Goal: Task Accomplishment & Management: Manage account settings

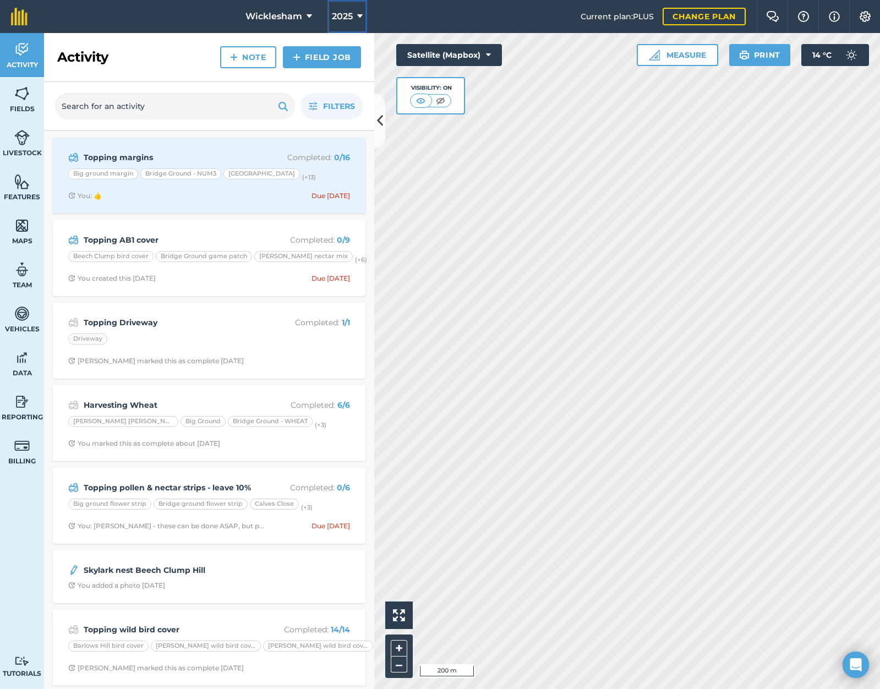
click at [351, 12] on span "2025" at bounding box center [342, 16] width 21 height 13
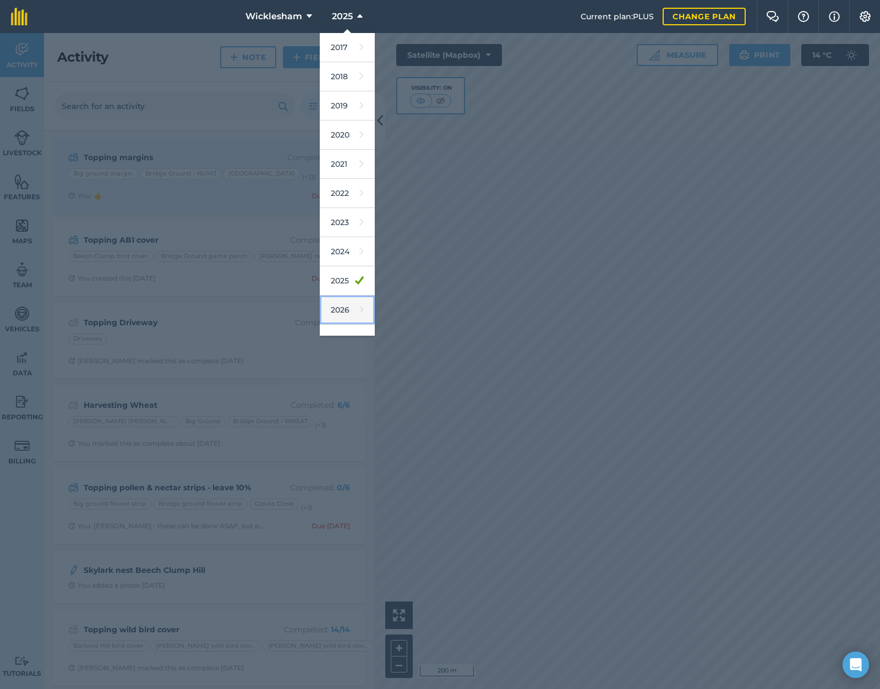
click at [342, 304] on link "2026" at bounding box center [347, 309] width 55 height 29
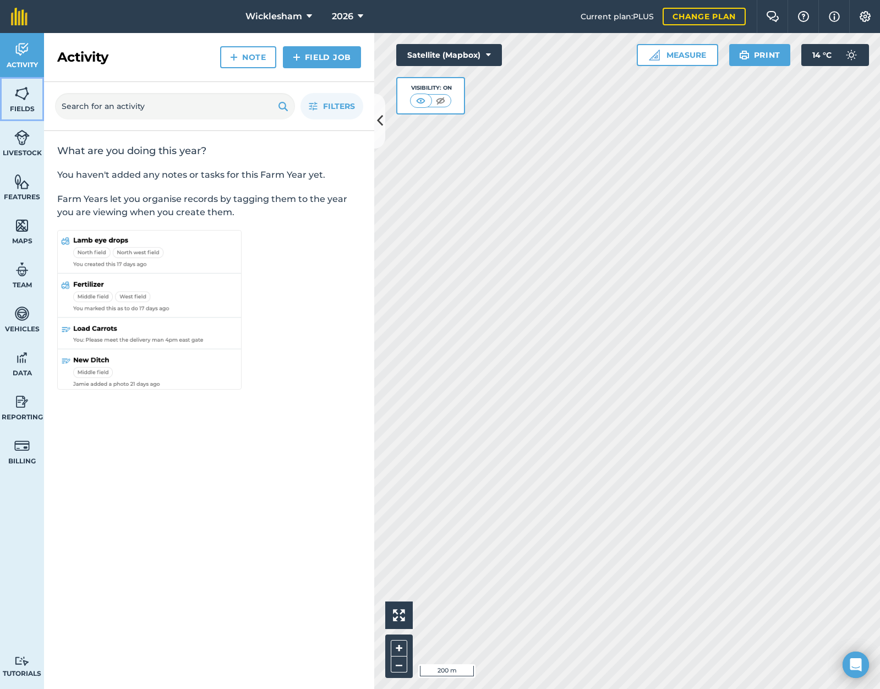
click at [28, 109] on span "Fields" at bounding box center [22, 109] width 44 height 9
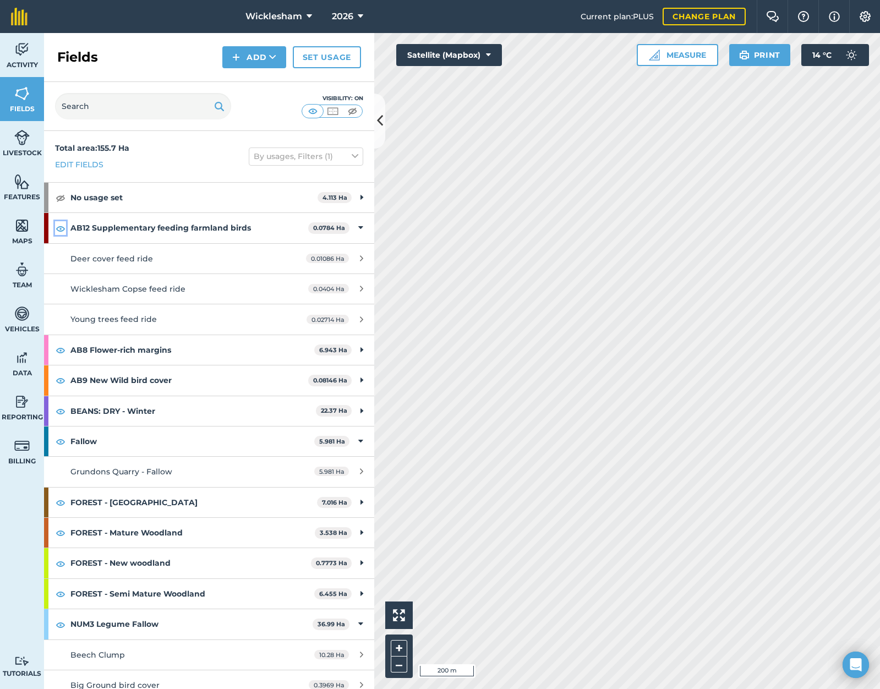
click at [60, 226] on img at bounding box center [61, 228] width 10 height 13
click at [61, 380] on img at bounding box center [61, 380] width 10 height 13
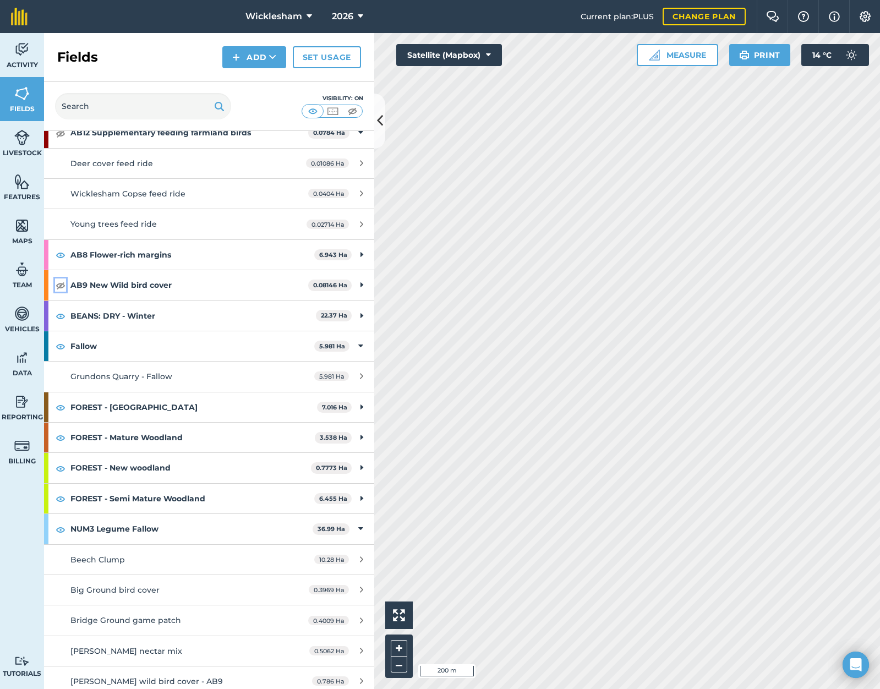
scroll to position [110, 0]
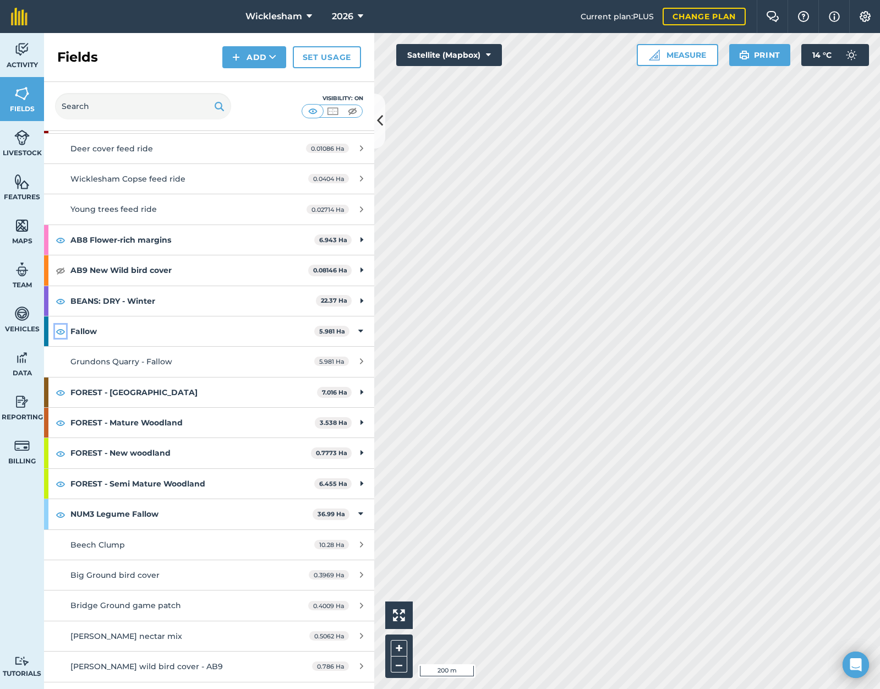
click at [57, 331] on img at bounding box center [61, 331] width 10 height 13
click at [59, 390] on img at bounding box center [61, 392] width 10 height 13
click at [64, 423] on img at bounding box center [61, 422] width 10 height 13
drag, startPoint x: 62, startPoint y: 453, endPoint x: 56, endPoint y: 480, distance: 27.1
click at [62, 453] on img at bounding box center [61, 453] width 10 height 13
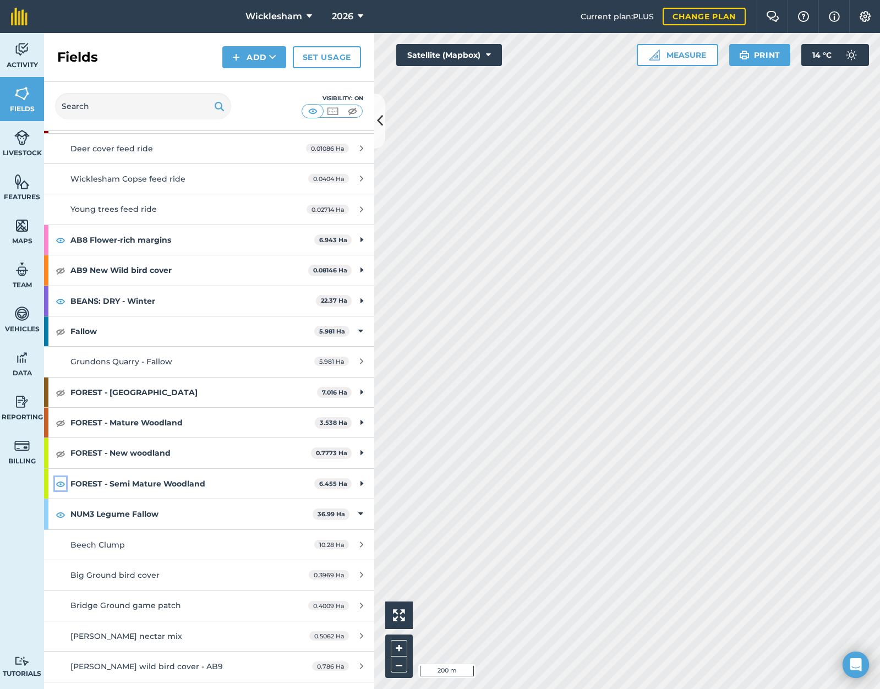
click at [59, 484] on img at bounding box center [61, 483] width 10 height 13
click at [61, 516] on img at bounding box center [61, 514] width 10 height 13
click at [59, 513] on img at bounding box center [61, 514] width 10 height 13
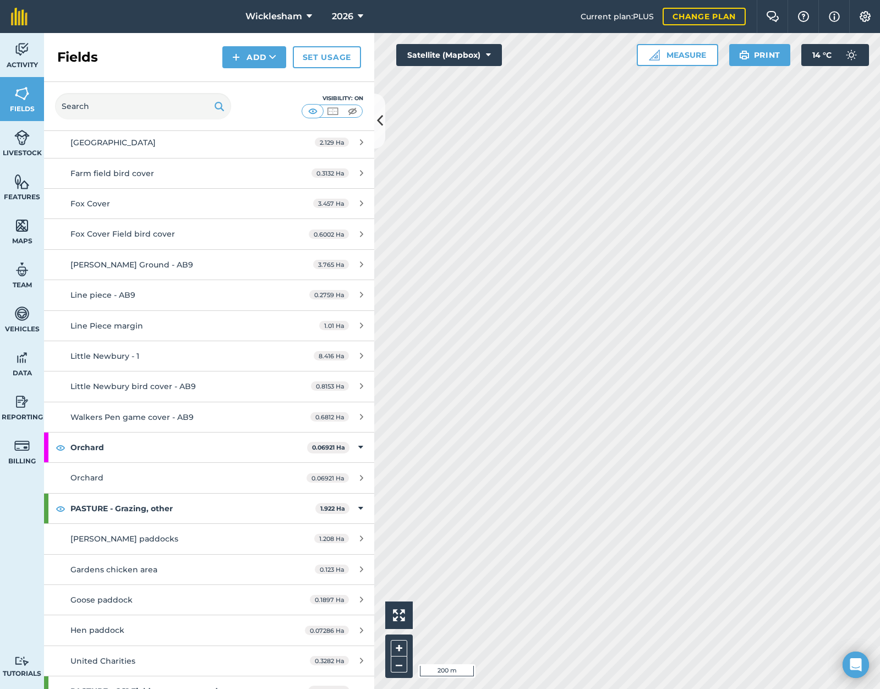
scroll to position [880, 0]
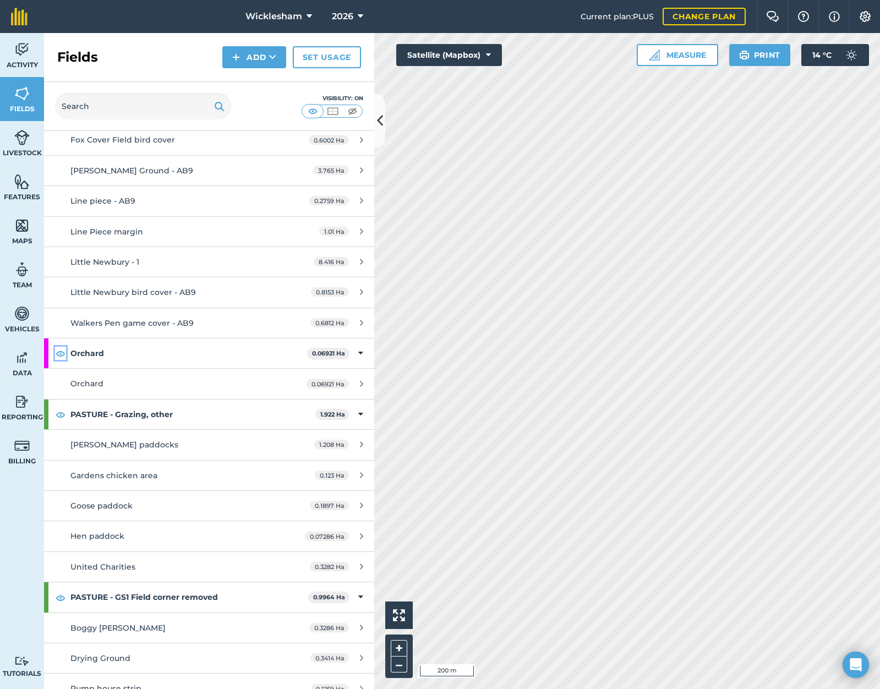
click at [61, 351] on img at bounding box center [61, 353] width 10 height 13
click at [61, 416] on img at bounding box center [61, 414] width 10 height 13
click at [60, 598] on img at bounding box center [61, 597] width 10 height 13
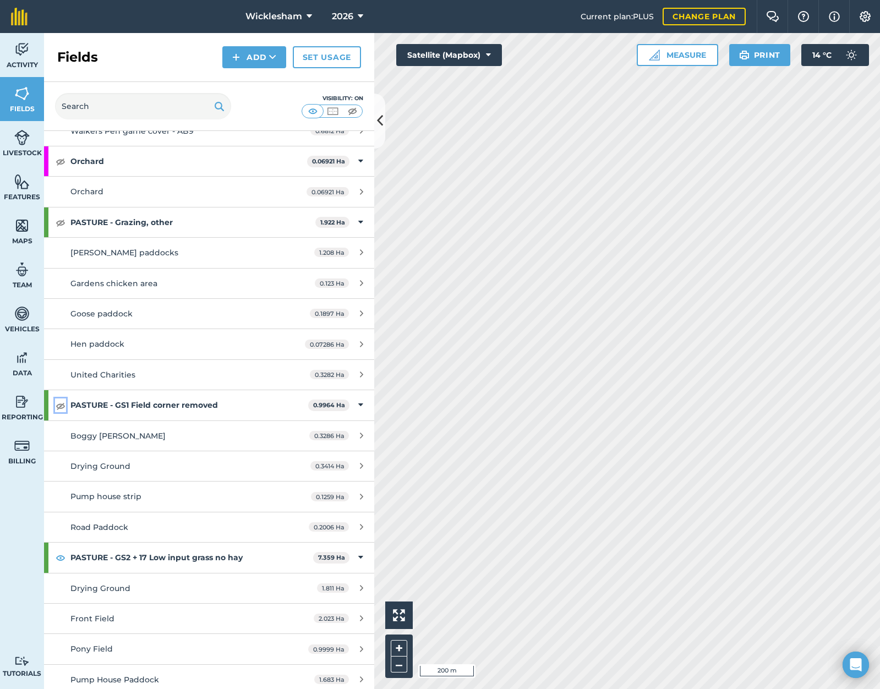
scroll to position [1210, 0]
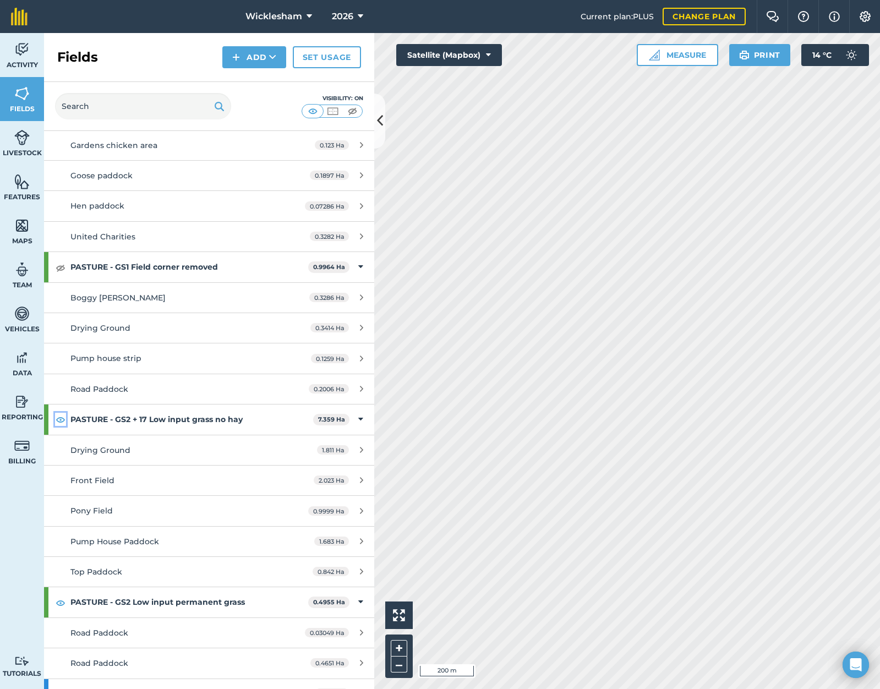
drag, startPoint x: 63, startPoint y: 422, endPoint x: 62, endPoint y: 445, distance: 22.6
click at [62, 423] on img at bounding box center [61, 419] width 10 height 13
click at [57, 606] on img at bounding box center [61, 602] width 10 height 13
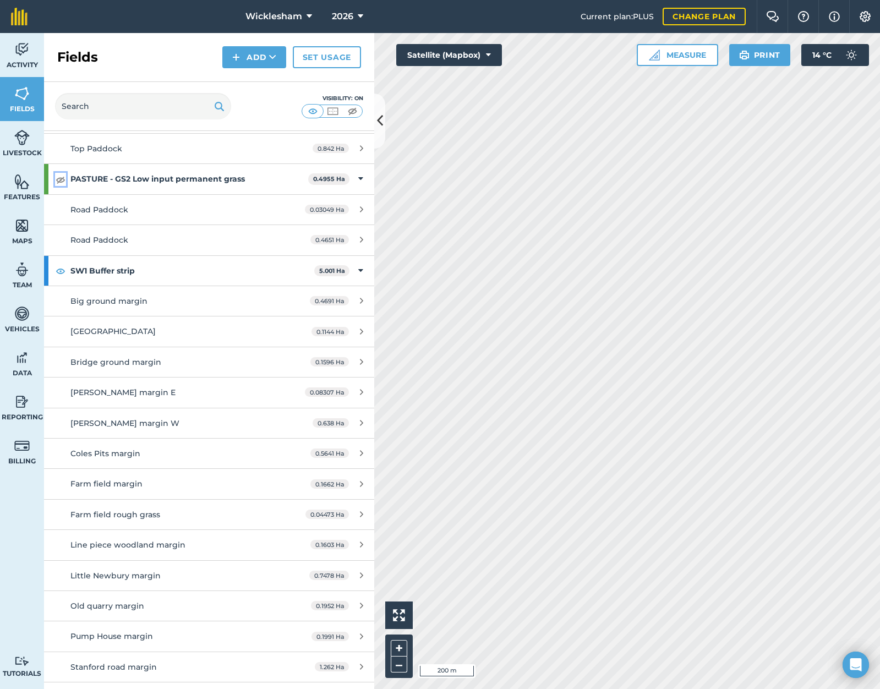
scroll to position [1651, 0]
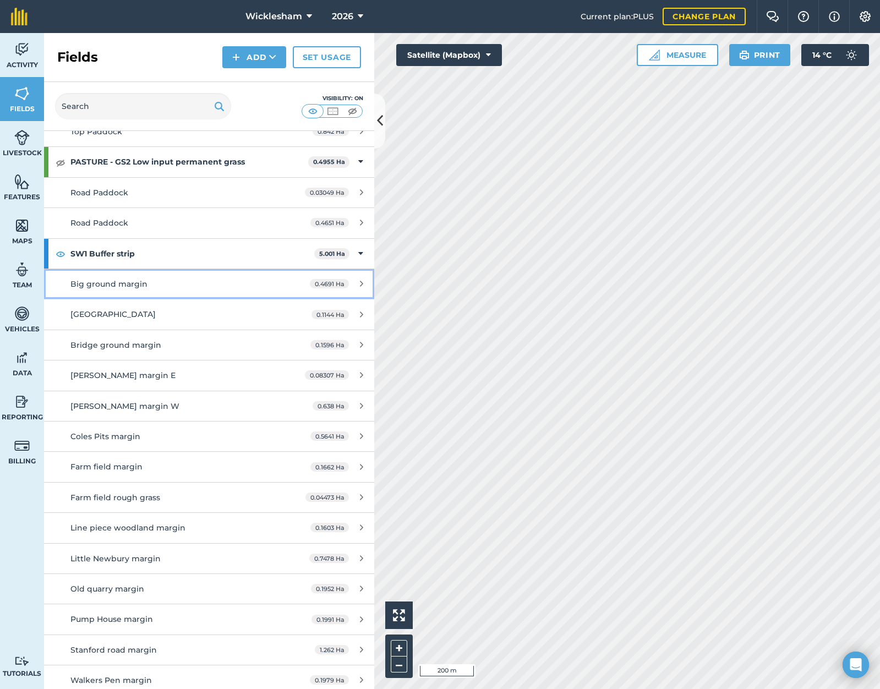
click at [355, 281] on div "0.4691 Ha" at bounding box center [336, 283] width 75 height 9
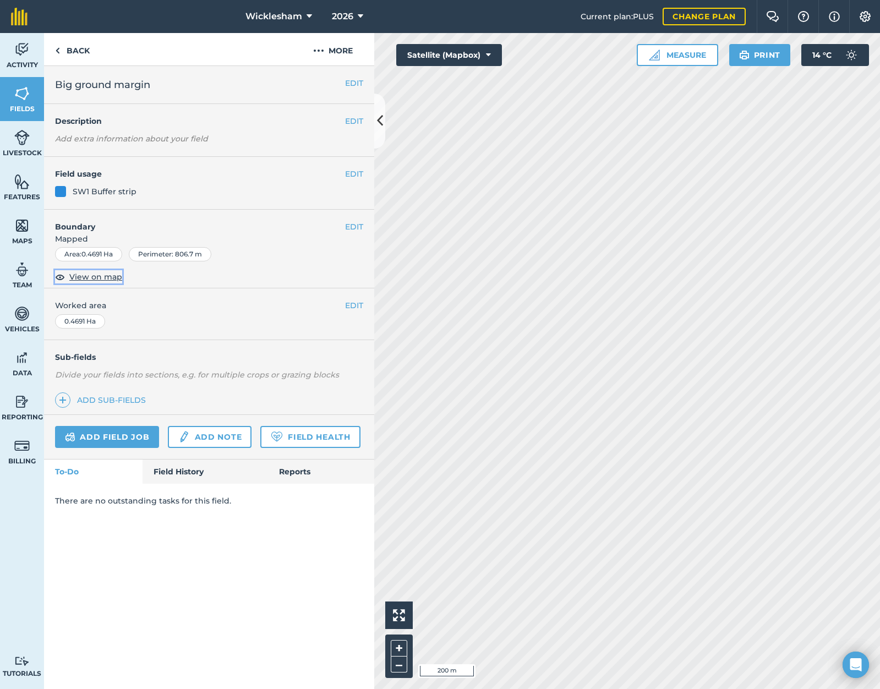
click at [57, 275] on img at bounding box center [60, 276] width 10 height 13
click at [65, 52] on link "Back" at bounding box center [72, 49] width 57 height 32
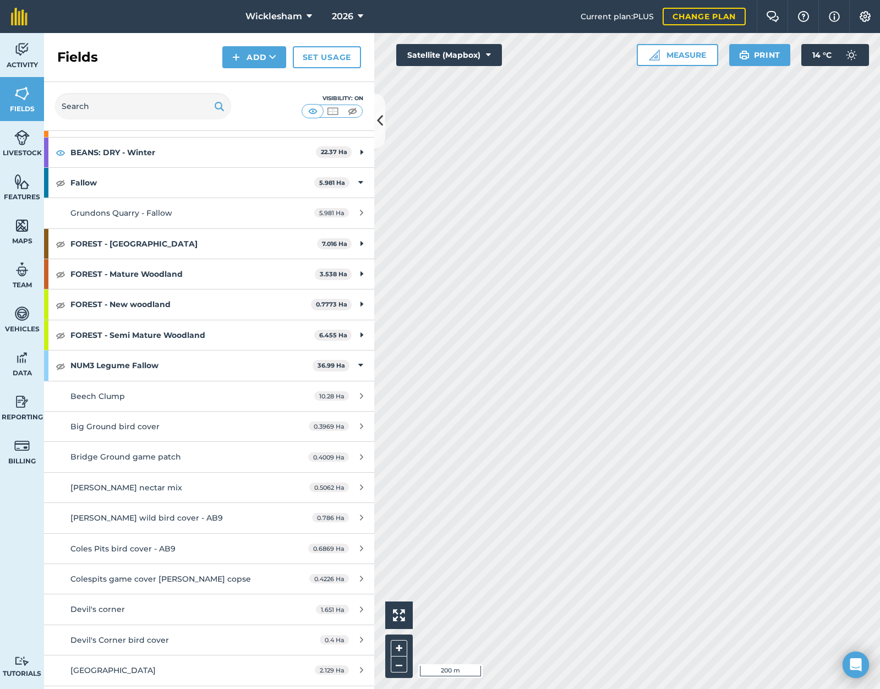
scroll to position [275, 0]
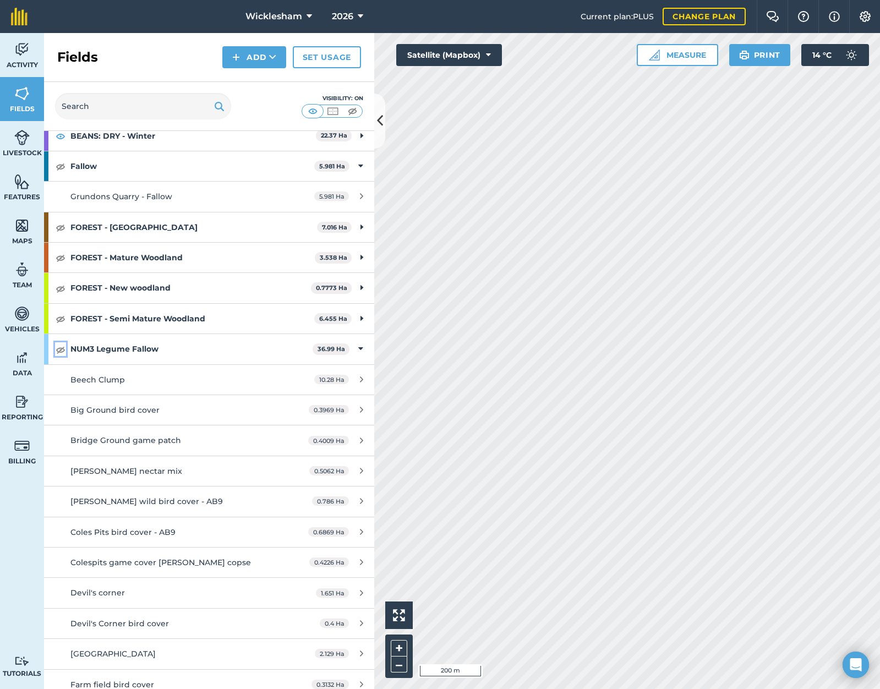
click at [58, 348] on img at bounding box center [61, 349] width 10 height 13
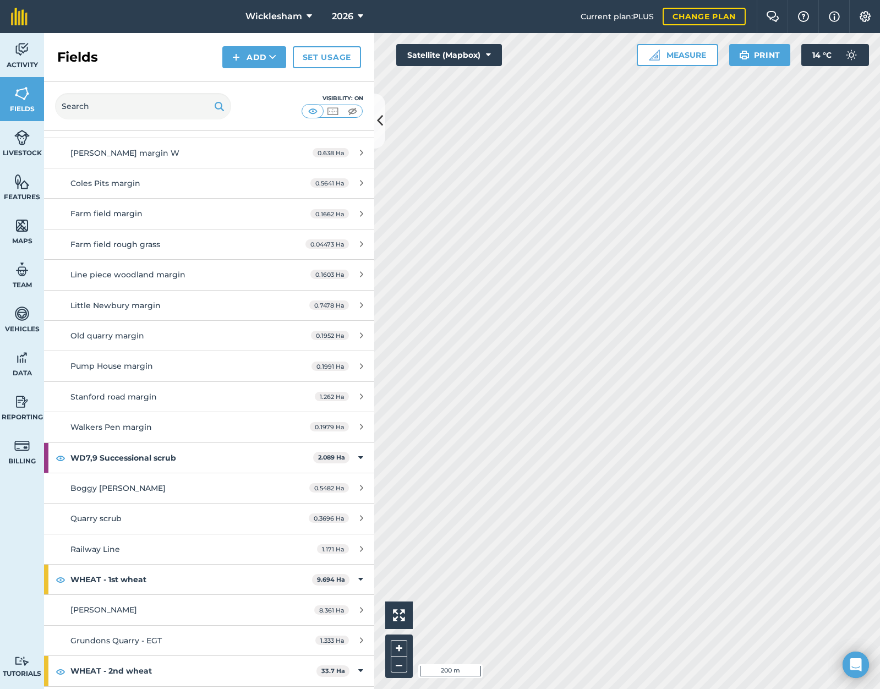
scroll to position [2022, 0]
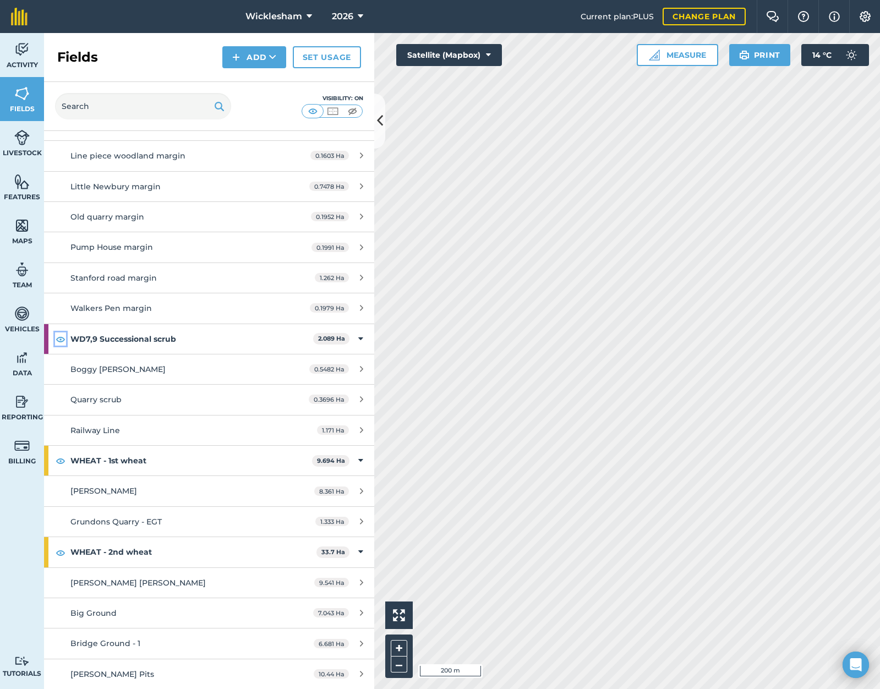
click at [62, 339] on img at bounding box center [61, 338] width 10 height 13
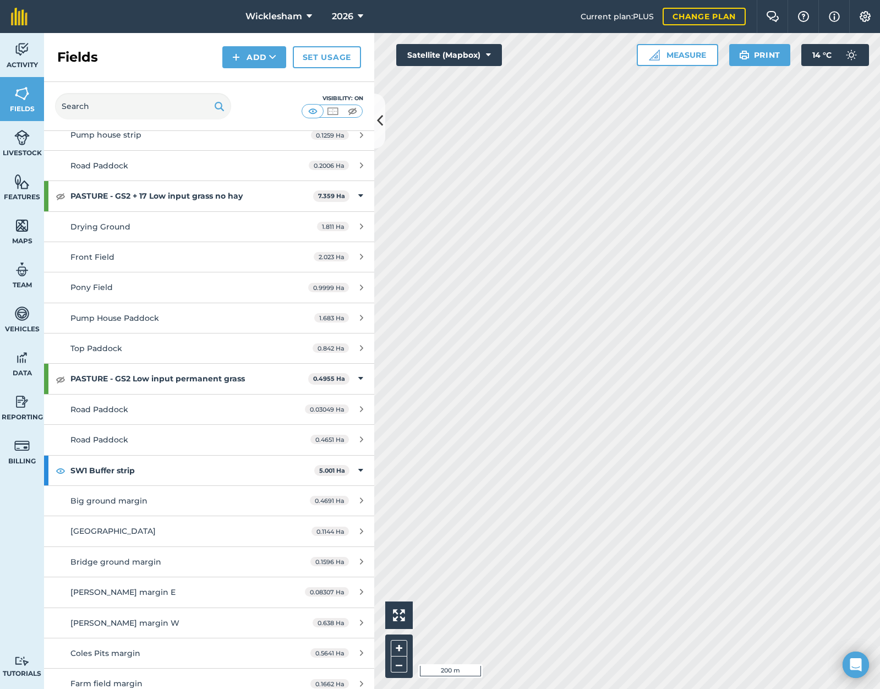
scroll to position [1417, 0]
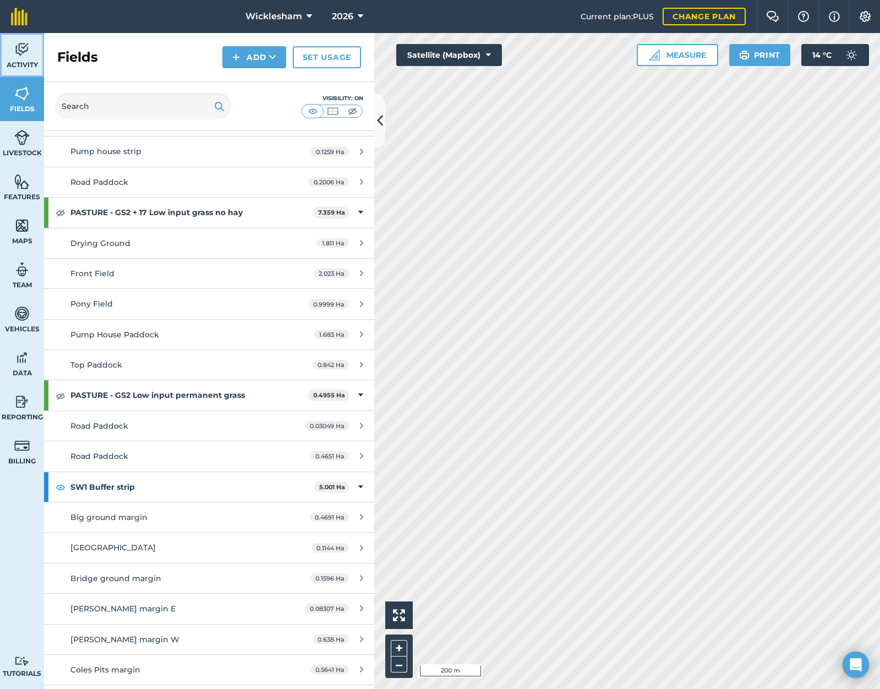
click at [24, 52] on img at bounding box center [21, 49] width 15 height 17
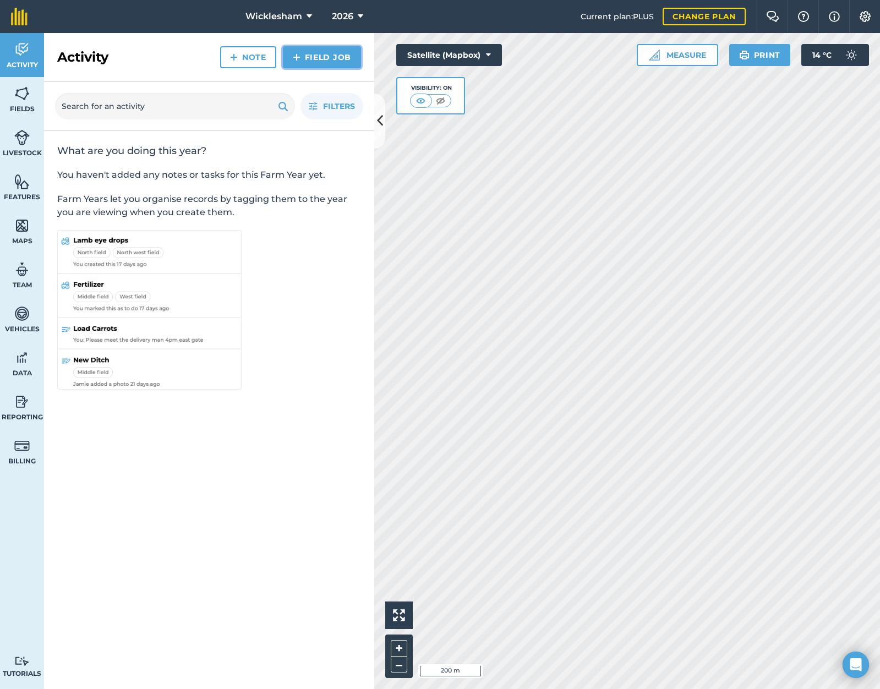
click at [317, 50] on link "Field Job" at bounding box center [322, 57] width 78 height 22
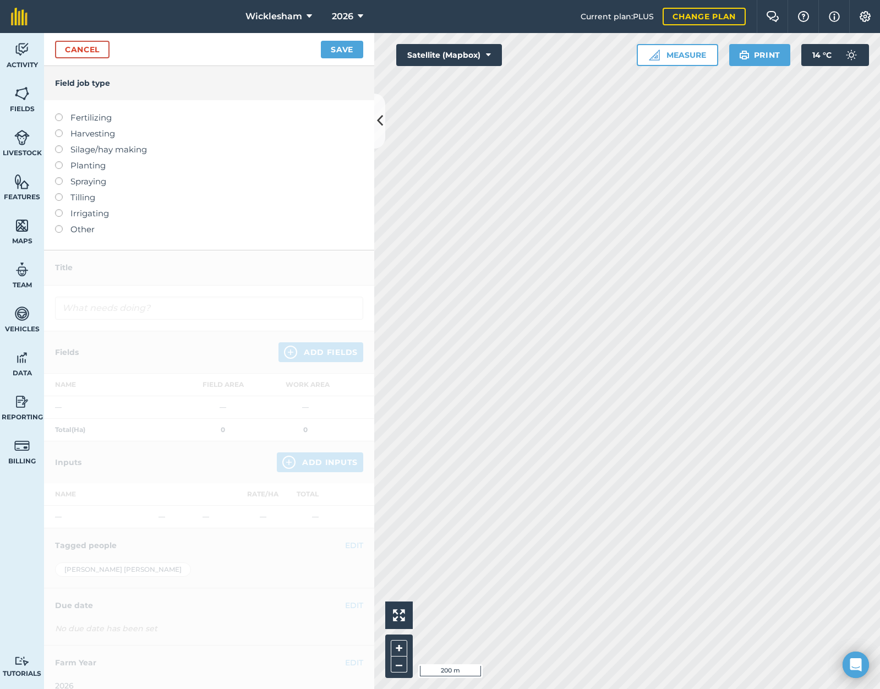
click at [58, 225] on label at bounding box center [62, 225] width 15 height 0
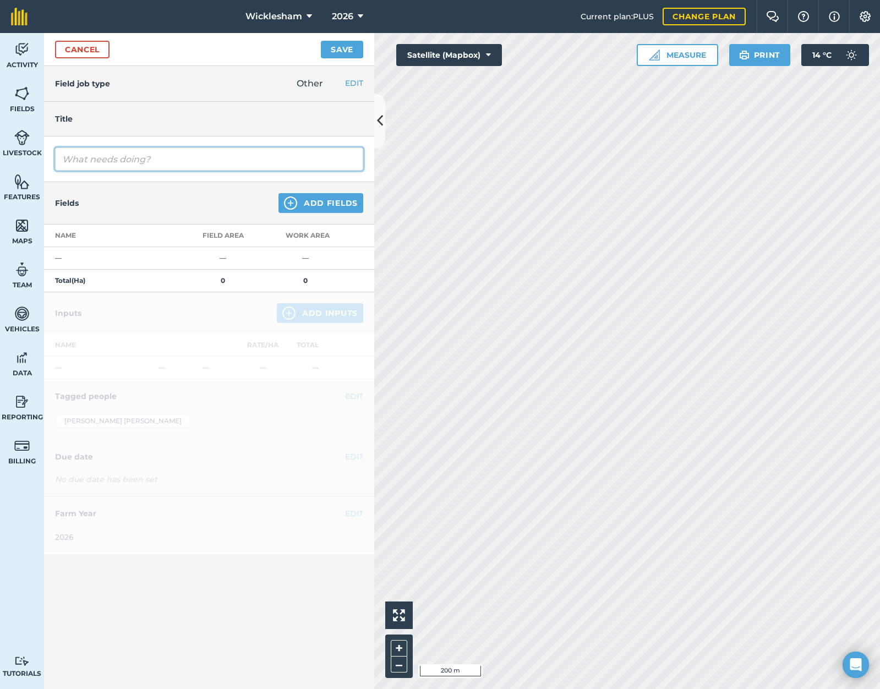
click at [134, 161] on input "text" at bounding box center [209, 158] width 308 height 23
type input "Scanning"
click at [315, 199] on button "Add Fields" at bounding box center [320, 203] width 85 height 20
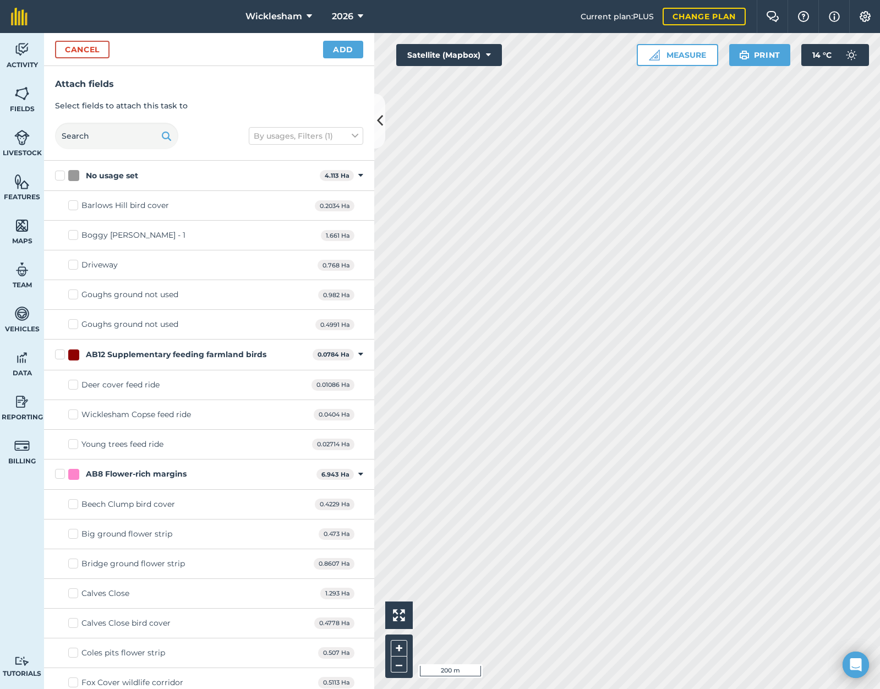
checkbox input "true"
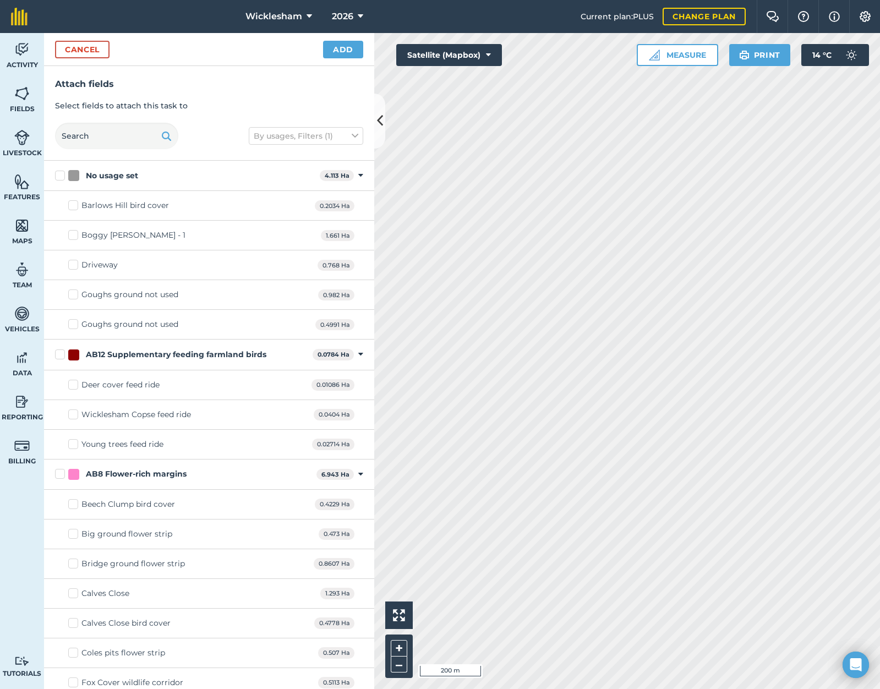
checkbox input "true"
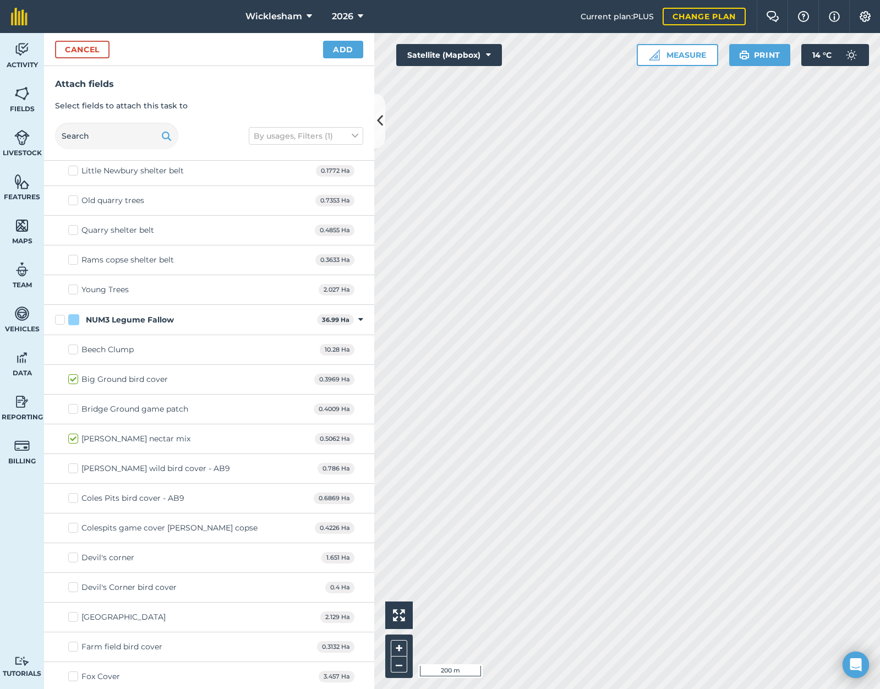
scroll to position [1485, 0]
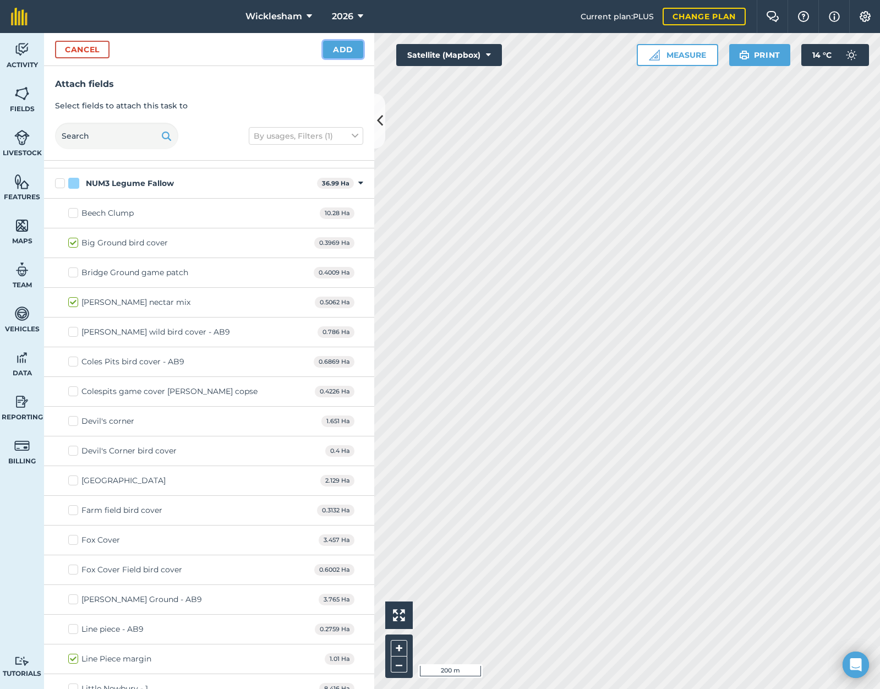
click at [344, 51] on button "Add" at bounding box center [343, 50] width 40 height 18
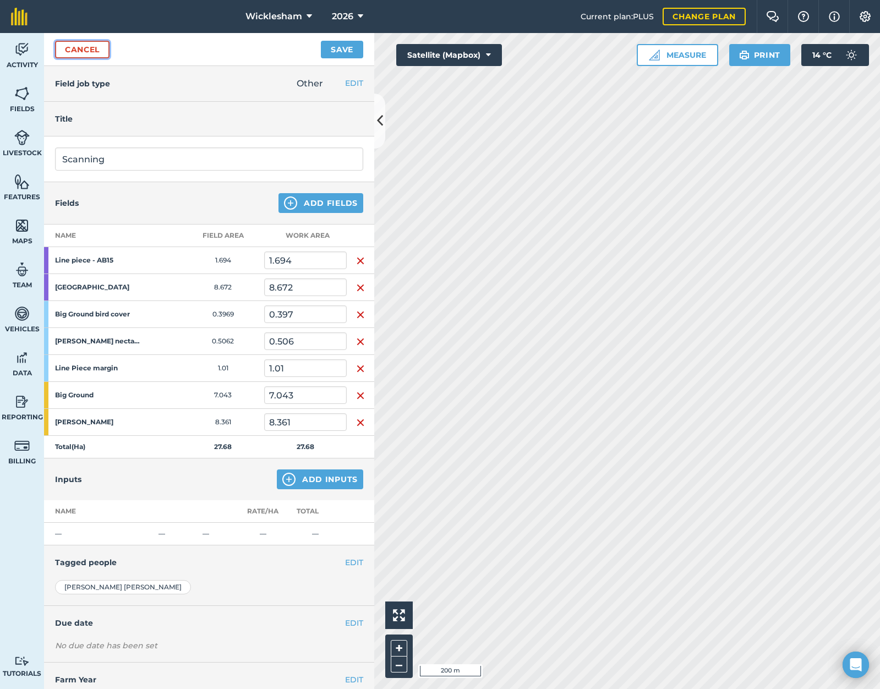
click at [84, 48] on link "Cancel" at bounding box center [82, 50] width 54 height 18
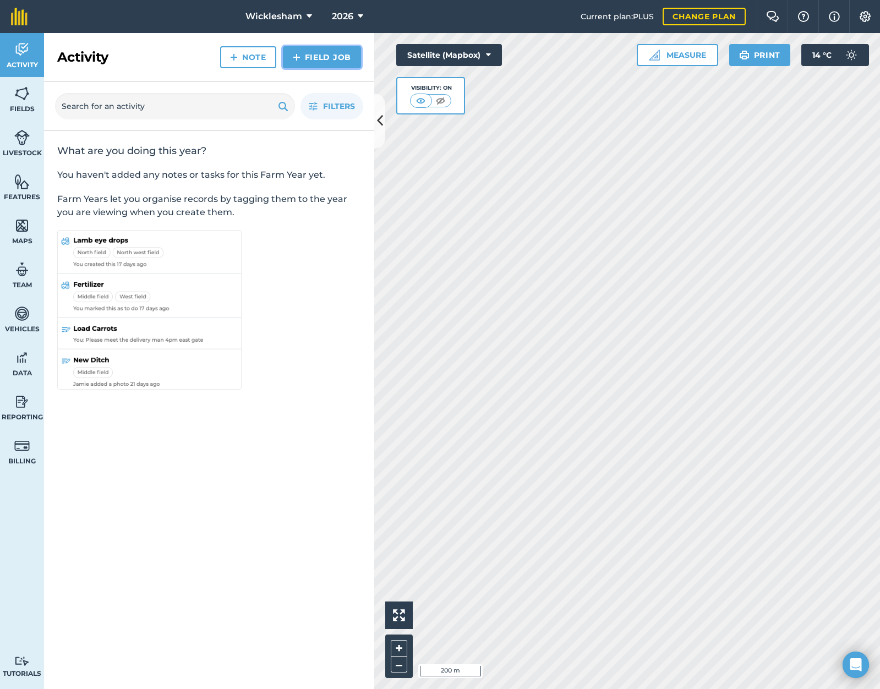
click at [331, 59] on link "Field Job" at bounding box center [322, 57] width 78 height 22
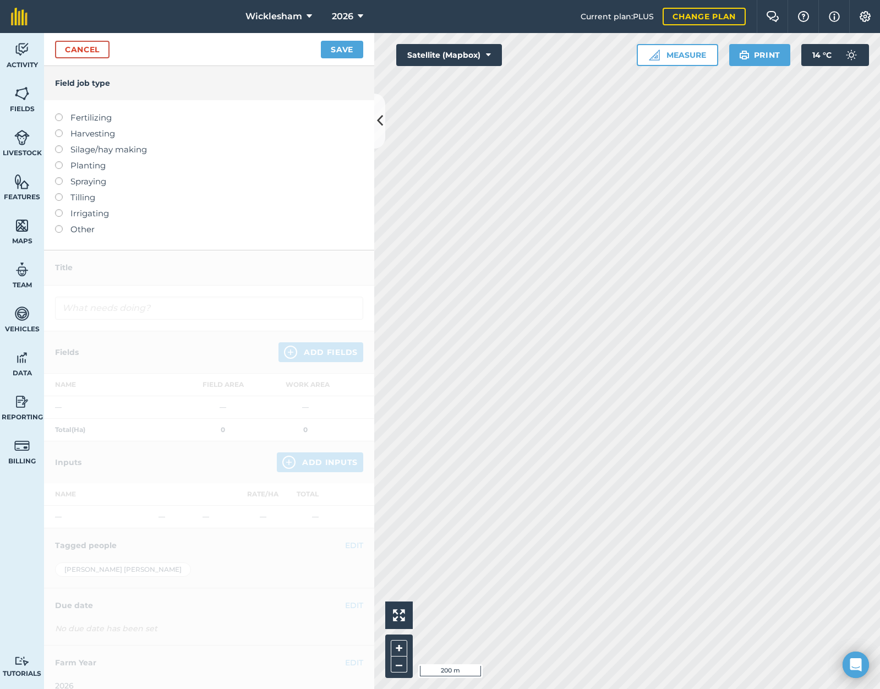
click at [79, 228] on label "Other" at bounding box center [209, 229] width 308 height 13
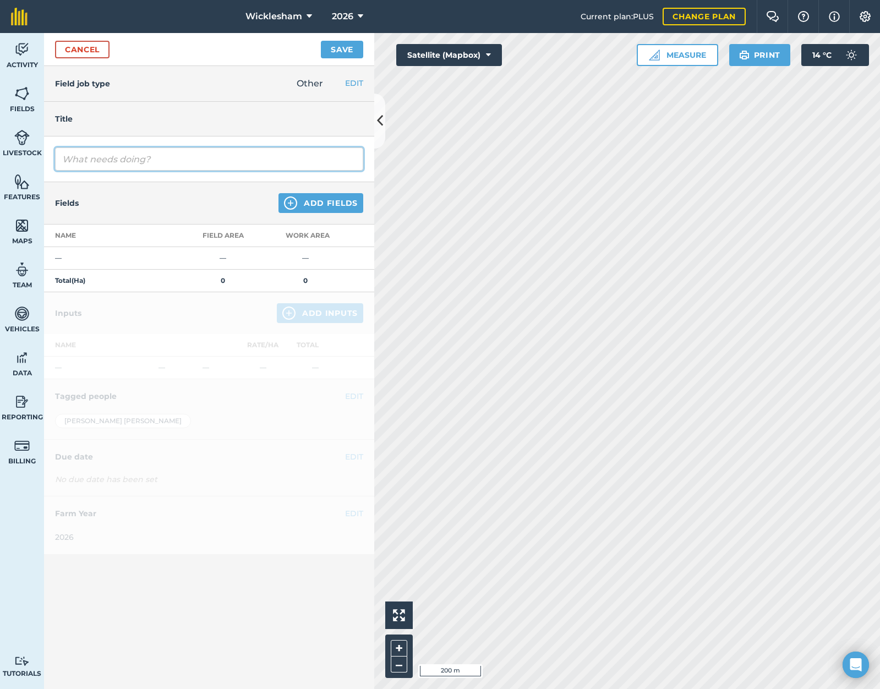
click at [146, 159] on input "text" at bounding box center [209, 158] width 308 height 23
type input "Scanning"
click at [335, 204] on button "Add Fields" at bounding box center [320, 203] width 85 height 20
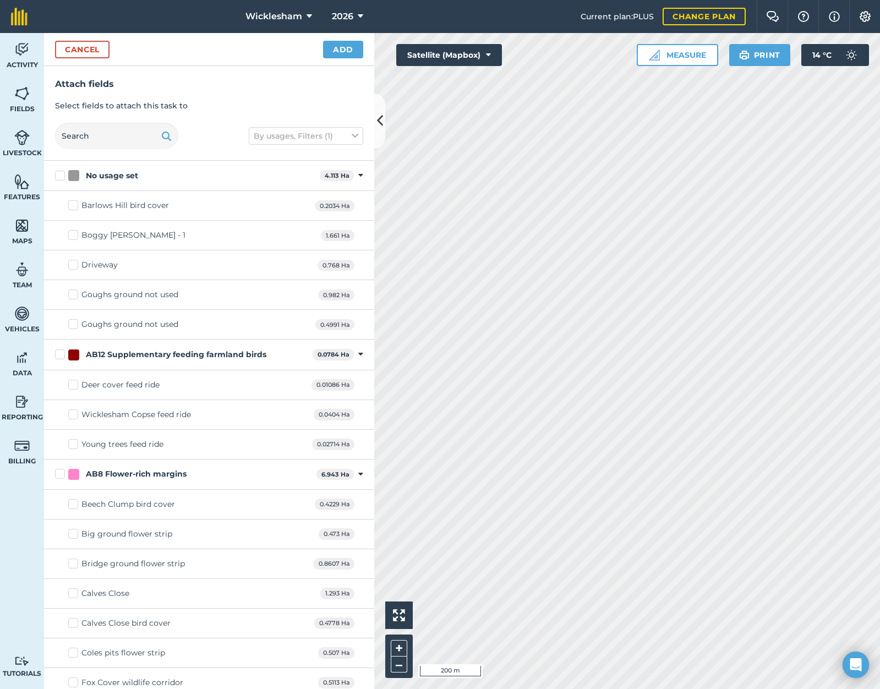
checkbox input "true"
checkbox input "false"
checkbox input "true"
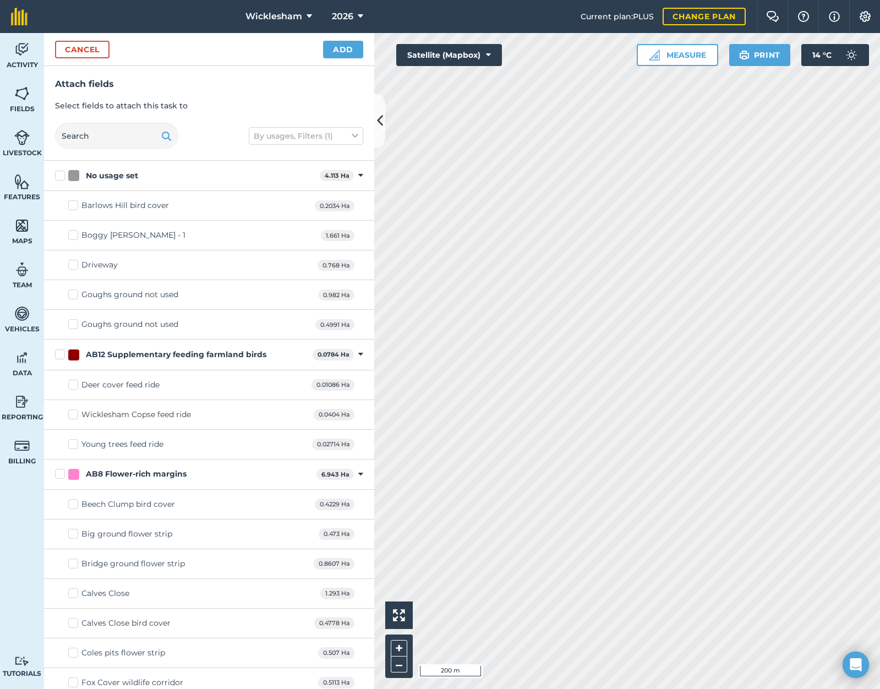
checkbox input "true"
click at [20, 404] on img at bounding box center [21, 401] width 15 height 17
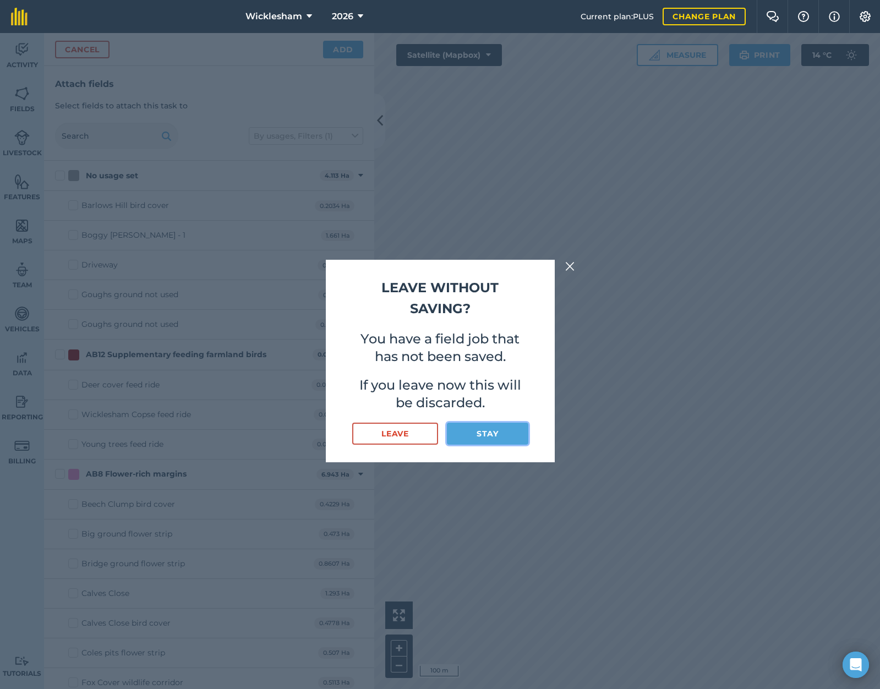
click at [500, 431] on button "Stay" at bounding box center [487, 434] width 81 height 22
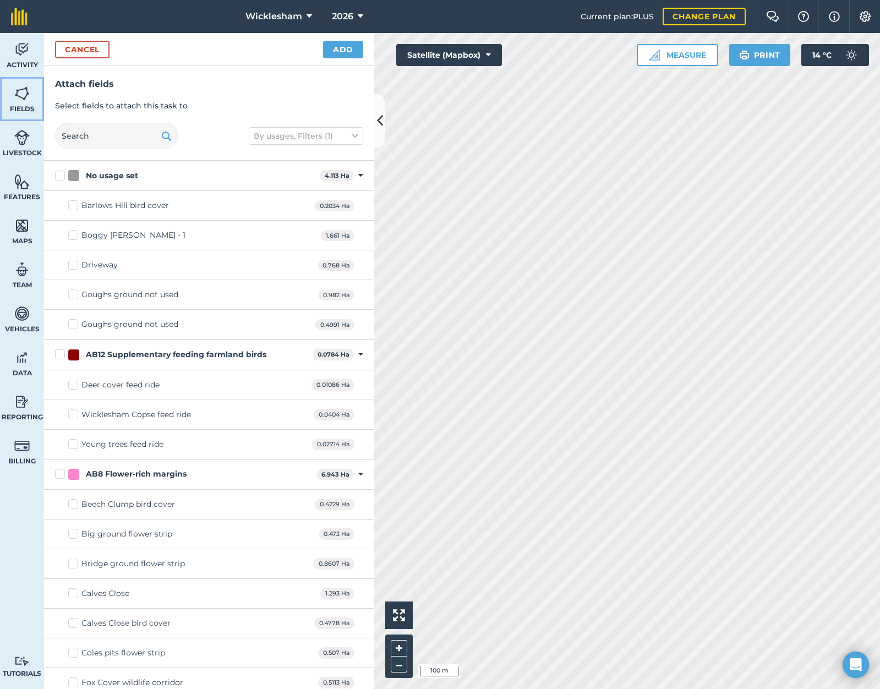
click at [23, 99] on img at bounding box center [21, 93] width 15 height 17
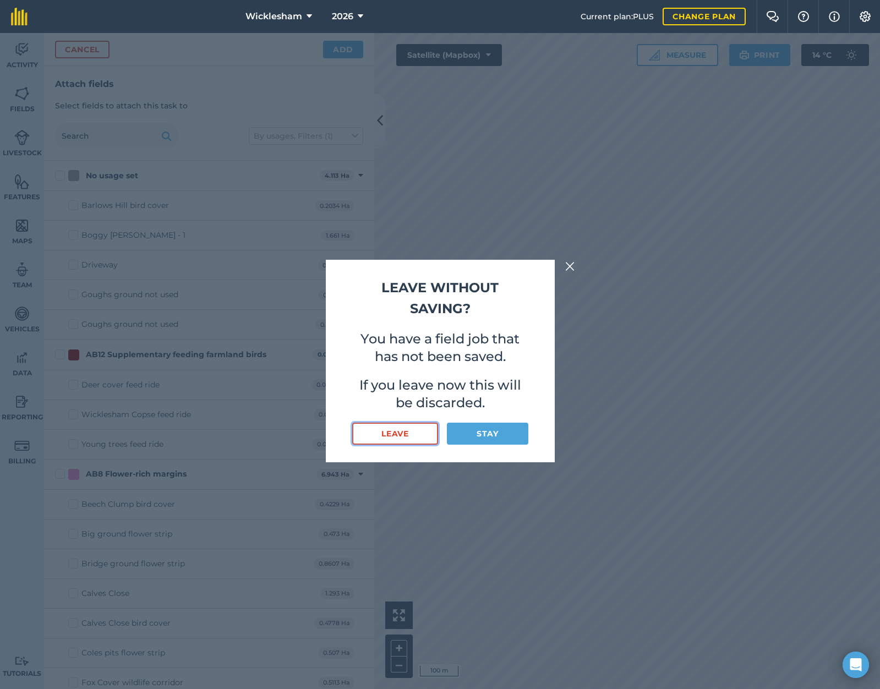
click at [406, 435] on button "Leave" at bounding box center [395, 434] width 86 height 22
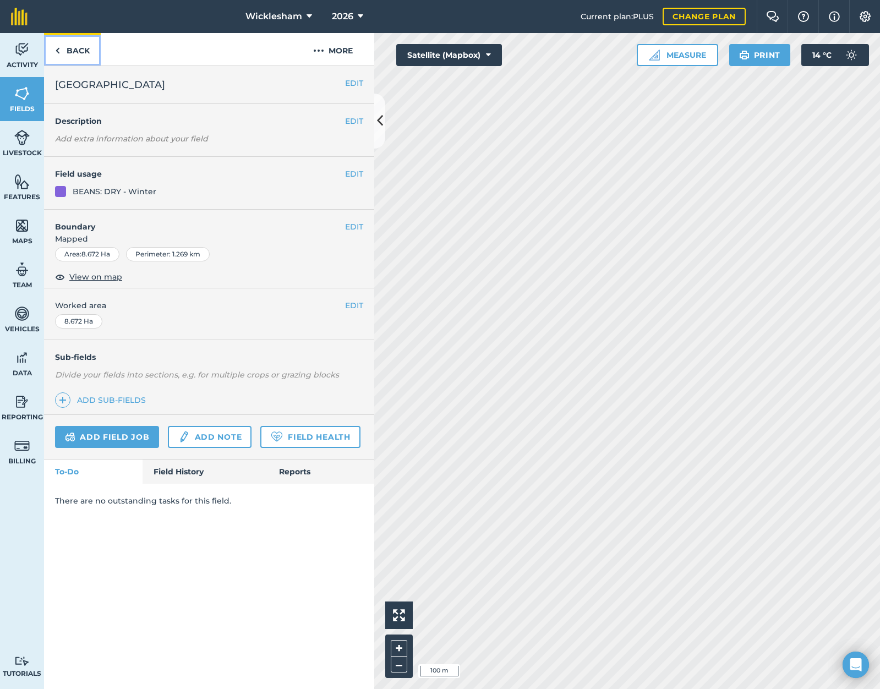
click at [73, 52] on link "Back" at bounding box center [72, 49] width 57 height 32
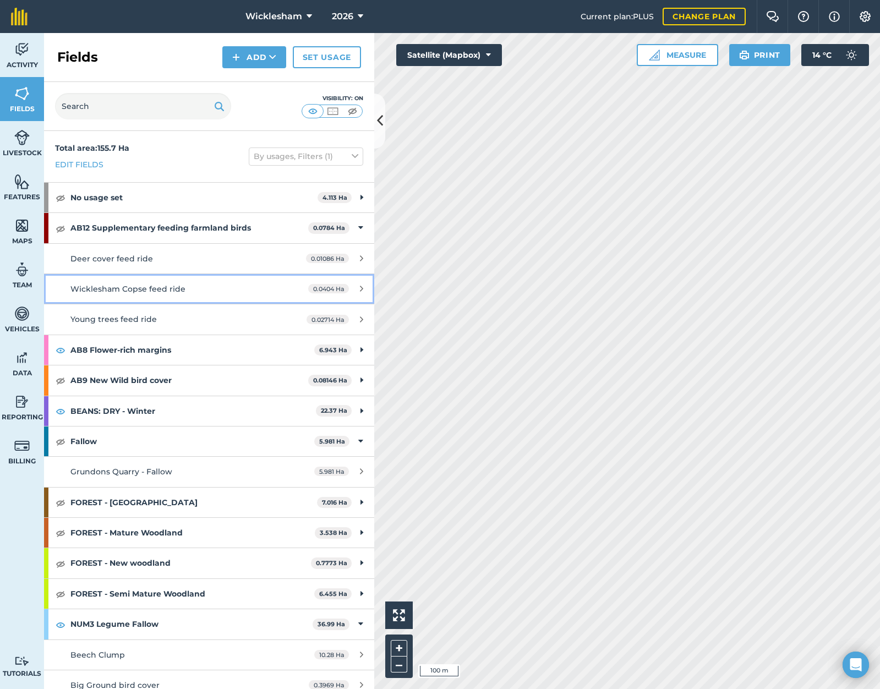
click at [244, 287] on div "Wicklesham Copse feed ride" at bounding box center [173, 289] width 207 height 12
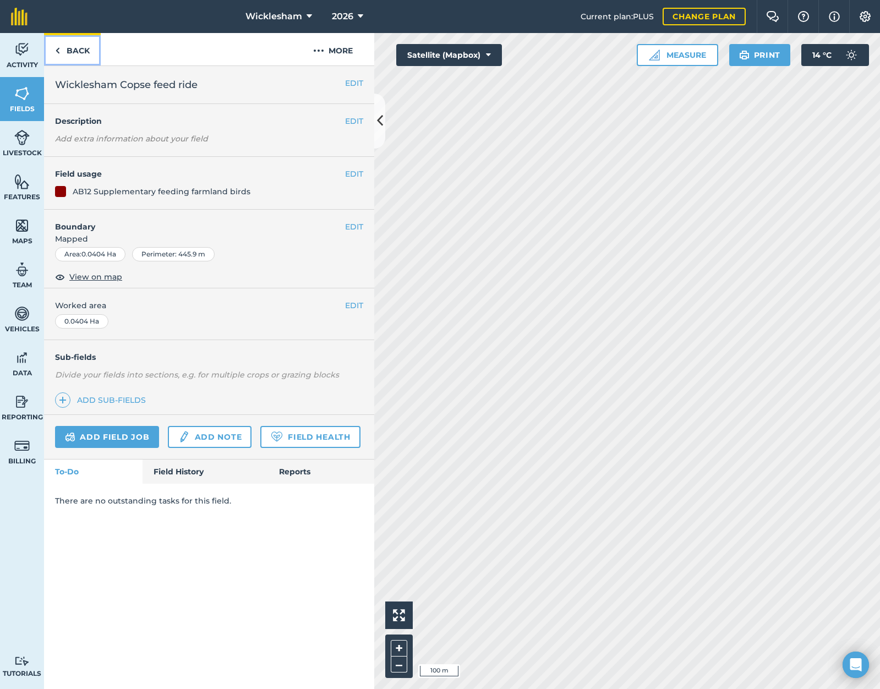
click at [78, 53] on link "Back" at bounding box center [72, 49] width 57 height 32
click at [358, 172] on button "EDIT" at bounding box center [354, 174] width 18 height 12
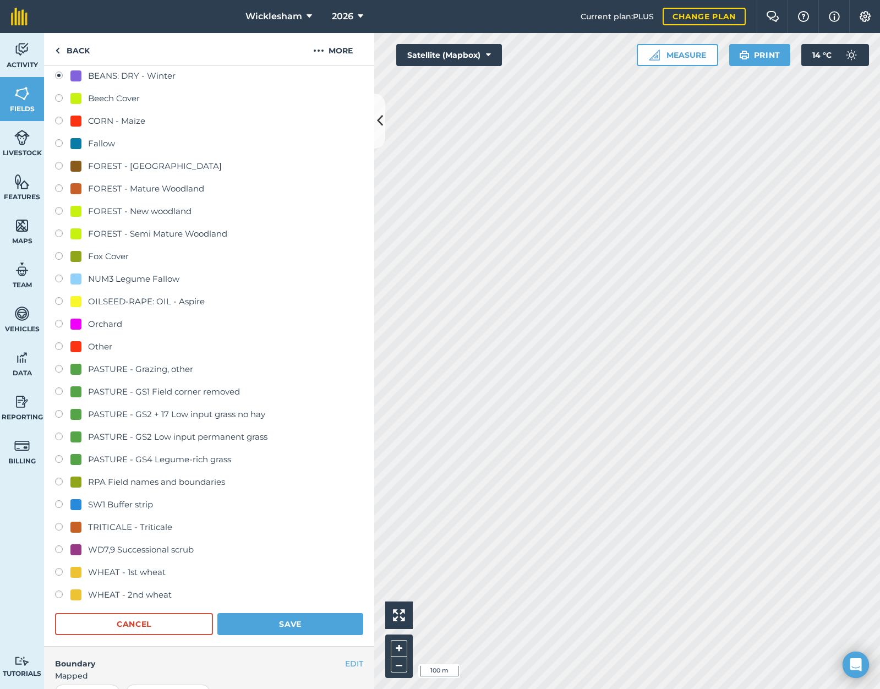
scroll to position [275, 0]
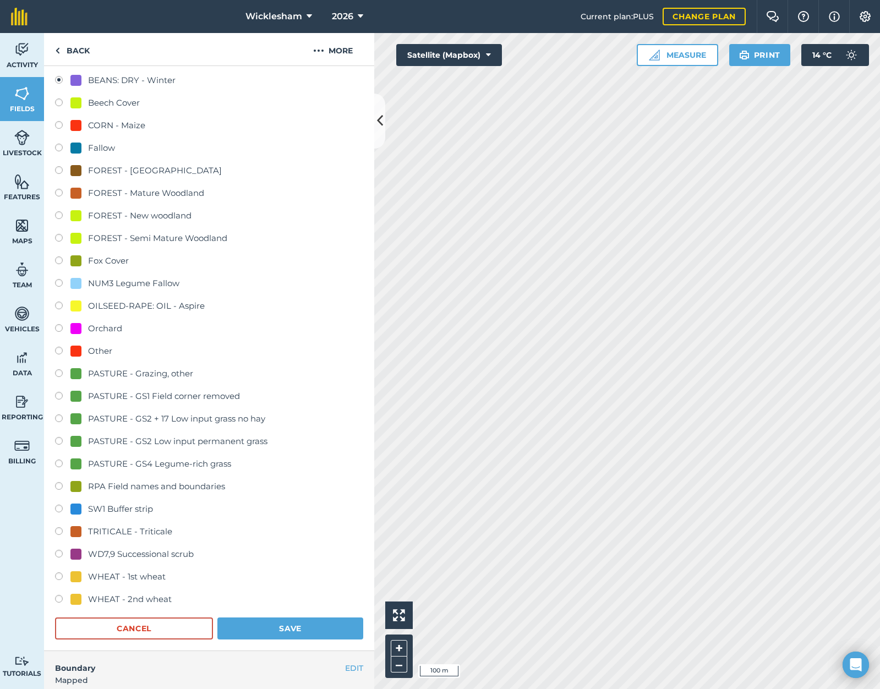
click at [58, 349] on label at bounding box center [62, 352] width 15 height 11
radio input "true"
radio input "false"
click at [280, 624] on button "Save" at bounding box center [290, 628] width 146 height 22
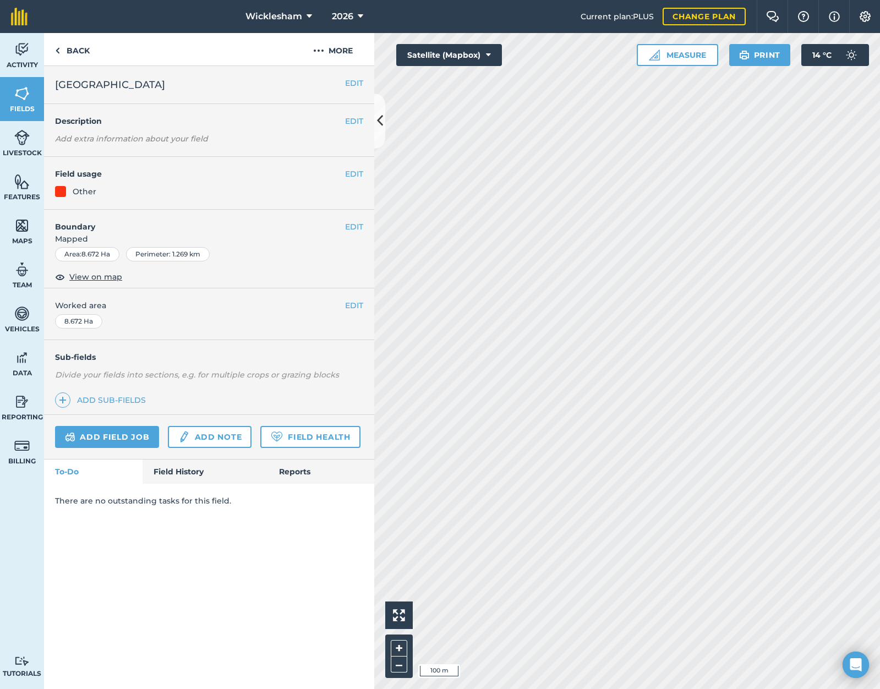
scroll to position [0, 0]
click at [443, 50] on button "Satellite (Mapbox)" at bounding box center [449, 55] width 106 height 22
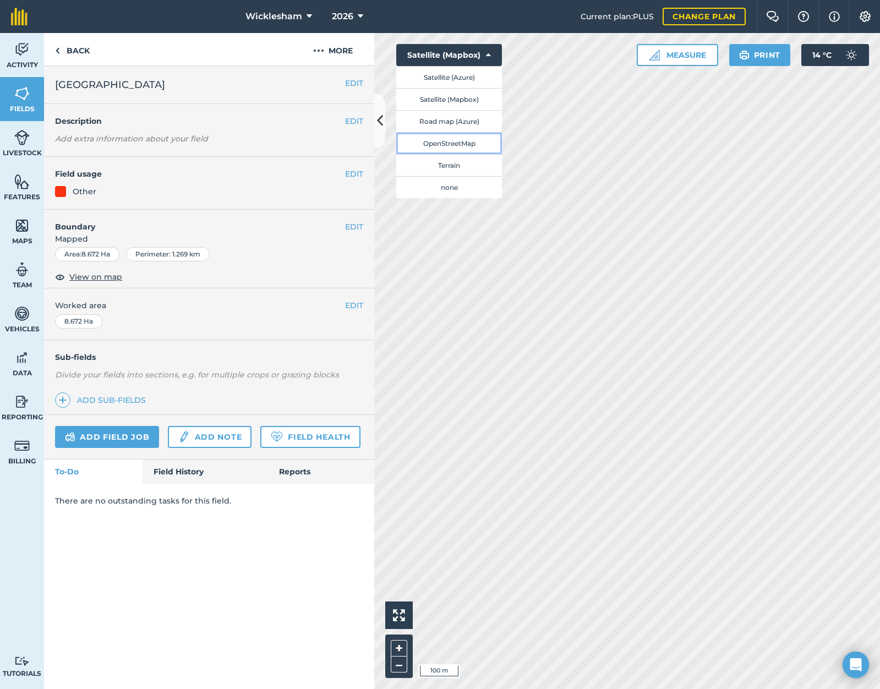
click at [437, 143] on button "OpenStreetMap" at bounding box center [449, 143] width 106 height 22
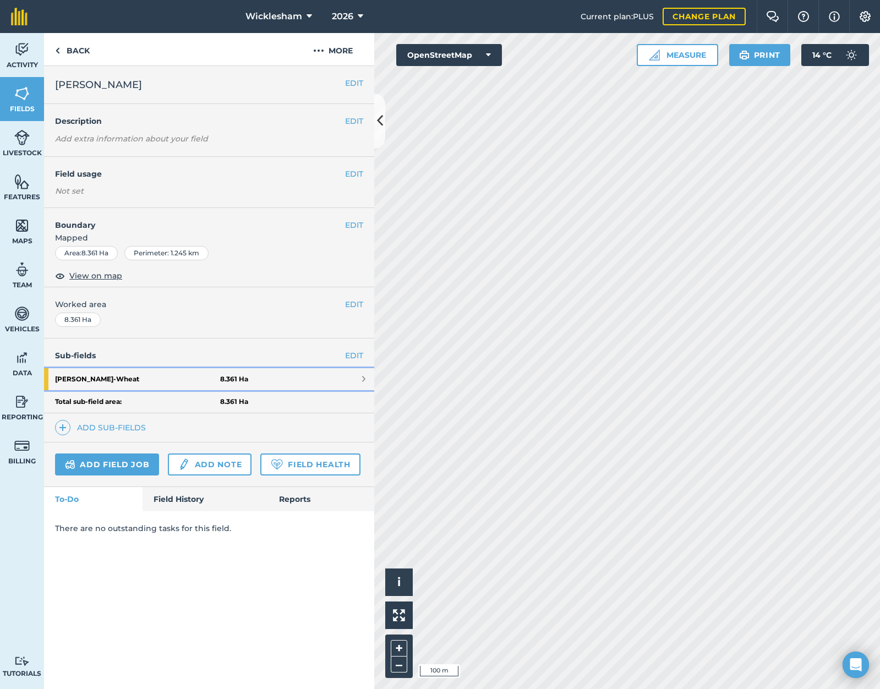
click at [358, 380] on link "[PERSON_NAME] 8.361 Ha" at bounding box center [209, 379] width 330 height 22
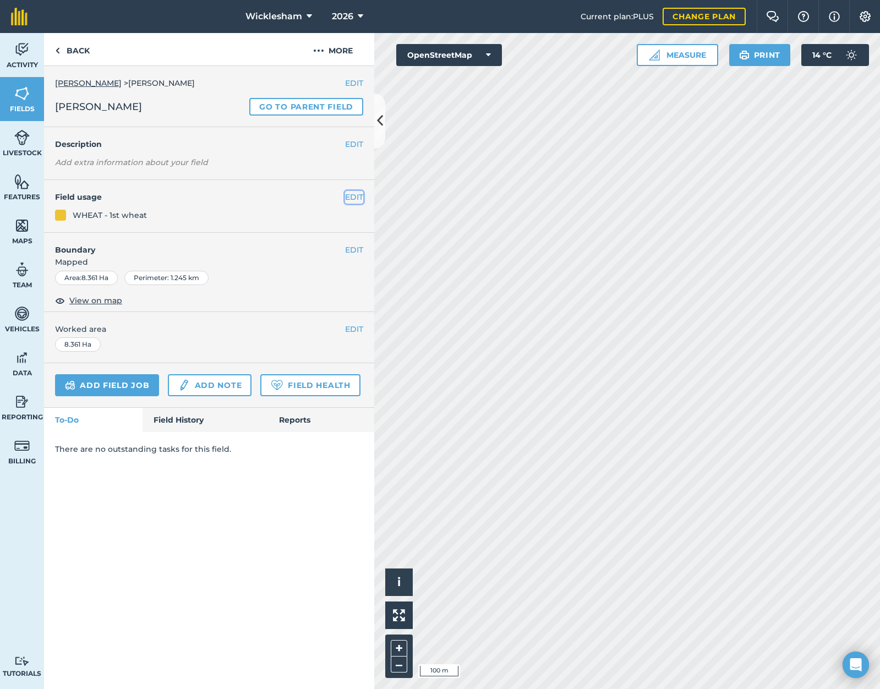
click at [354, 192] on button "EDIT" at bounding box center [354, 197] width 18 height 12
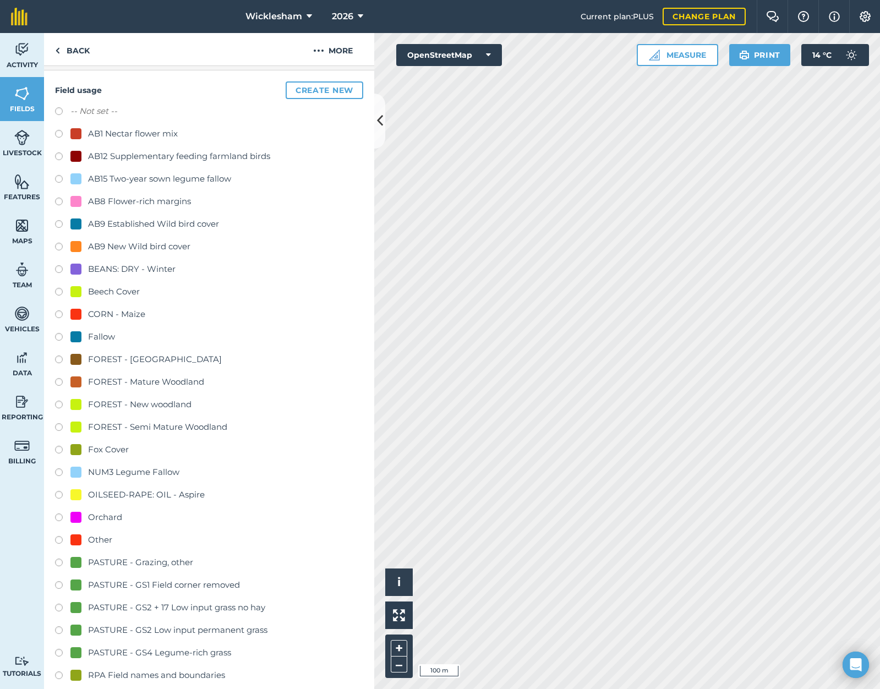
scroll to position [110, 0]
click at [59, 539] on label at bounding box center [62, 540] width 15 height 11
radio input "true"
radio input "false"
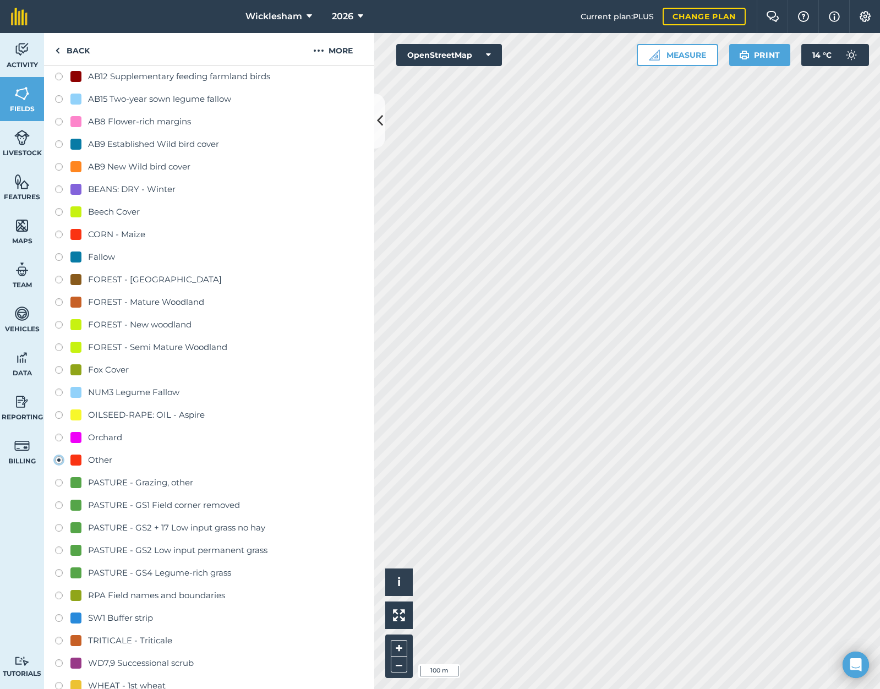
scroll to position [330, 0]
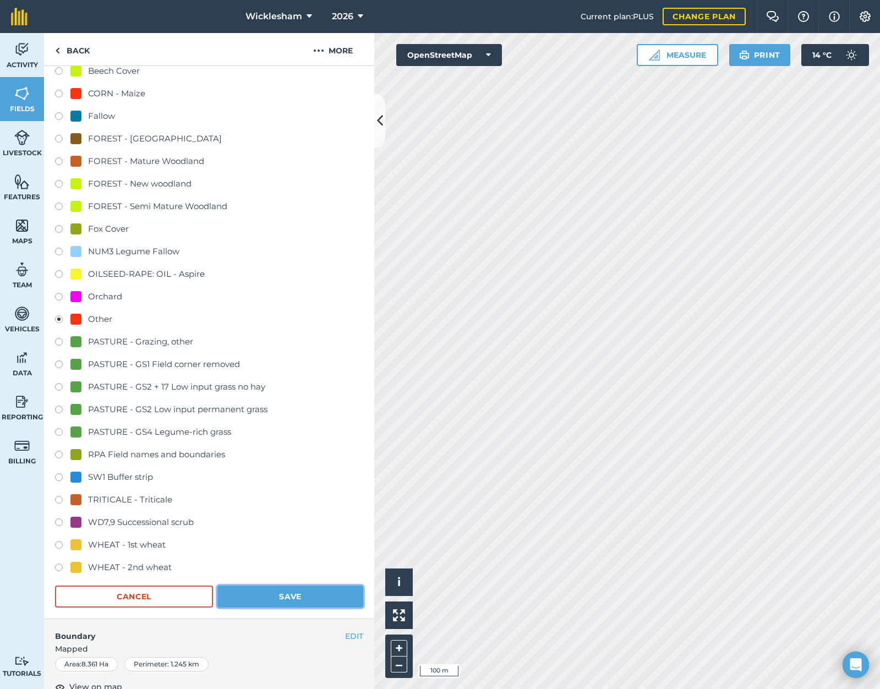
click at [282, 598] on button "Save" at bounding box center [290, 596] width 146 height 22
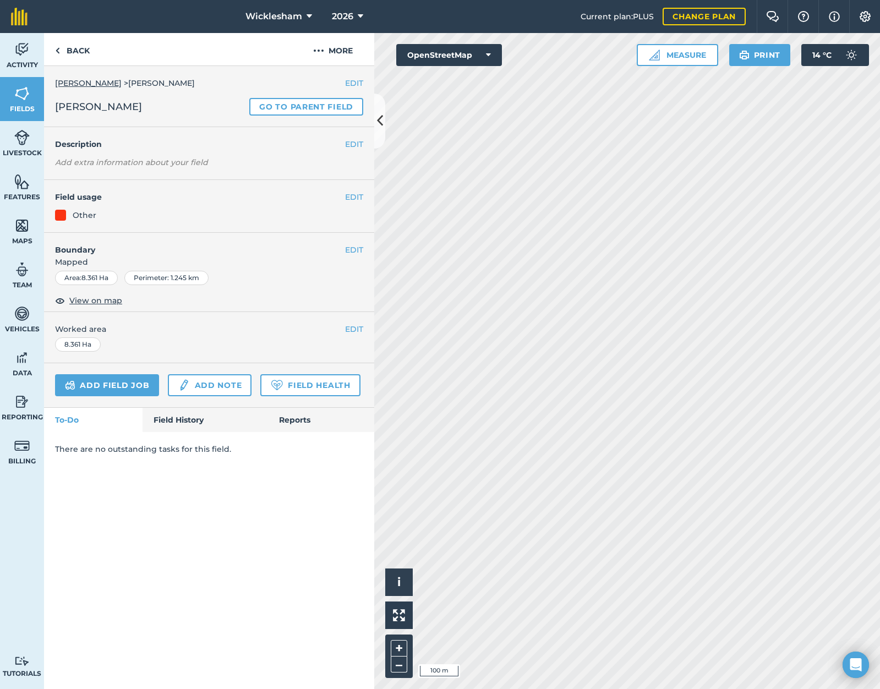
scroll to position [0, 0]
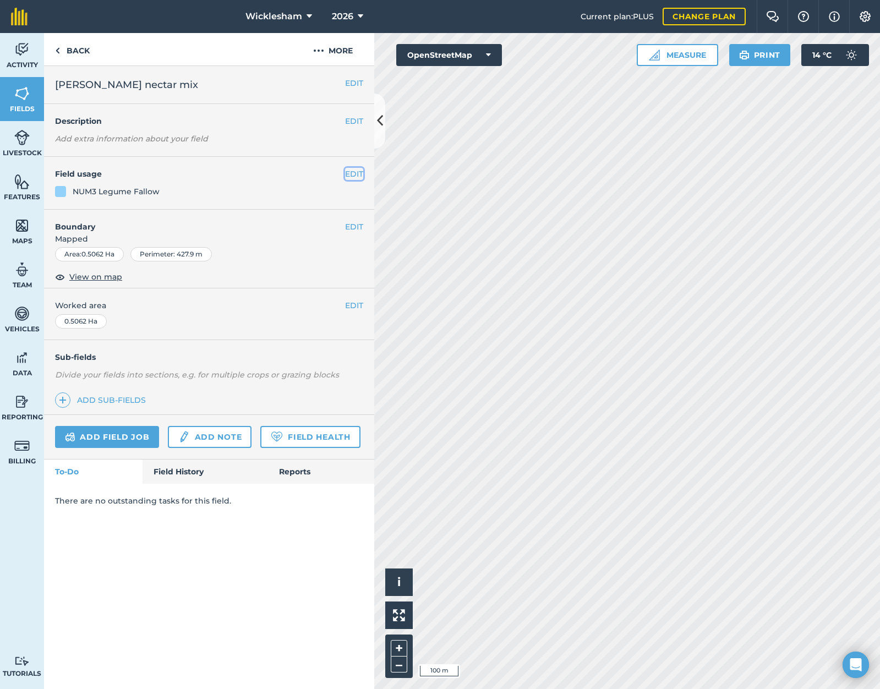
click at [357, 174] on button "EDIT" at bounding box center [354, 174] width 18 height 12
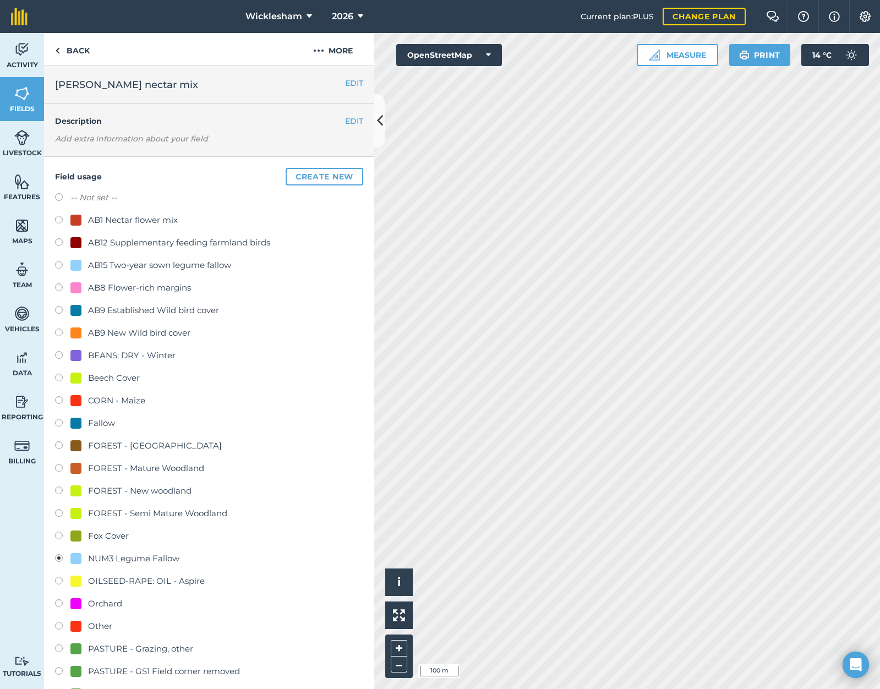
scroll to position [275, 0]
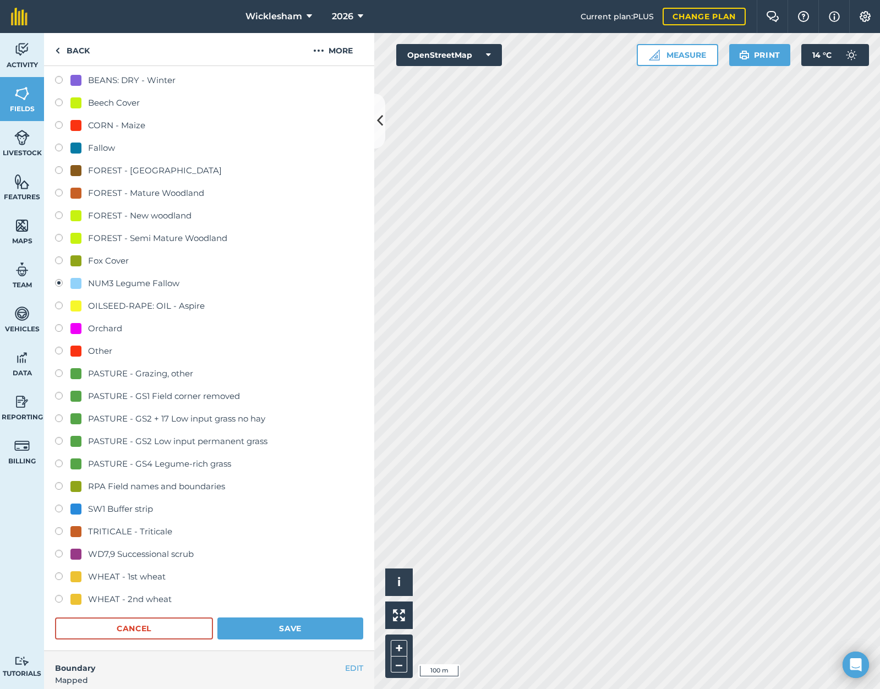
click at [58, 348] on label at bounding box center [62, 352] width 15 height 11
radio input "true"
radio input "false"
click at [287, 630] on button "Save" at bounding box center [290, 628] width 146 height 22
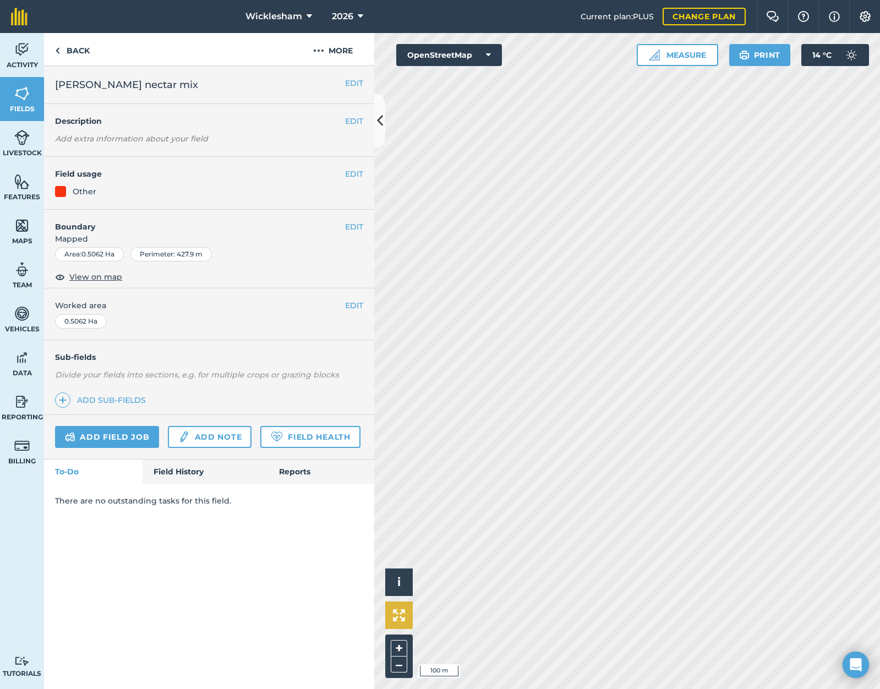
scroll to position [0, 0]
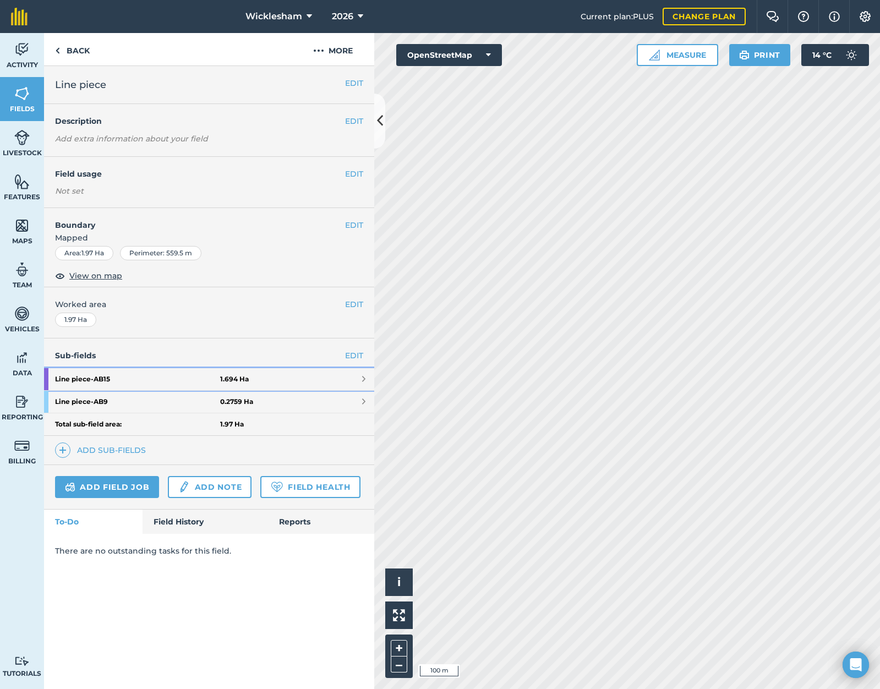
click at [358, 376] on link "Line piece - AB15 1.694 Ha" at bounding box center [209, 379] width 330 height 22
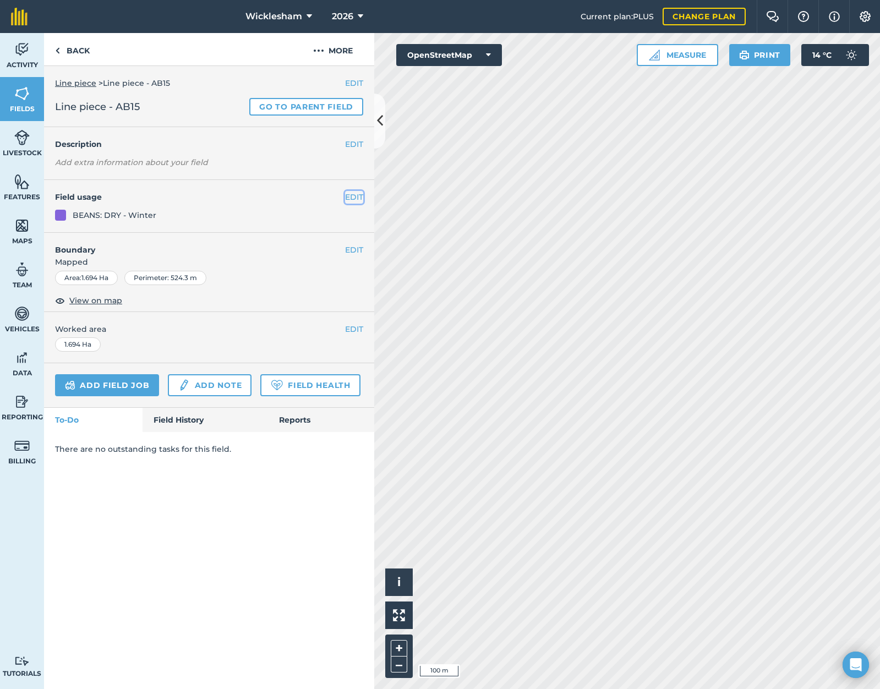
click at [355, 198] on button "EDIT" at bounding box center [354, 197] width 18 height 12
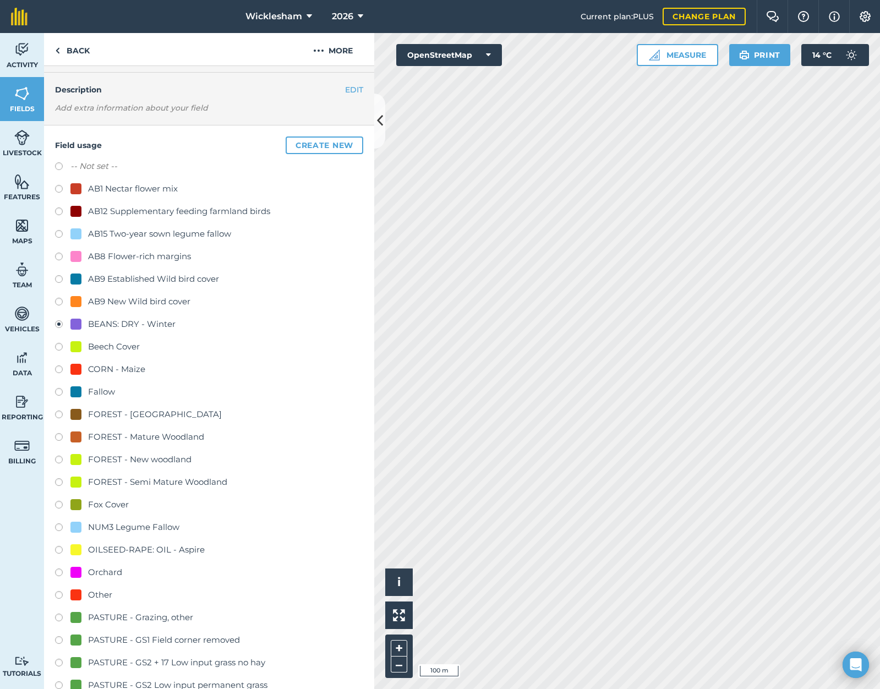
scroll to position [55, 0]
click at [58, 594] on label at bounding box center [62, 595] width 15 height 11
radio input "true"
radio input "false"
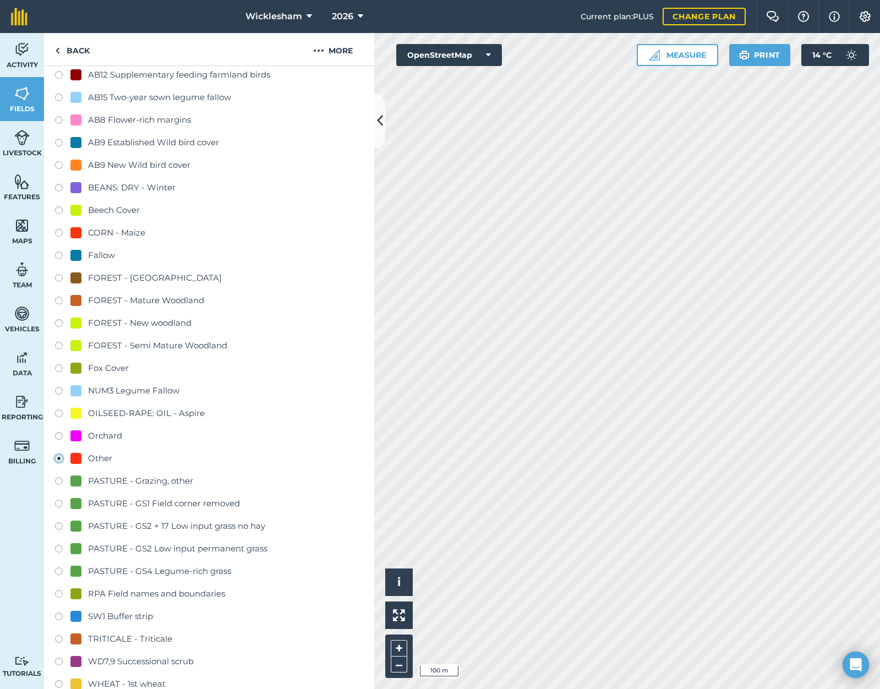
scroll to position [330, 0]
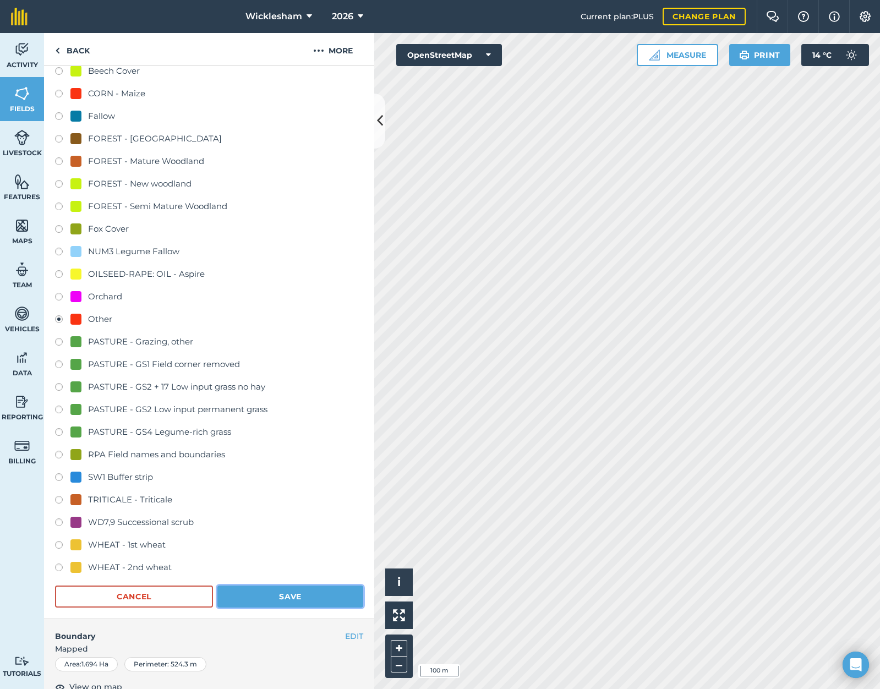
click at [291, 597] on button "Save" at bounding box center [290, 596] width 146 height 22
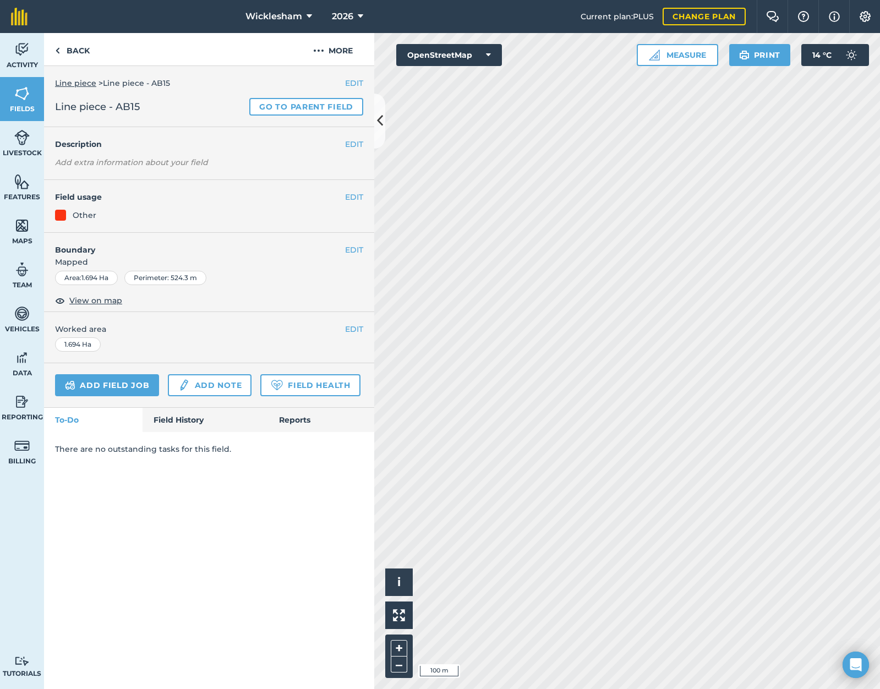
scroll to position [0, 0]
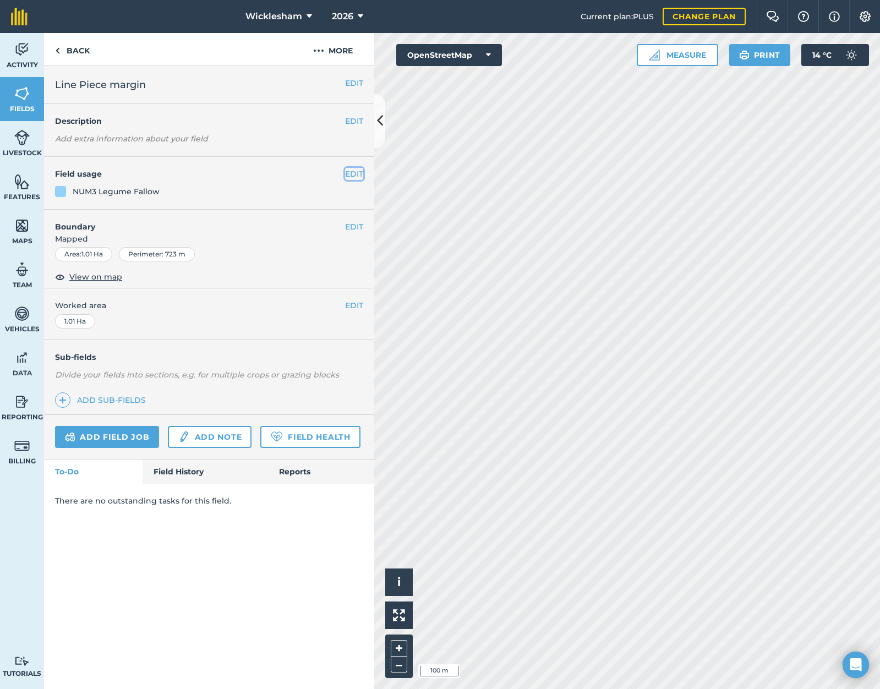
click at [357, 172] on button "EDIT" at bounding box center [354, 174] width 18 height 12
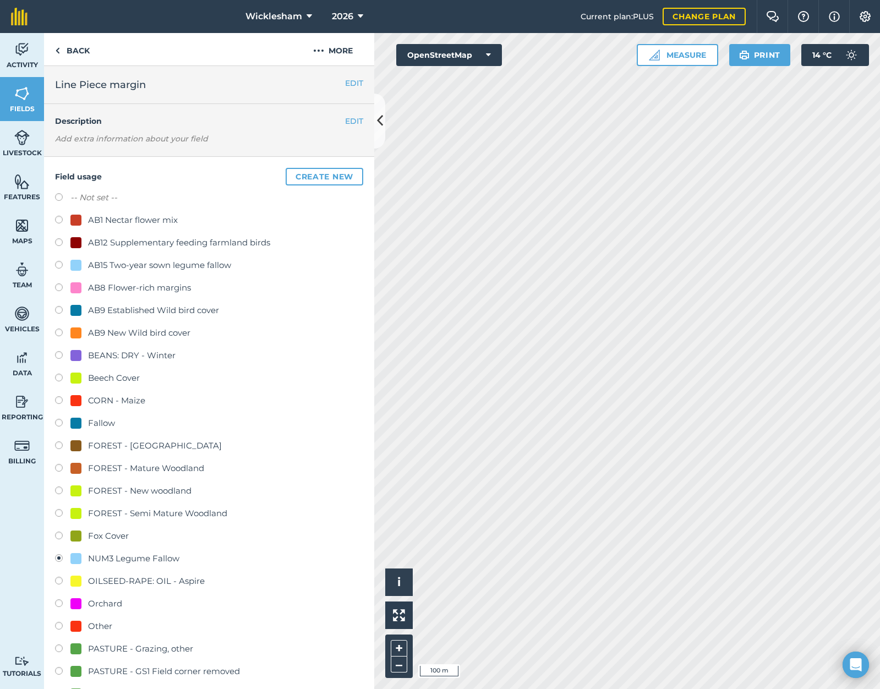
click at [59, 627] on label at bounding box center [62, 627] width 15 height 11
radio input "true"
radio input "false"
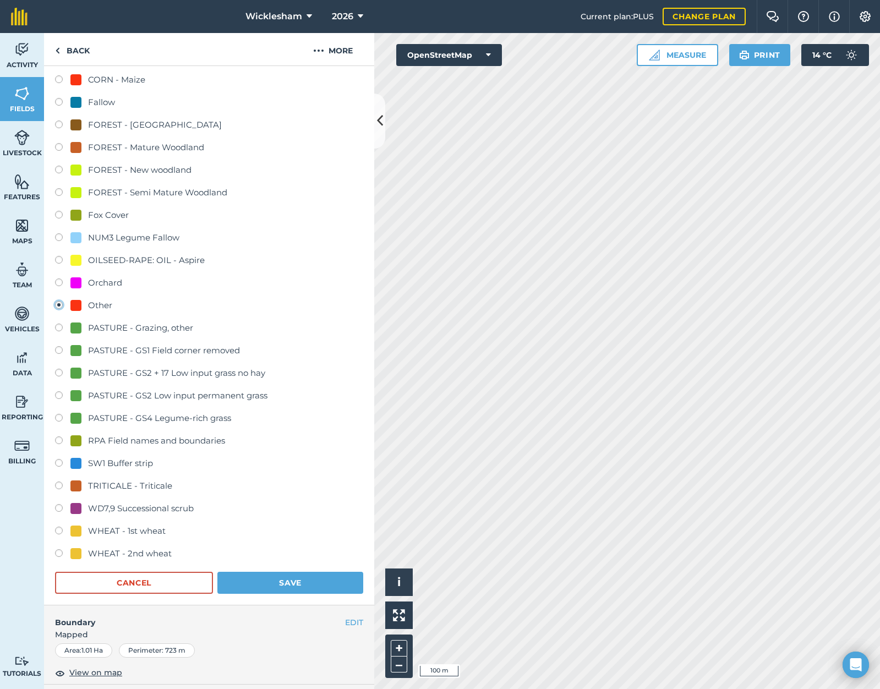
scroll to position [330, 0]
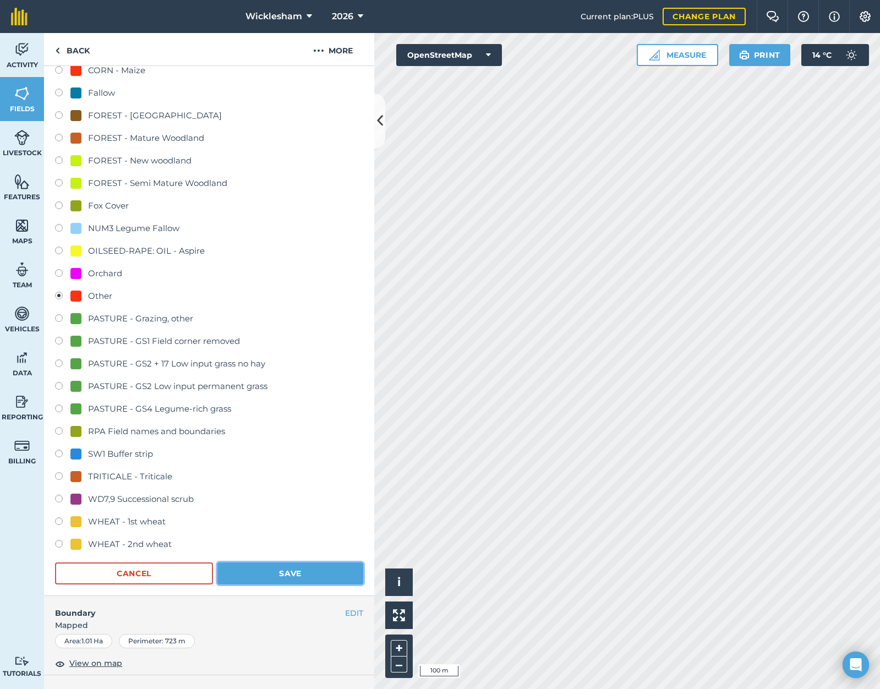
click at [288, 567] on button "Save" at bounding box center [290, 573] width 146 height 22
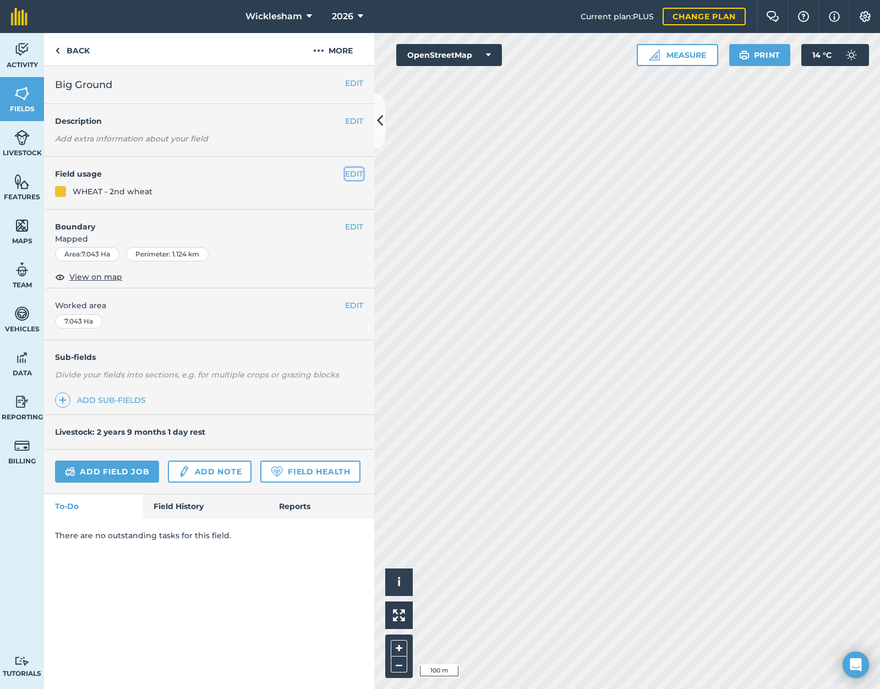
click at [353, 174] on button "EDIT" at bounding box center [354, 174] width 18 height 12
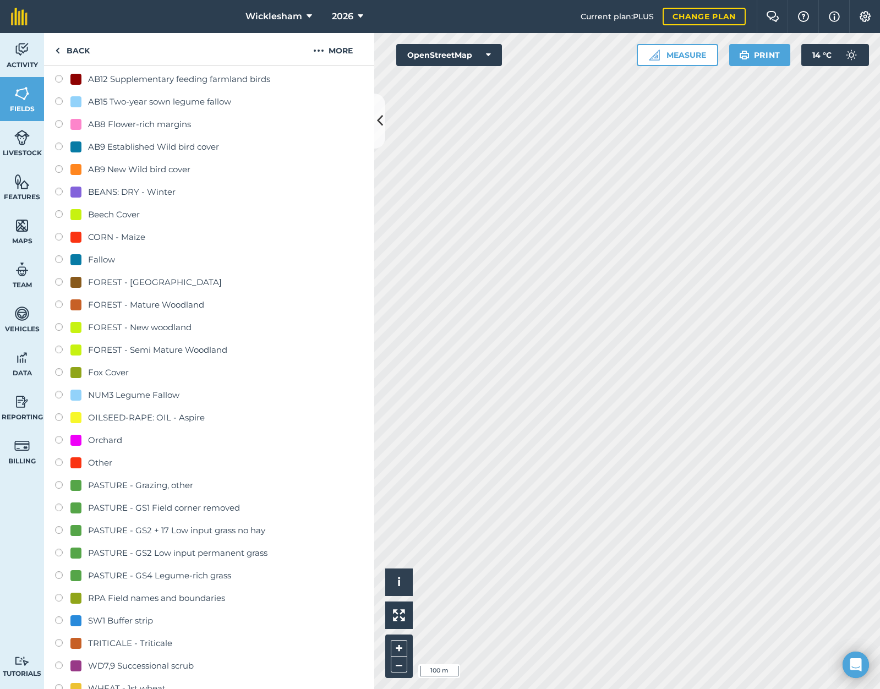
scroll to position [165, 0]
click at [57, 459] on label at bounding box center [62, 462] width 15 height 11
radio input "true"
radio input "false"
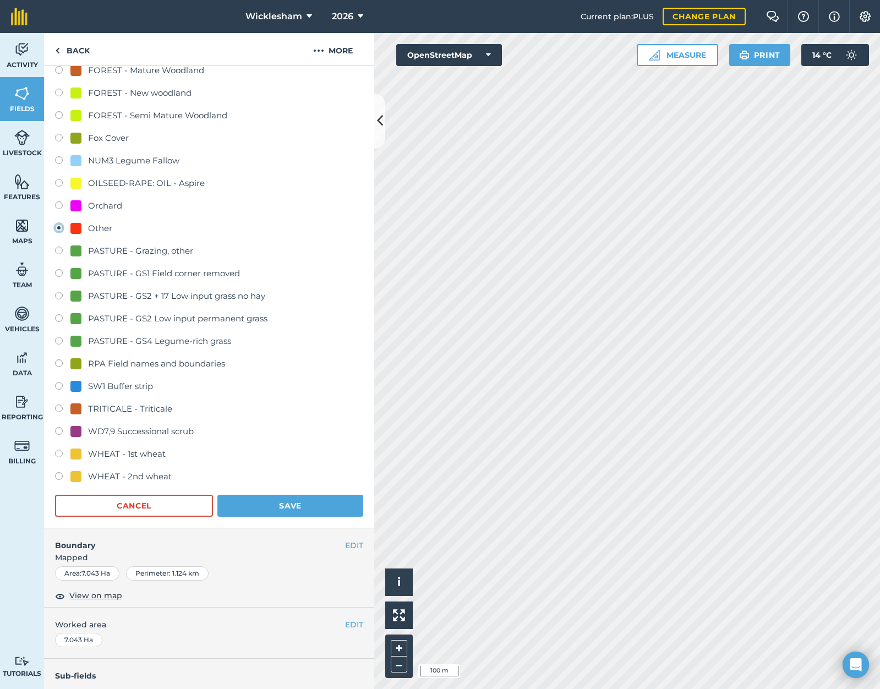
scroll to position [440, 0]
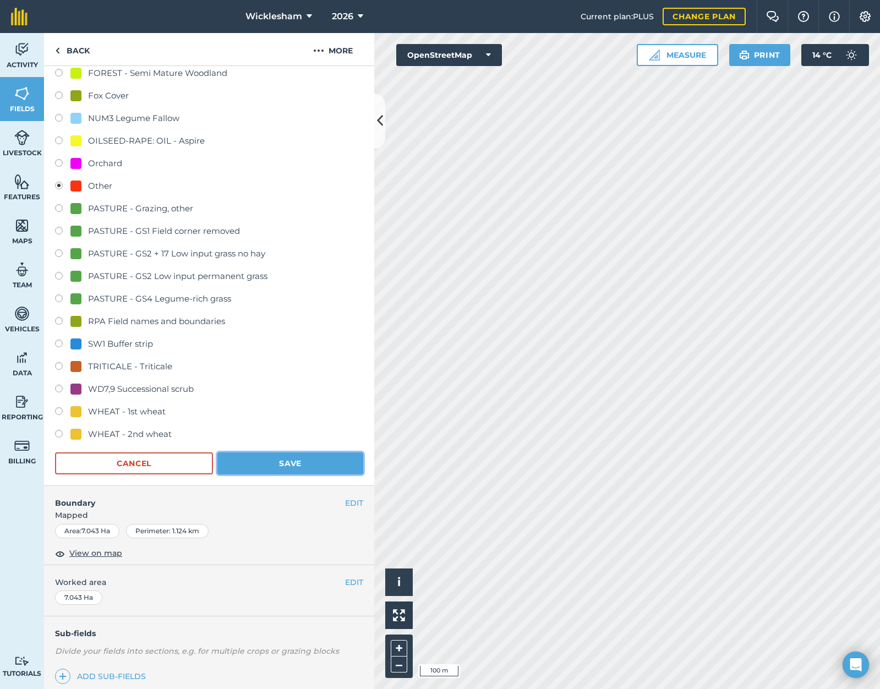
click at [297, 468] on button "Save" at bounding box center [290, 463] width 146 height 22
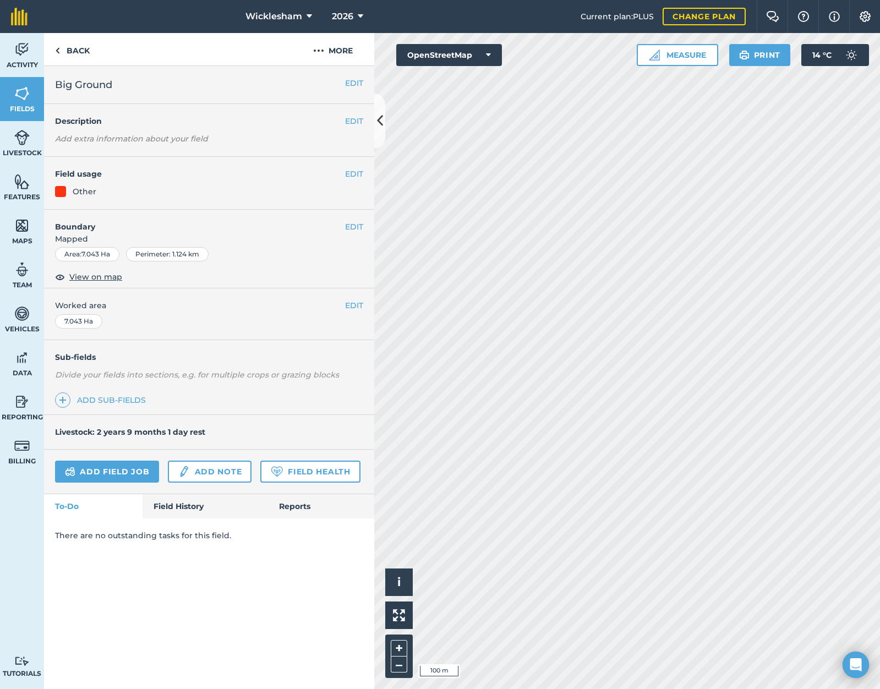
scroll to position [0, 0]
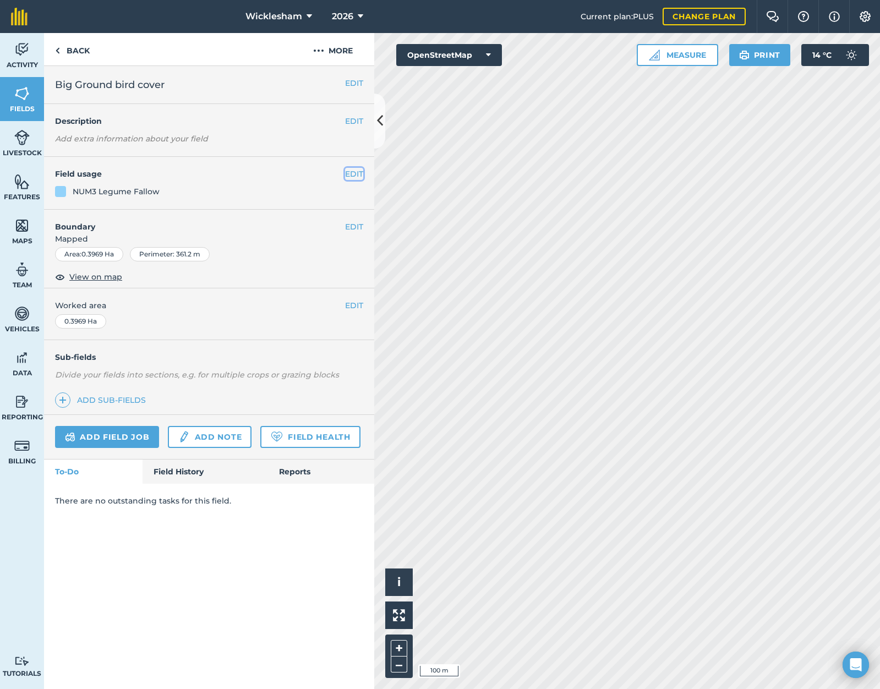
click at [349, 175] on button "EDIT" at bounding box center [354, 174] width 18 height 12
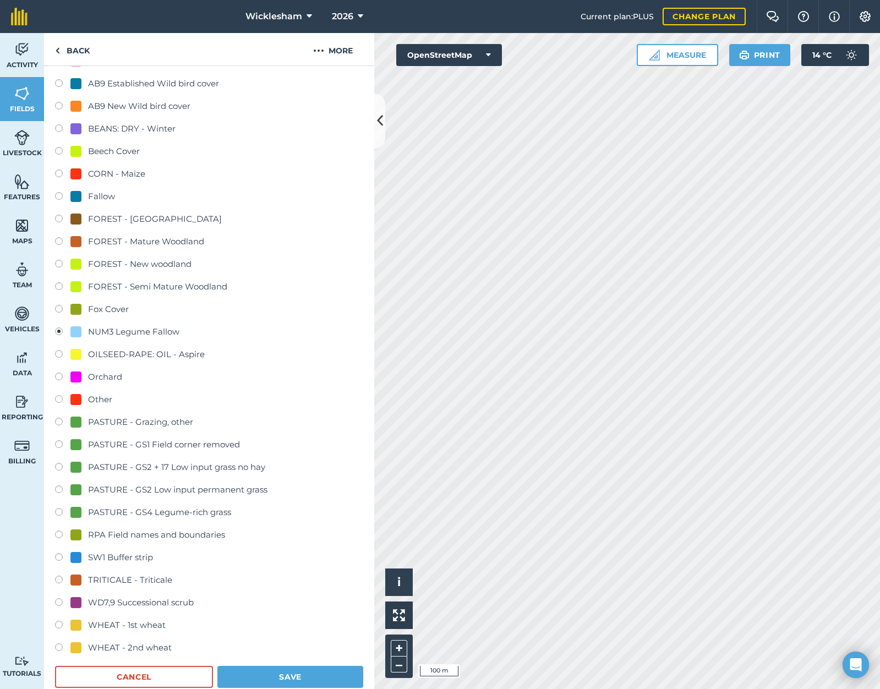
scroll to position [330, 0]
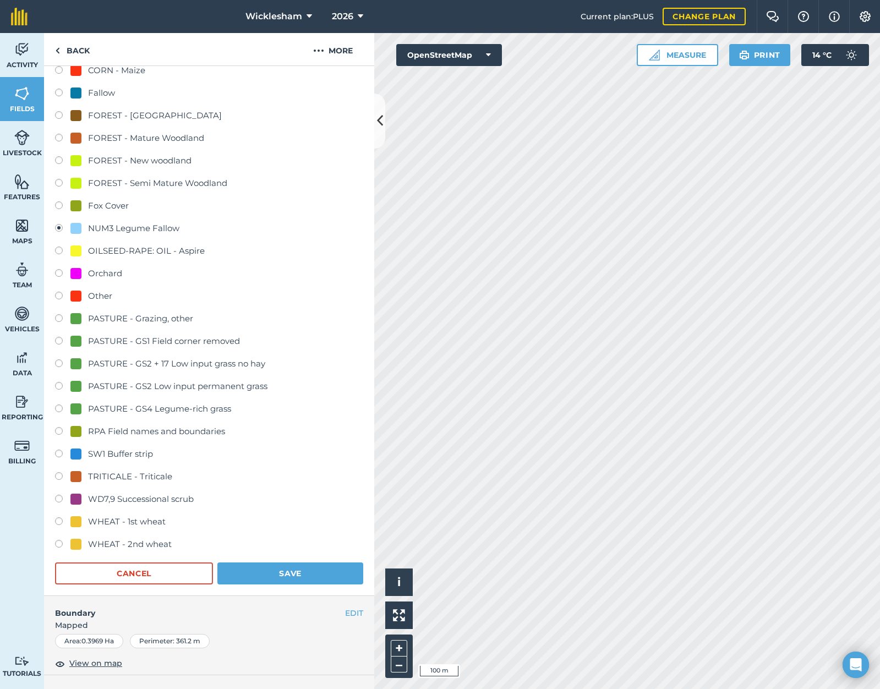
click at [58, 298] on label at bounding box center [62, 297] width 15 height 11
radio input "true"
radio input "false"
click at [286, 569] on button "Save" at bounding box center [290, 573] width 146 height 22
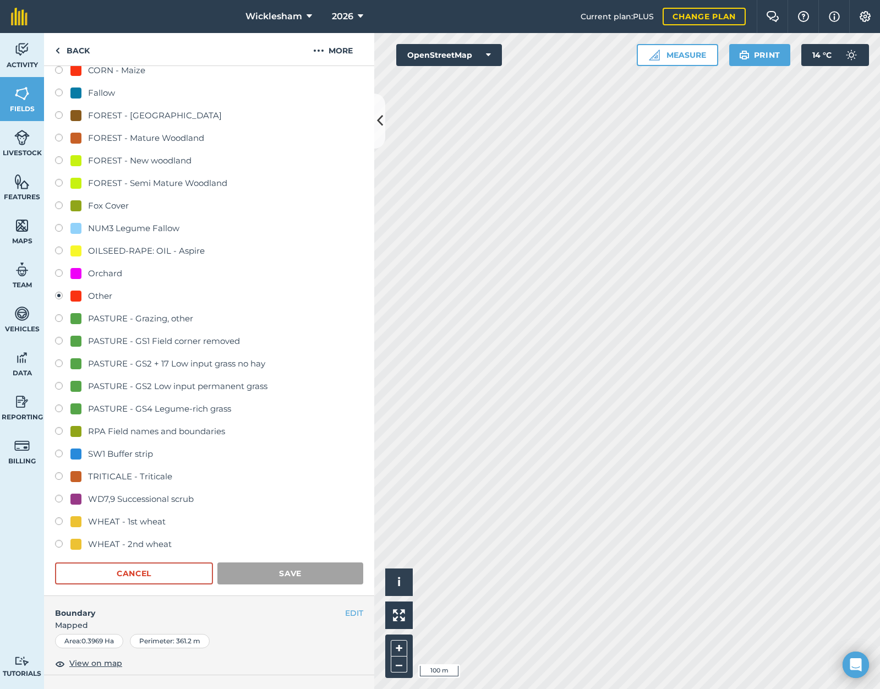
scroll to position [0, 0]
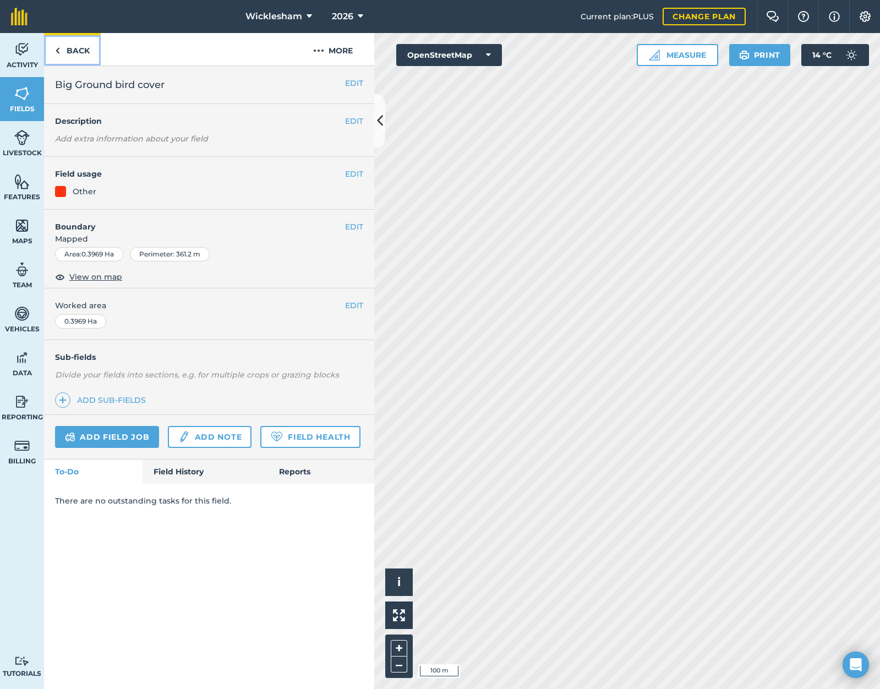
click at [76, 51] on link "Back" at bounding box center [72, 49] width 57 height 32
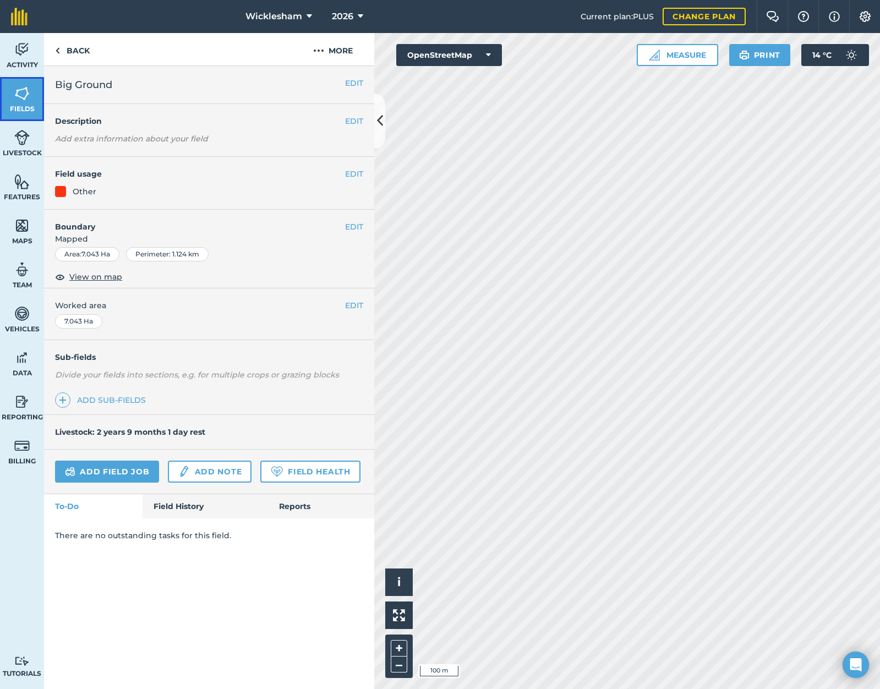
click at [13, 98] on link "Fields" at bounding box center [22, 99] width 44 height 44
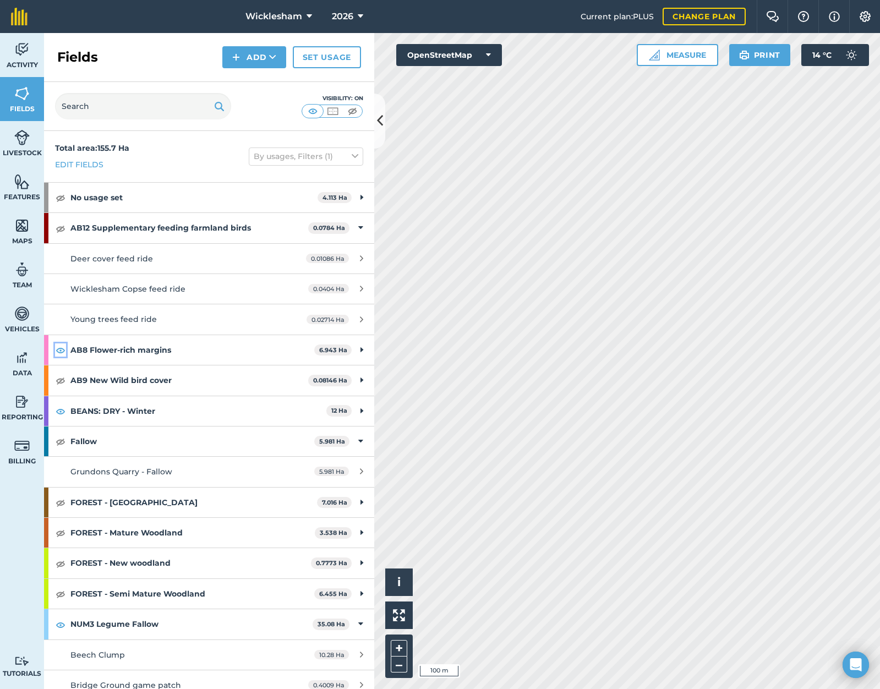
click at [58, 352] on img at bounding box center [61, 349] width 10 height 13
click at [59, 412] on img at bounding box center [61, 410] width 10 height 13
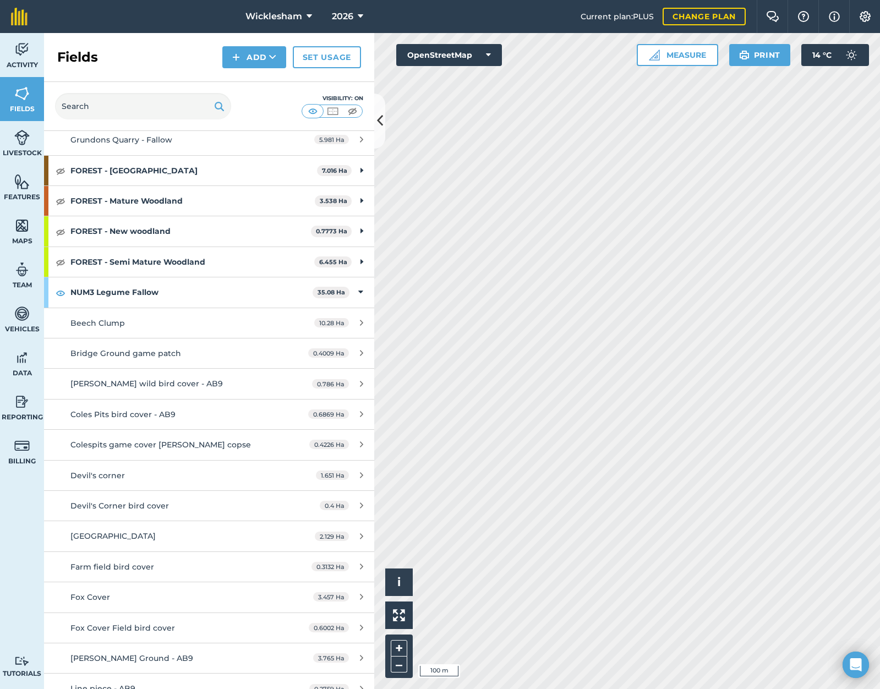
scroll to position [330, 0]
click at [59, 295] on img at bounding box center [61, 294] width 10 height 13
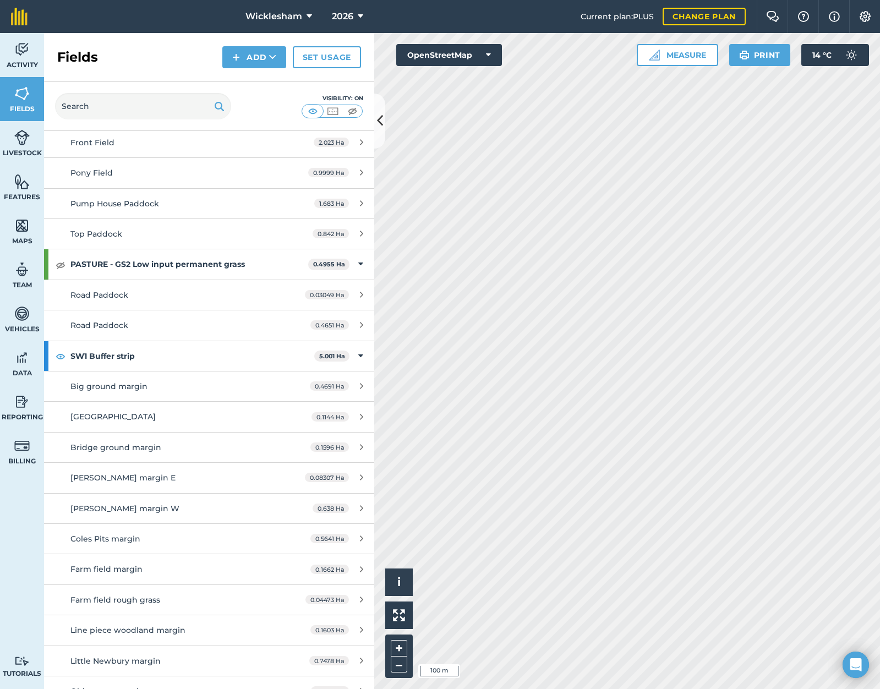
scroll to position [1706, 0]
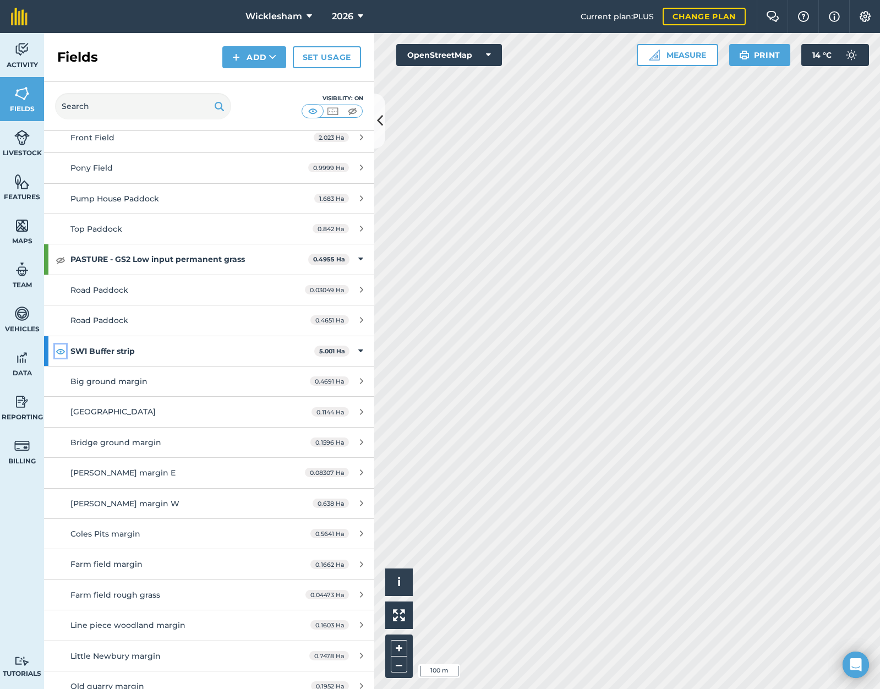
click at [61, 350] on img at bounding box center [61, 350] width 10 height 13
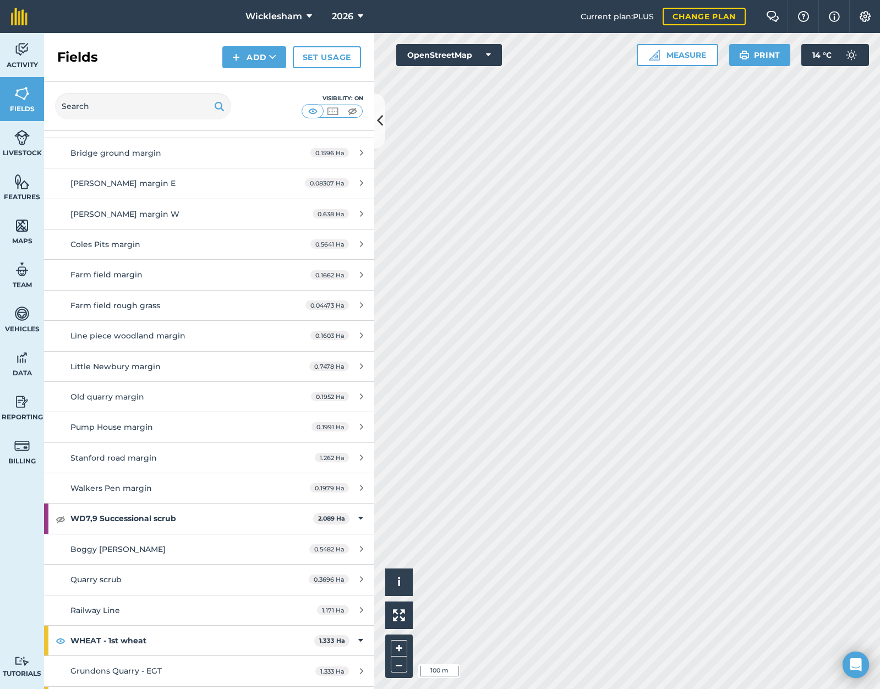
scroll to position [2114, 0]
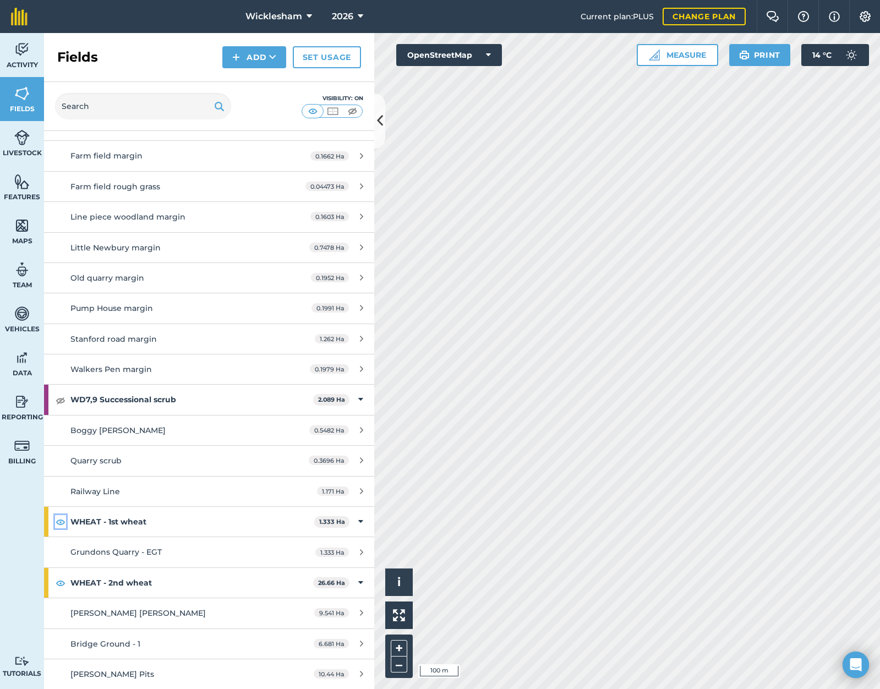
drag, startPoint x: 62, startPoint y: 520, endPoint x: 62, endPoint y: 529, distance: 9.4
click at [61, 520] on img at bounding box center [61, 521] width 10 height 13
click at [59, 585] on img at bounding box center [61, 582] width 10 height 13
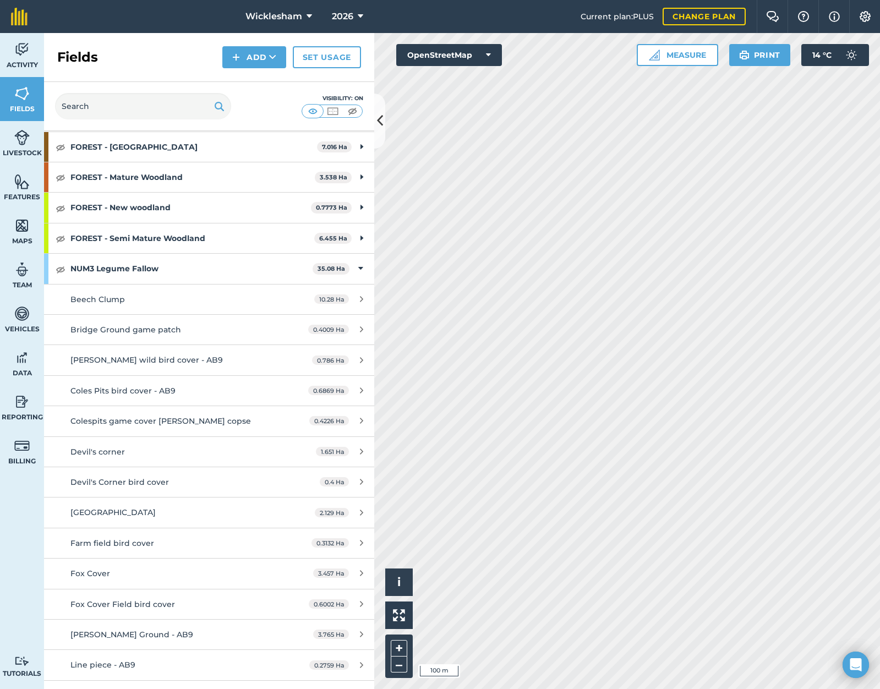
scroll to position [353, 0]
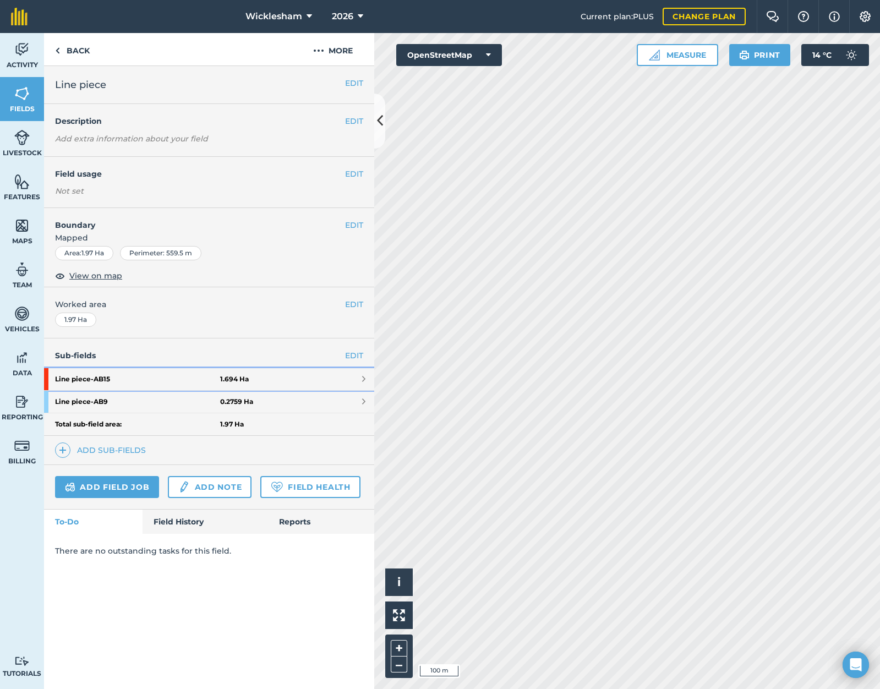
click at [359, 377] on link "Line piece - AB15 1.694 Ha" at bounding box center [209, 379] width 330 height 22
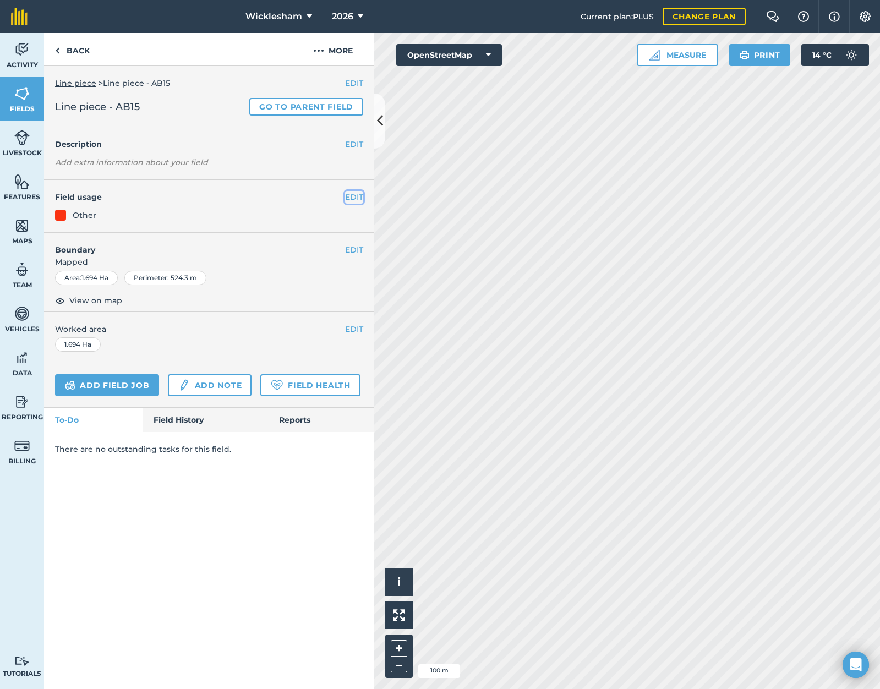
click at [353, 196] on button "EDIT" at bounding box center [354, 197] width 18 height 12
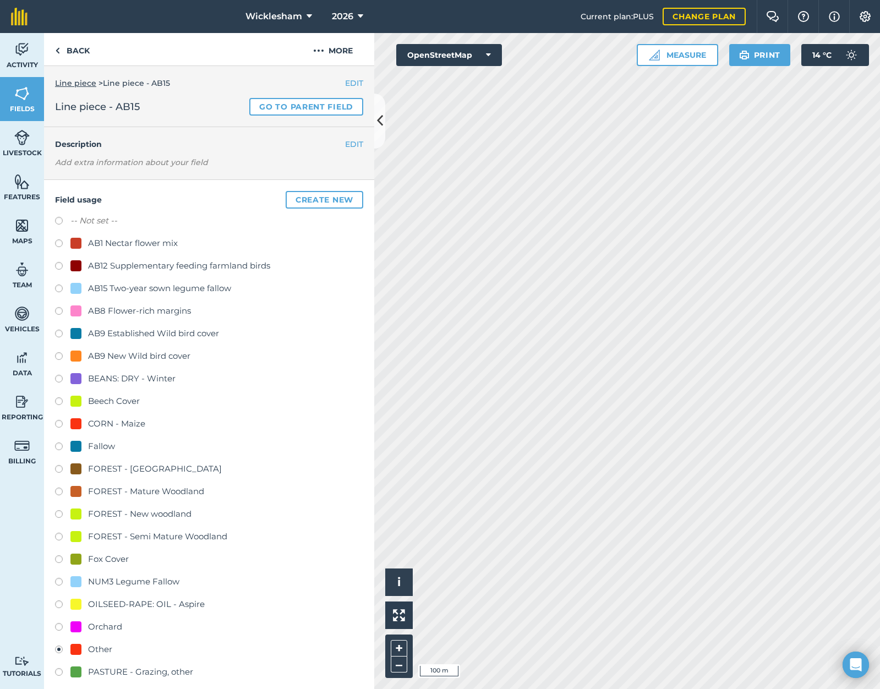
click at [59, 379] on label at bounding box center [62, 380] width 15 height 11
radio input "true"
radio input "false"
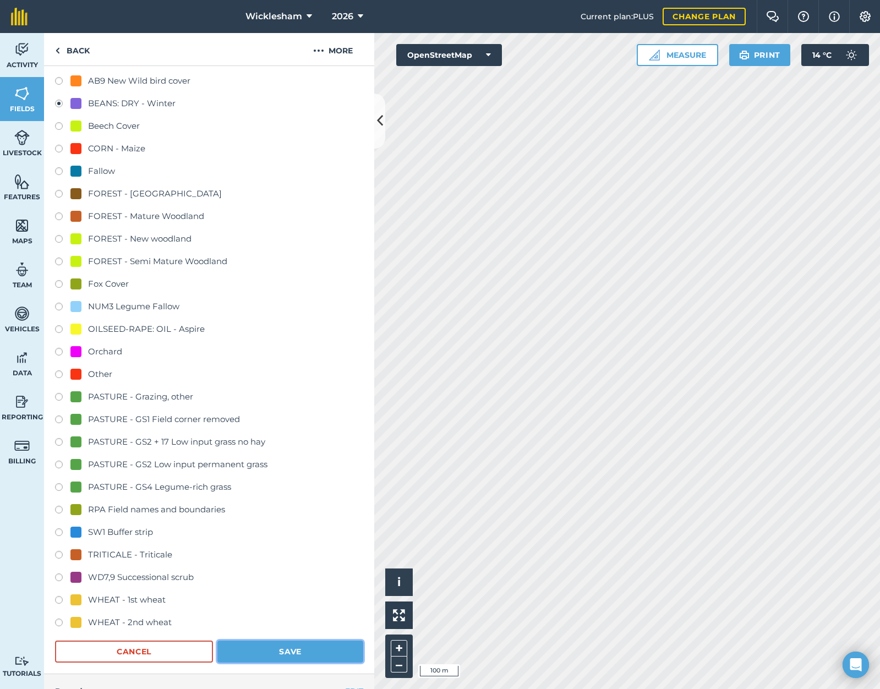
click at [291, 650] on button "Save" at bounding box center [290, 651] width 146 height 22
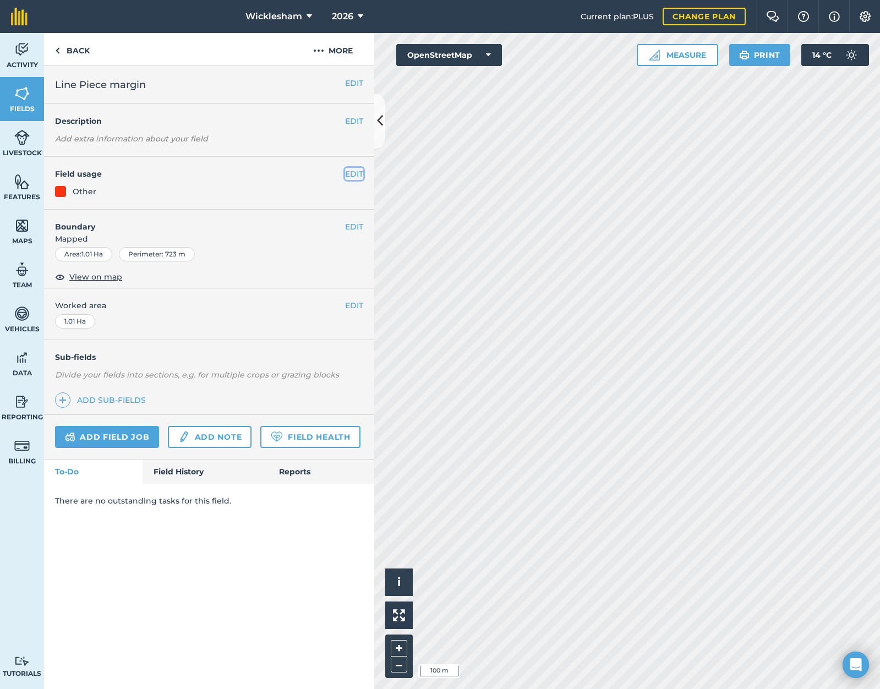
click at [357, 173] on button "EDIT" at bounding box center [354, 174] width 18 height 12
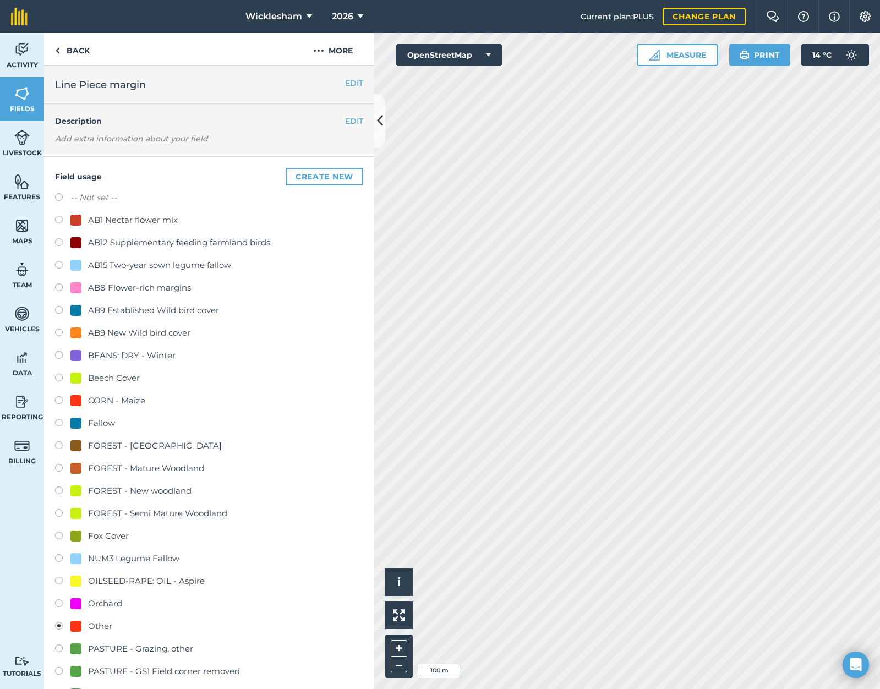
click at [58, 557] on label at bounding box center [62, 559] width 15 height 11
radio input "true"
radio input "false"
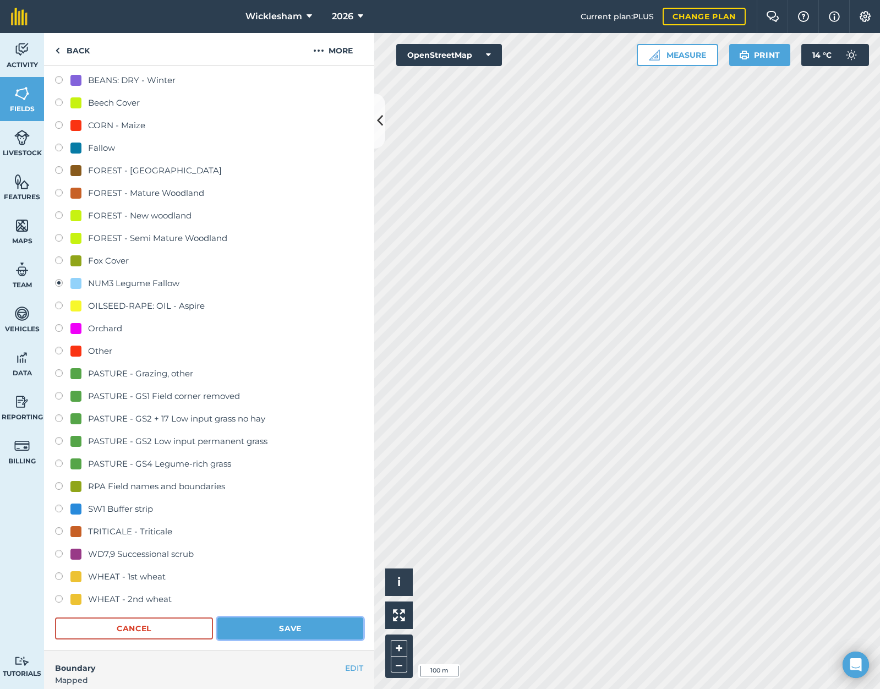
click at [299, 627] on button "Save" at bounding box center [290, 628] width 146 height 22
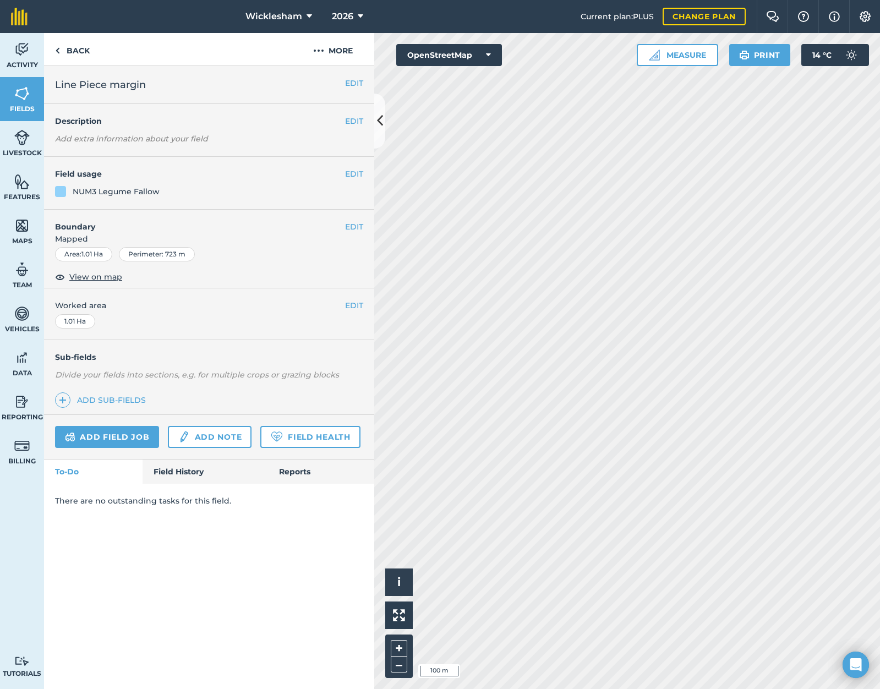
scroll to position [0, 0]
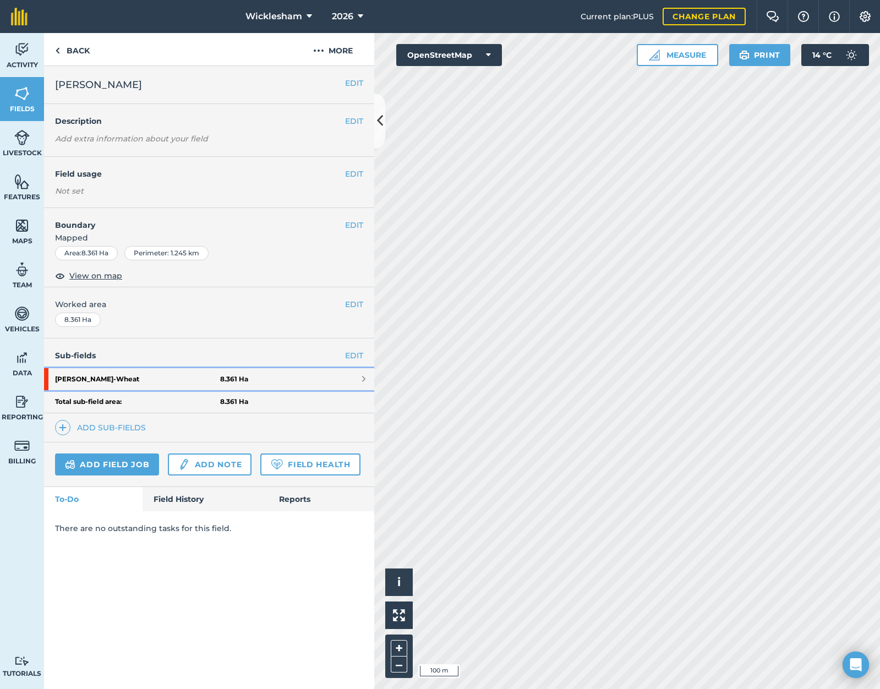
click at [358, 377] on link "[PERSON_NAME] 8.361 Ha" at bounding box center [209, 379] width 330 height 22
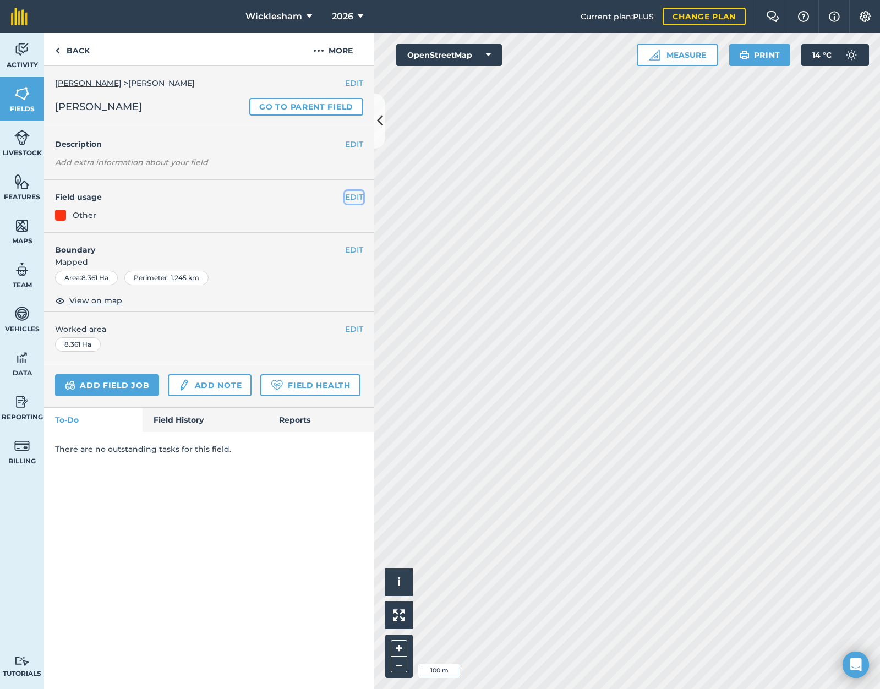
click at [355, 198] on button "EDIT" at bounding box center [354, 197] width 18 height 12
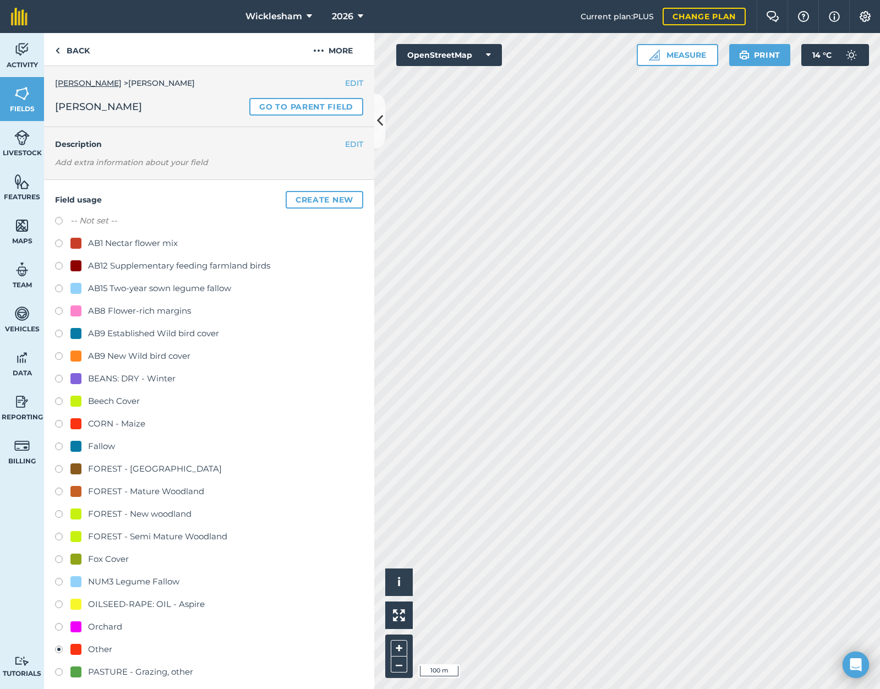
scroll to position [330, 0]
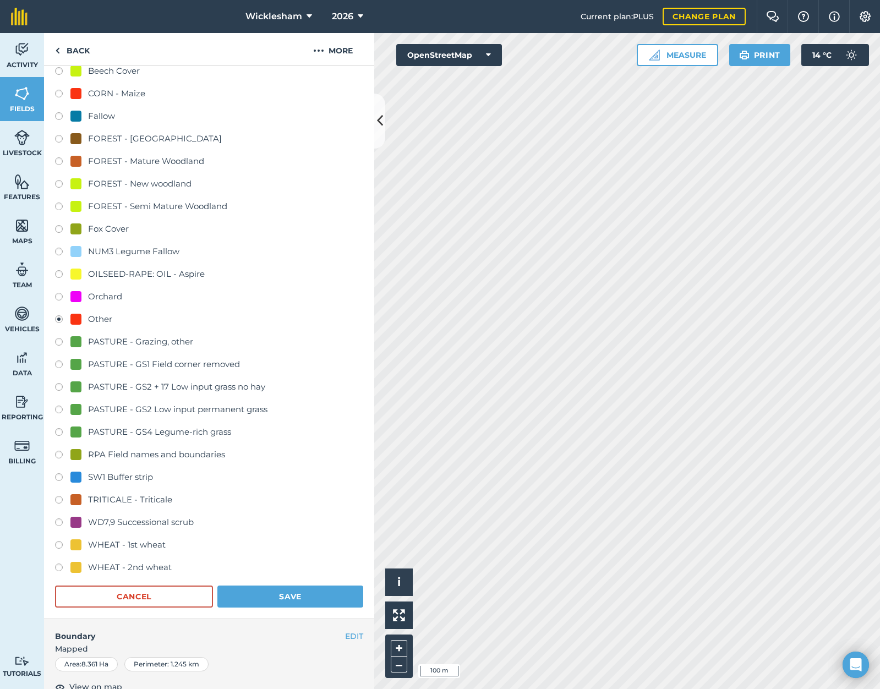
click at [59, 567] on label at bounding box center [62, 568] width 15 height 11
radio input "true"
radio input "false"
click at [281, 594] on button "Save" at bounding box center [290, 596] width 146 height 22
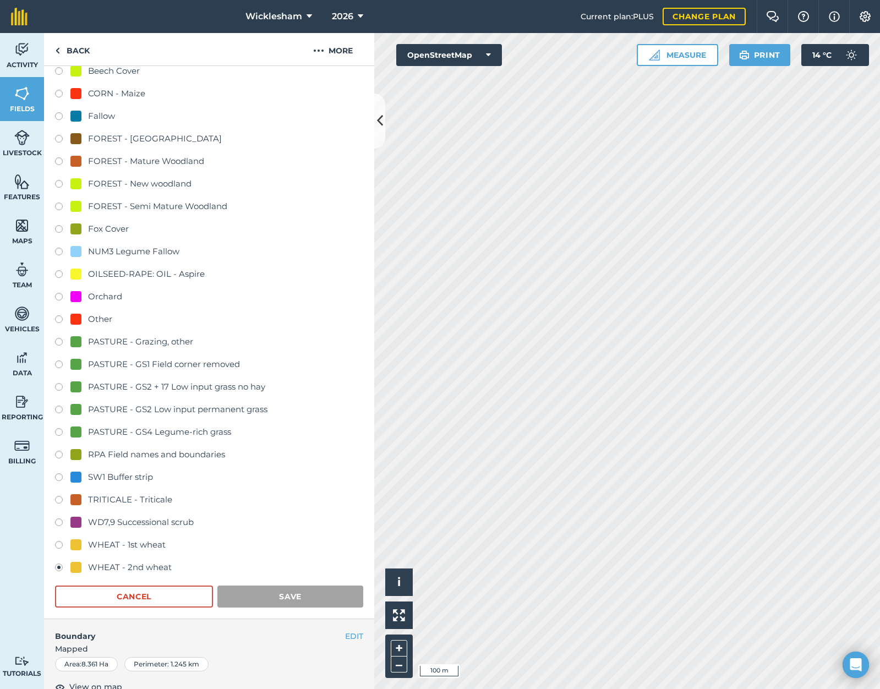
scroll to position [0, 0]
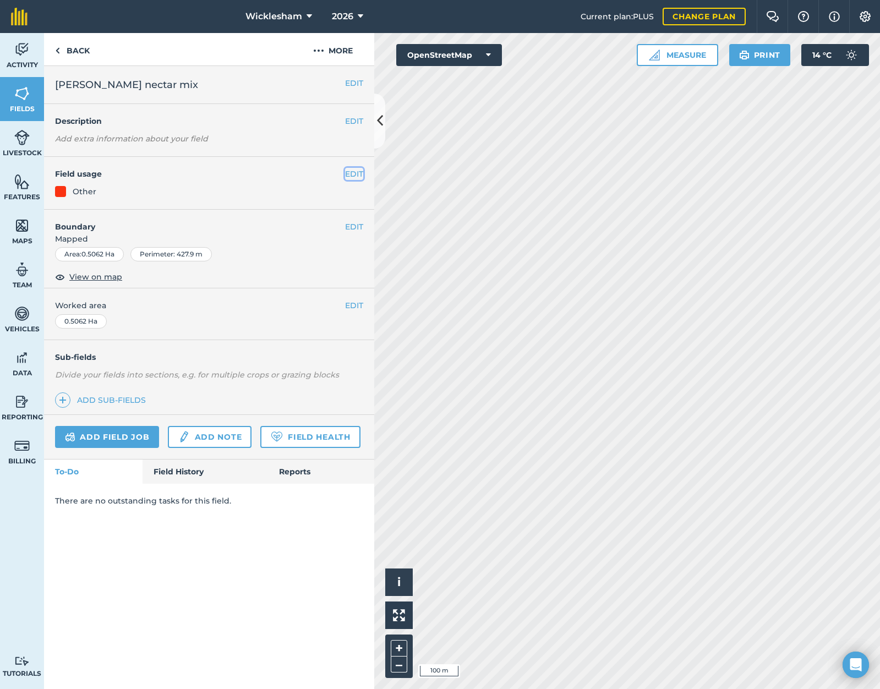
click at [355, 173] on button "EDIT" at bounding box center [354, 174] width 18 height 12
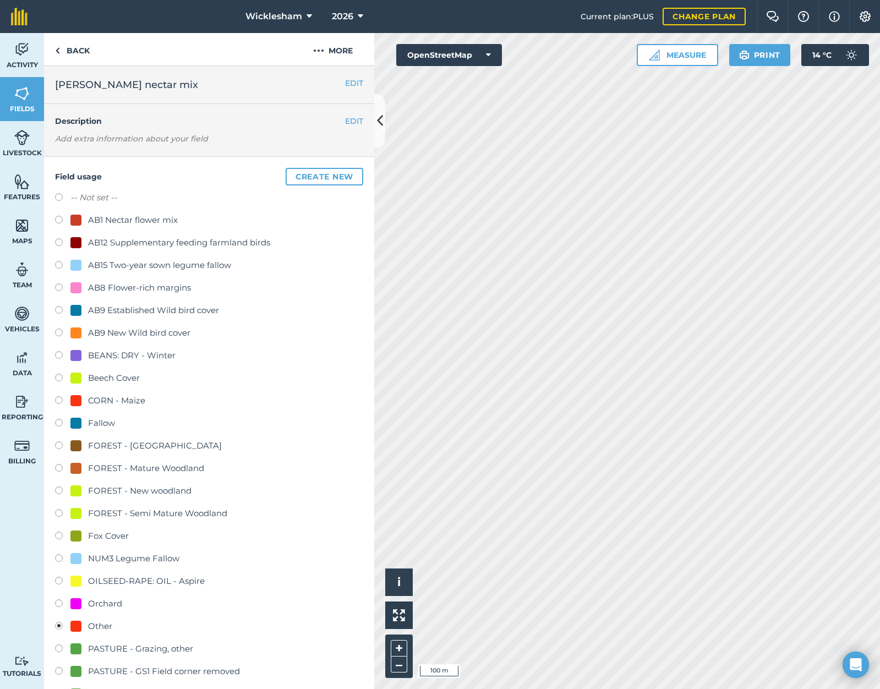
click at [59, 559] on label at bounding box center [62, 559] width 15 height 11
radio input "true"
radio input "false"
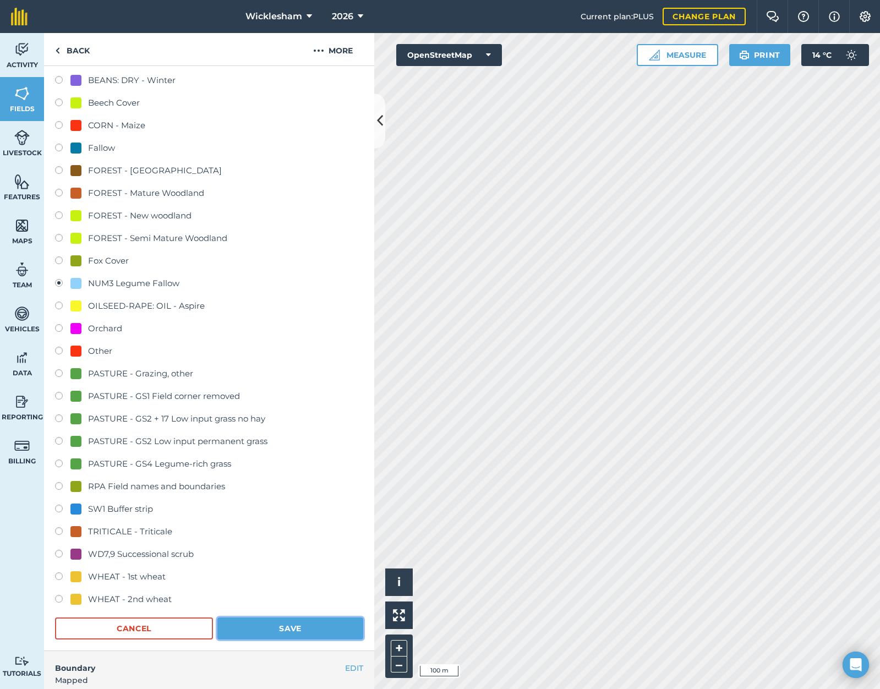
click at [296, 633] on button "Save" at bounding box center [290, 628] width 146 height 22
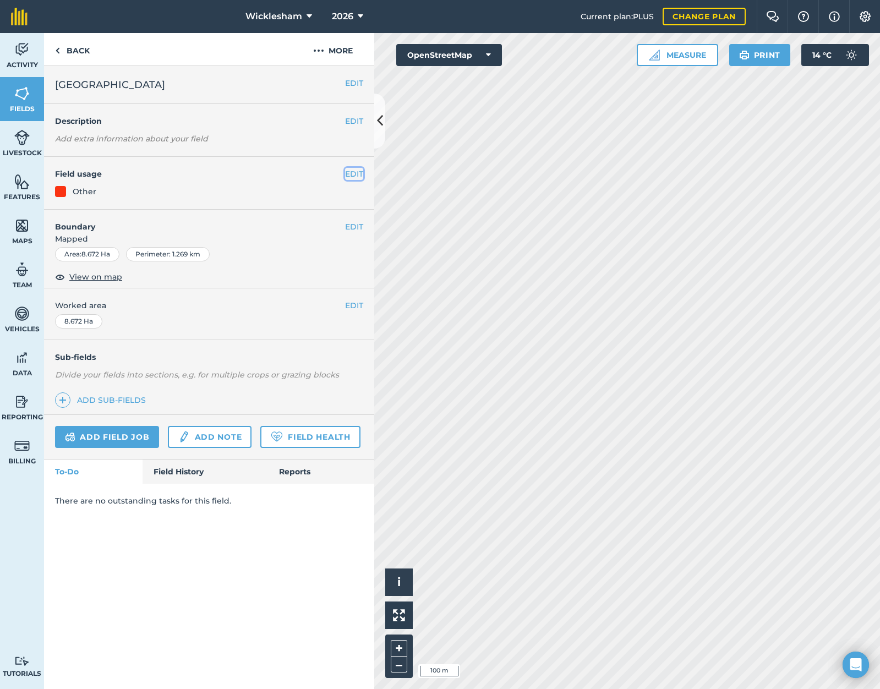
click at [353, 170] on button "EDIT" at bounding box center [354, 174] width 18 height 12
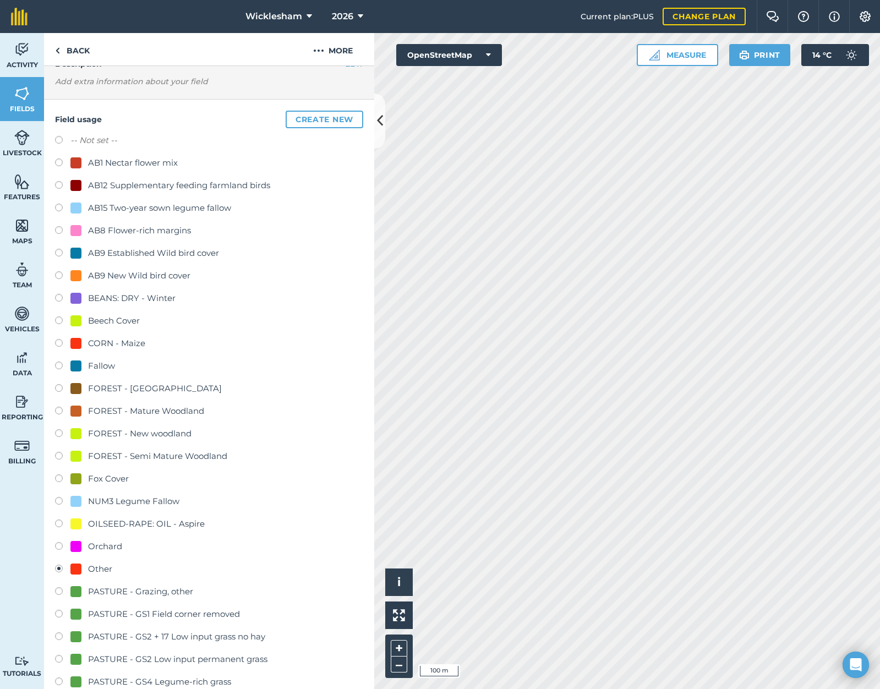
scroll to position [55, 0]
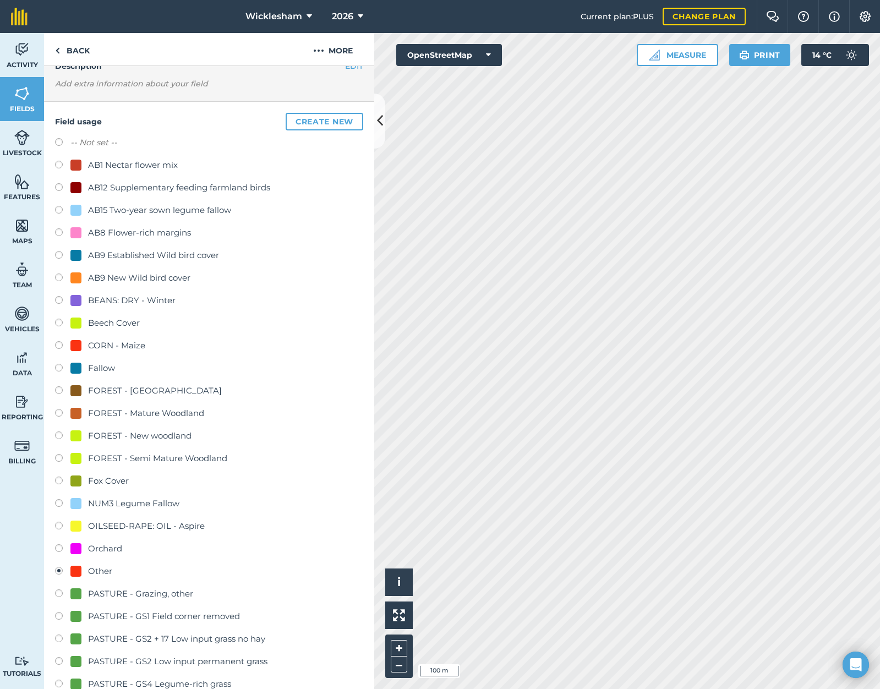
click at [58, 299] on label at bounding box center [62, 301] width 15 height 11
radio input "true"
radio input "false"
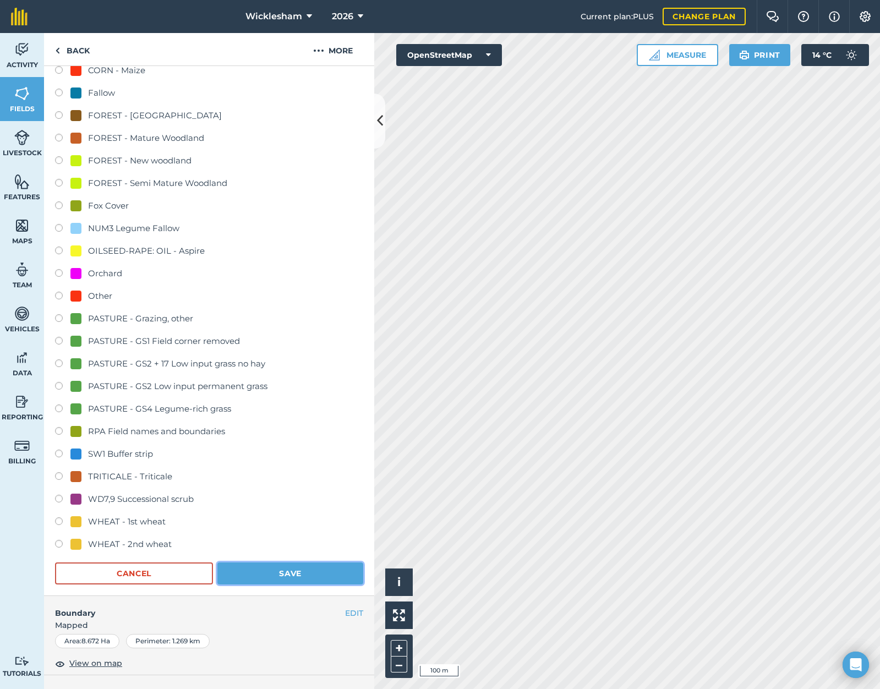
click at [281, 578] on button "Save" at bounding box center [290, 573] width 146 height 22
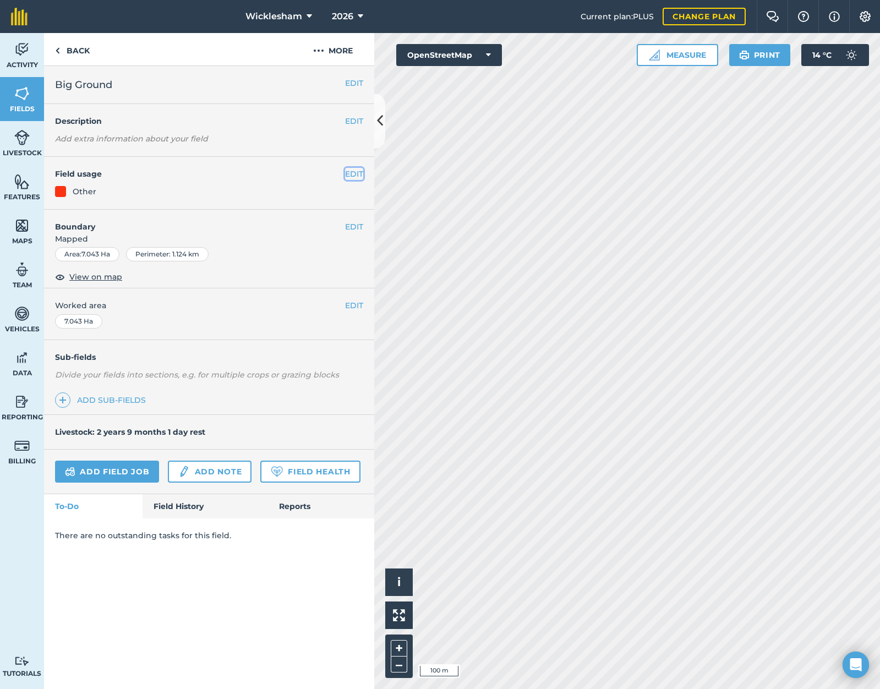
click at [360, 173] on button "EDIT" at bounding box center [354, 174] width 18 height 12
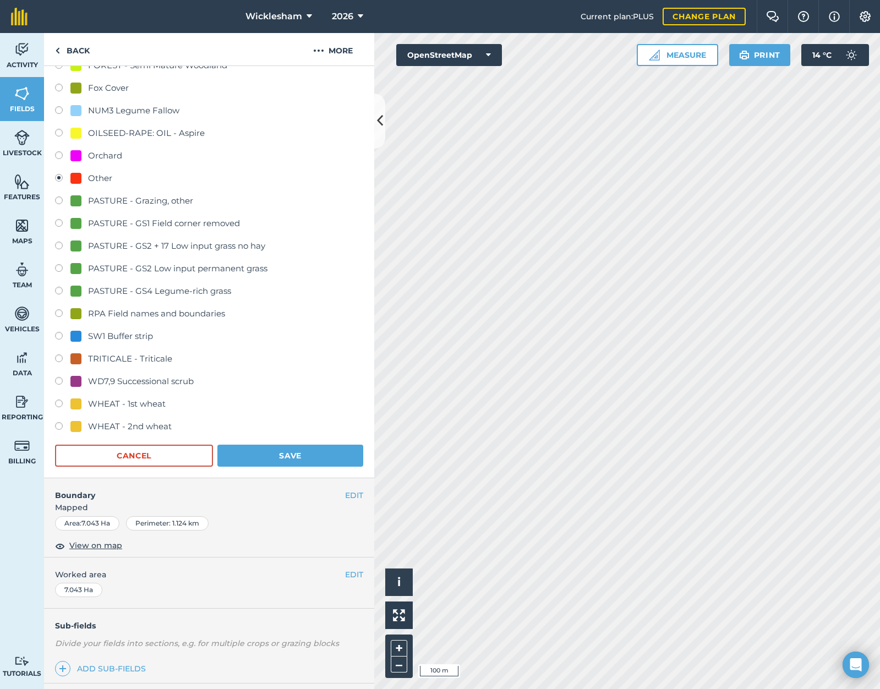
scroll to position [550, 0]
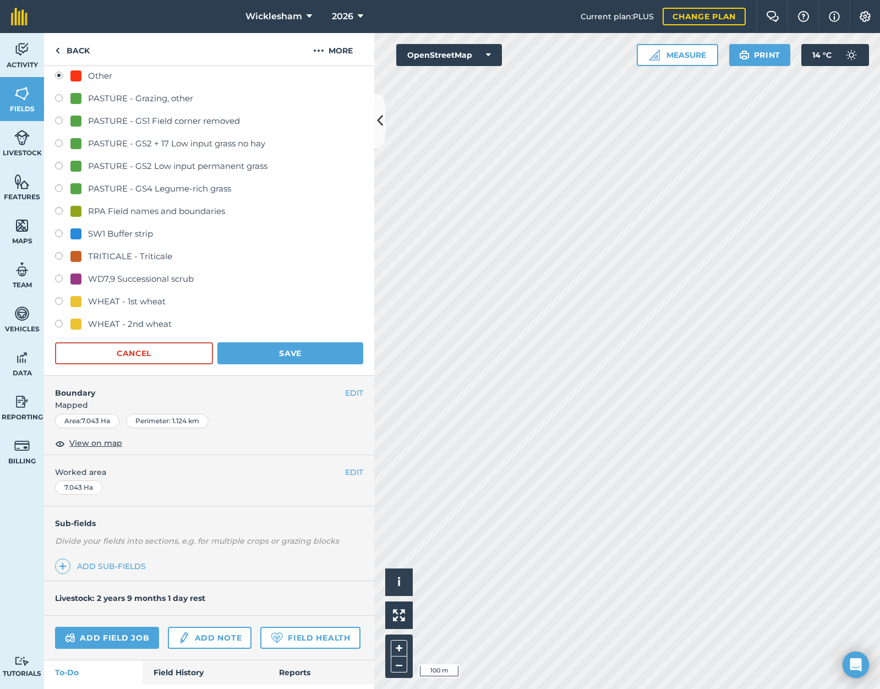
click at [59, 322] on label at bounding box center [62, 325] width 15 height 11
radio input "true"
radio input "false"
click at [281, 355] on button "Save" at bounding box center [290, 353] width 146 height 22
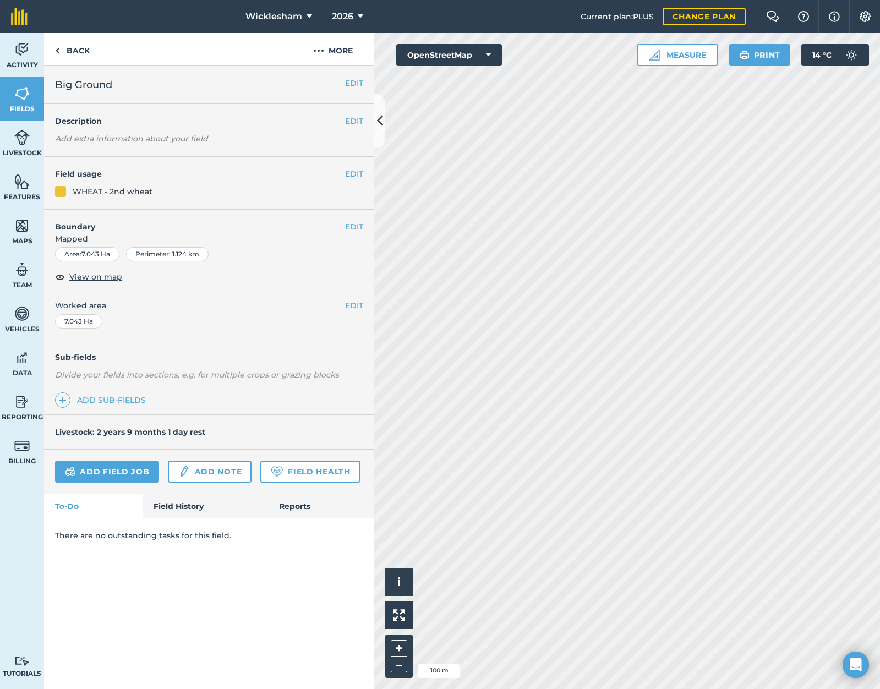
scroll to position [0, 0]
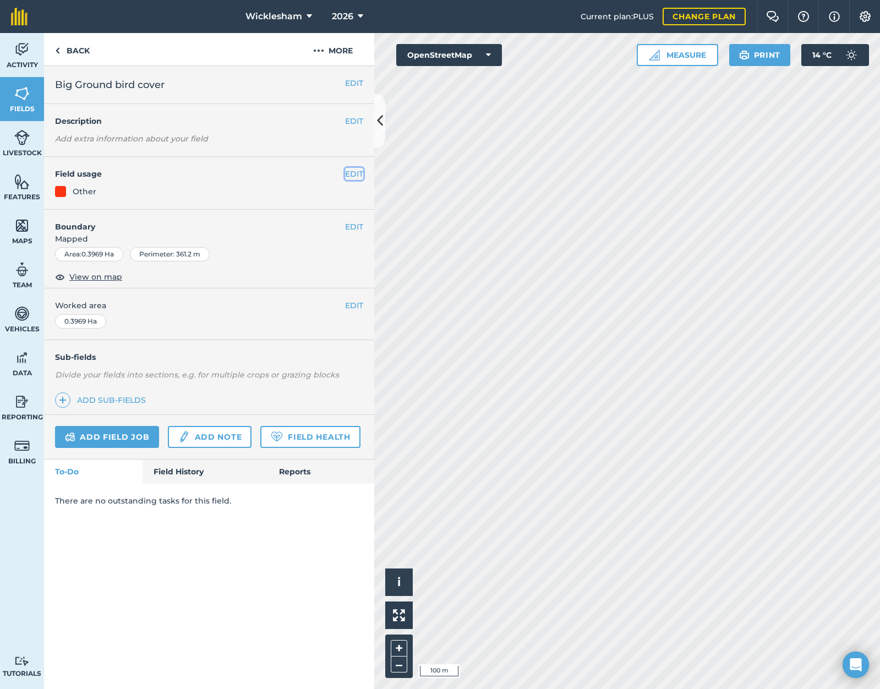
click at [351, 172] on button "EDIT" at bounding box center [354, 174] width 18 height 12
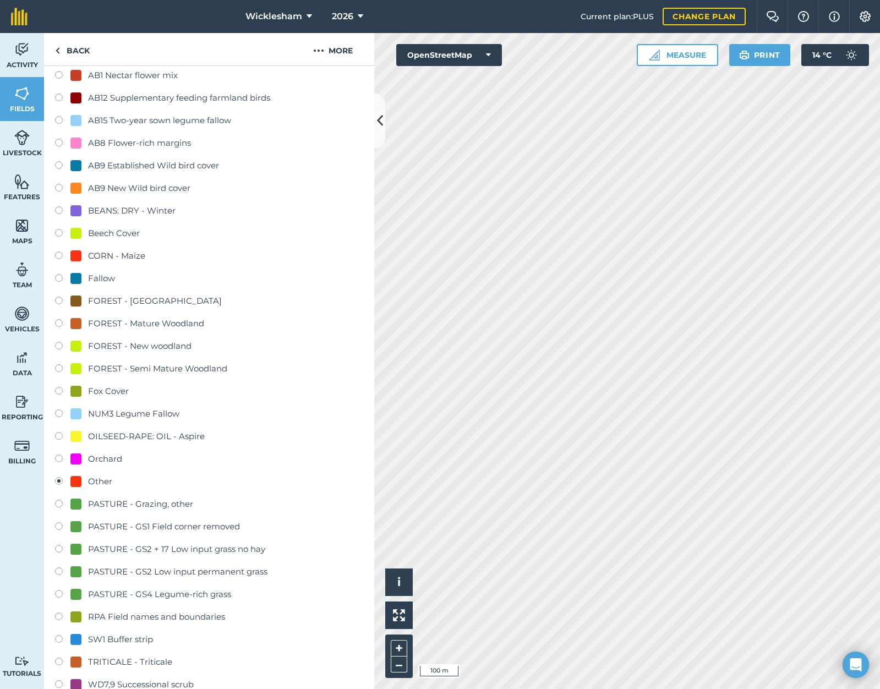
scroll to position [330, 0]
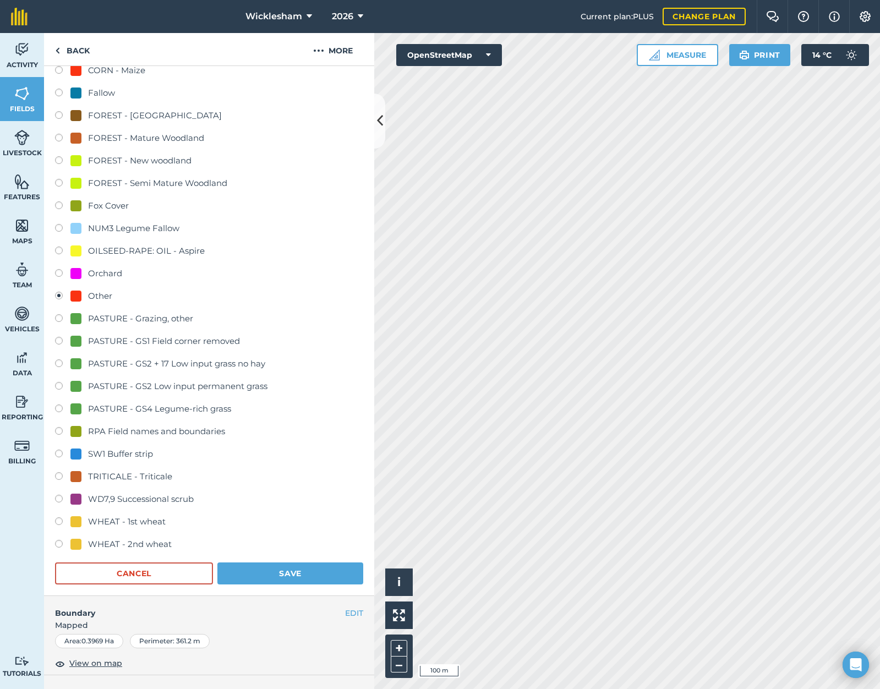
click at [56, 227] on label at bounding box center [62, 229] width 15 height 11
radio input "true"
radio input "false"
click at [286, 578] on button "Save" at bounding box center [290, 573] width 146 height 22
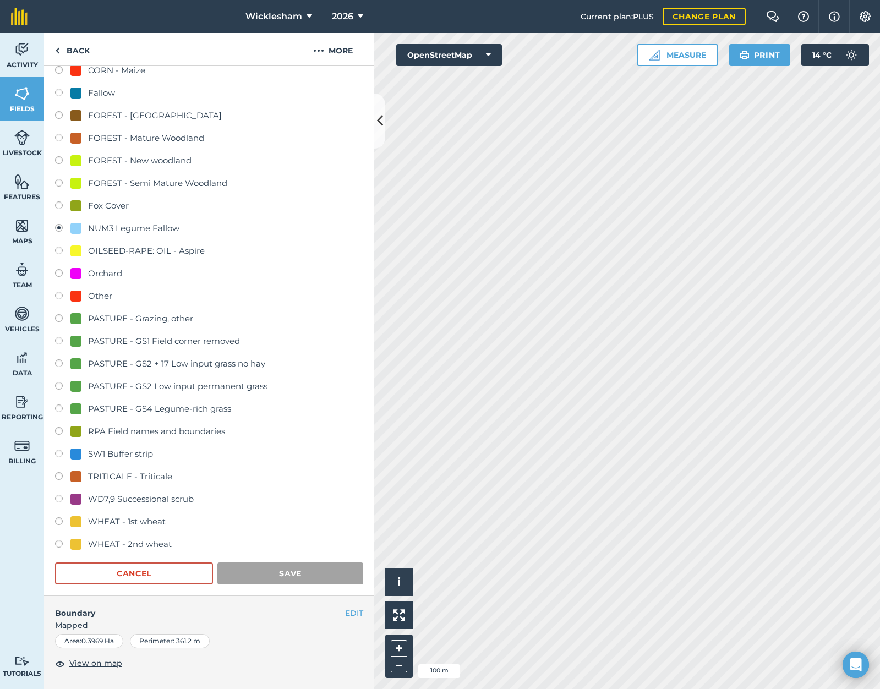
scroll to position [0, 0]
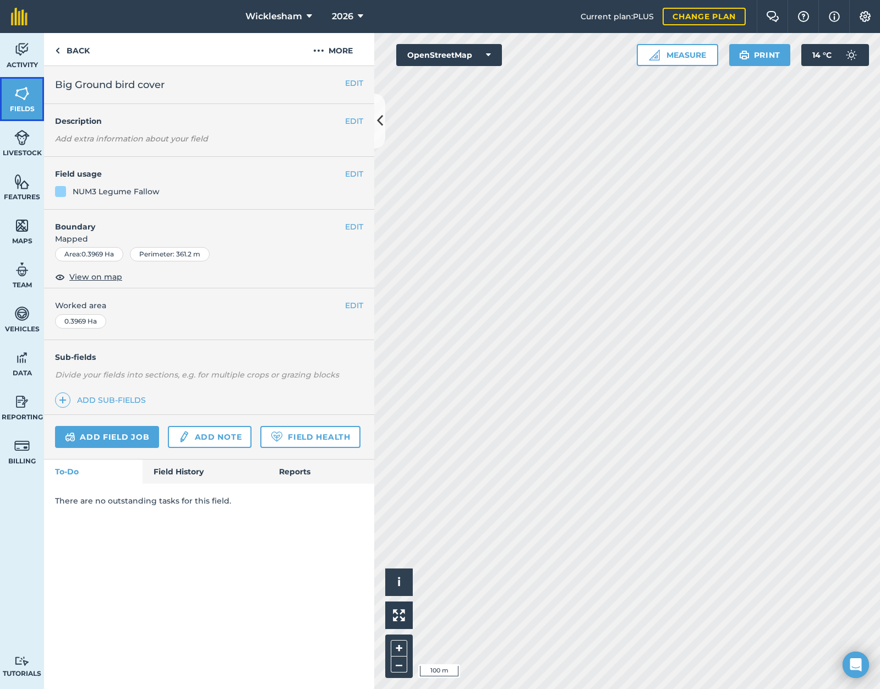
click at [21, 107] on span "Fields" at bounding box center [22, 109] width 44 height 9
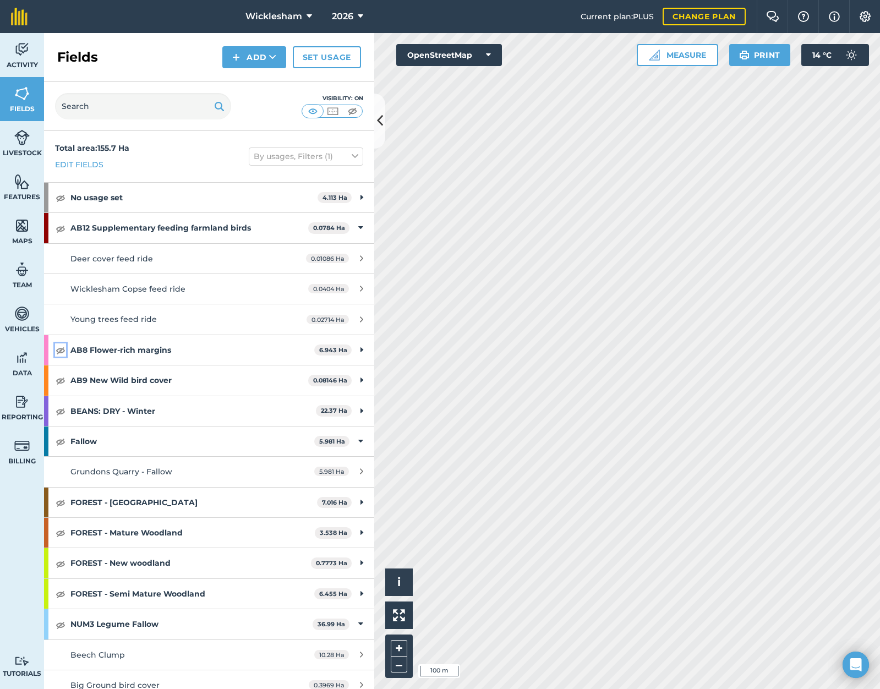
click at [60, 355] on img at bounding box center [61, 349] width 10 height 13
click at [62, 381] on img at bounding box center [61, 380] width 10 height 13
click at [63, 409] on img at bounding box center [61, 410] width 10 height 13
click at [59, 441] on img at bounding box center [61, 441] width 10 height 13
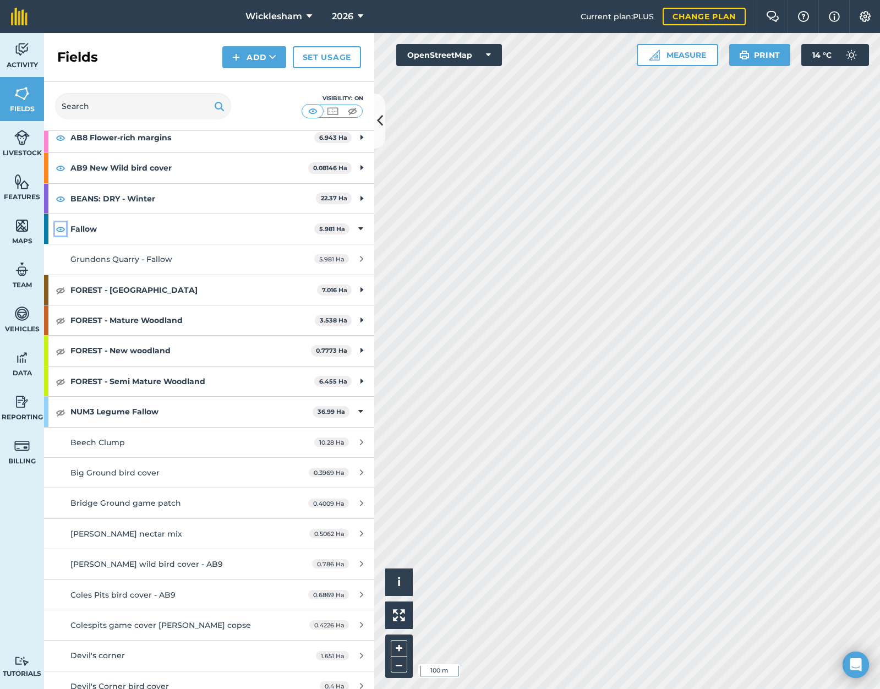
scroll to position [220, 0]
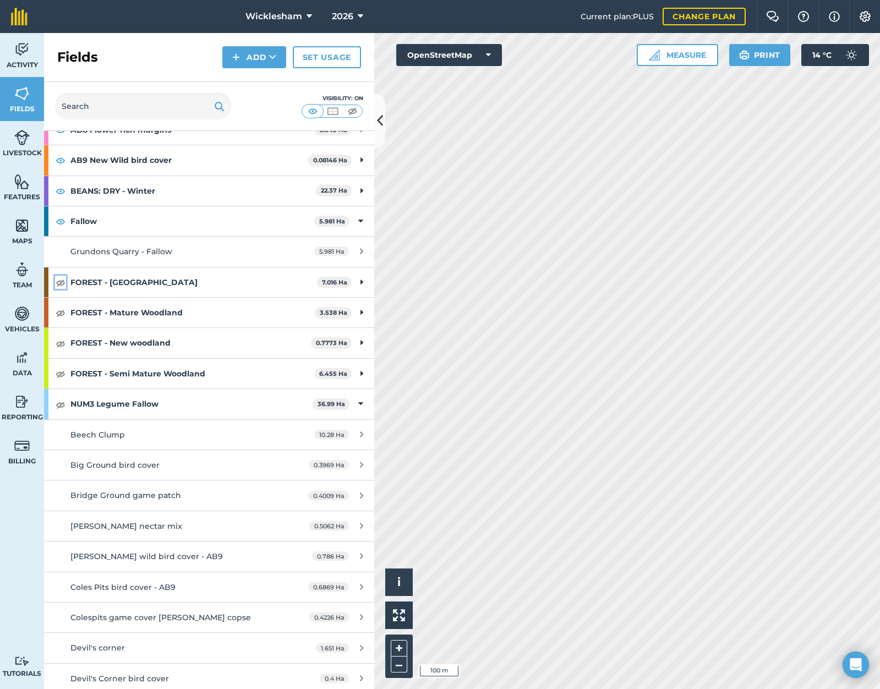
click at [61, 283] on img at bounding box center [61, 282] width 10 height 13
click at [62, 313] on img at bounding box center [61, 312] width 10 height 13
click at [61, 341] on img at bounding box center [61, 343] width 10 height 13
drag, startPoint x: 64, startPoint y: 373, endPoint x: 63, endPoint y: 394, distance: 21.5
click at [63, 374] on img at bounding box center [61, 373] width 10 height 13
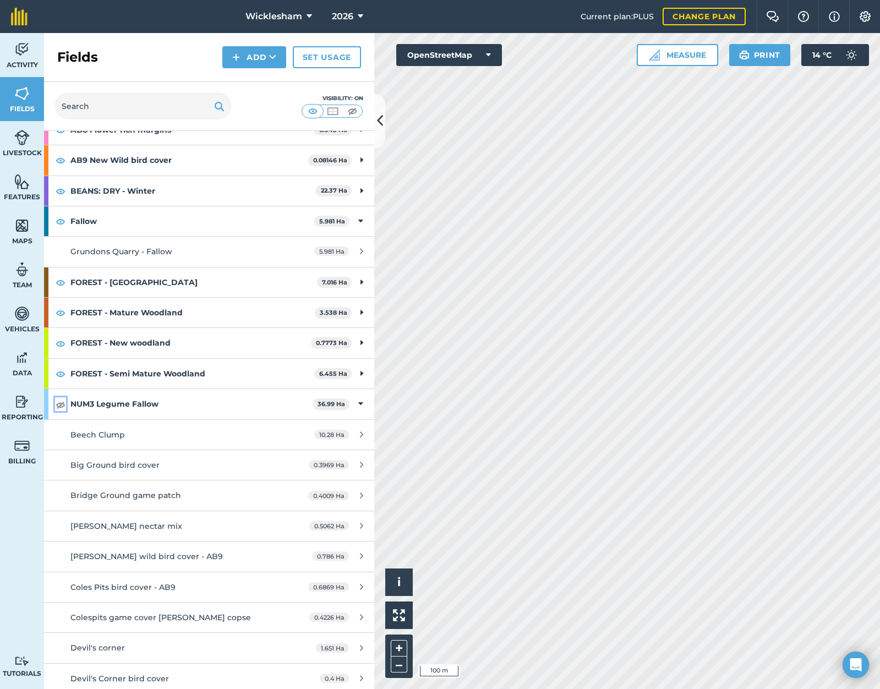
click at [62, 405] on img at bounding box center [61, 404] width 10 height 13
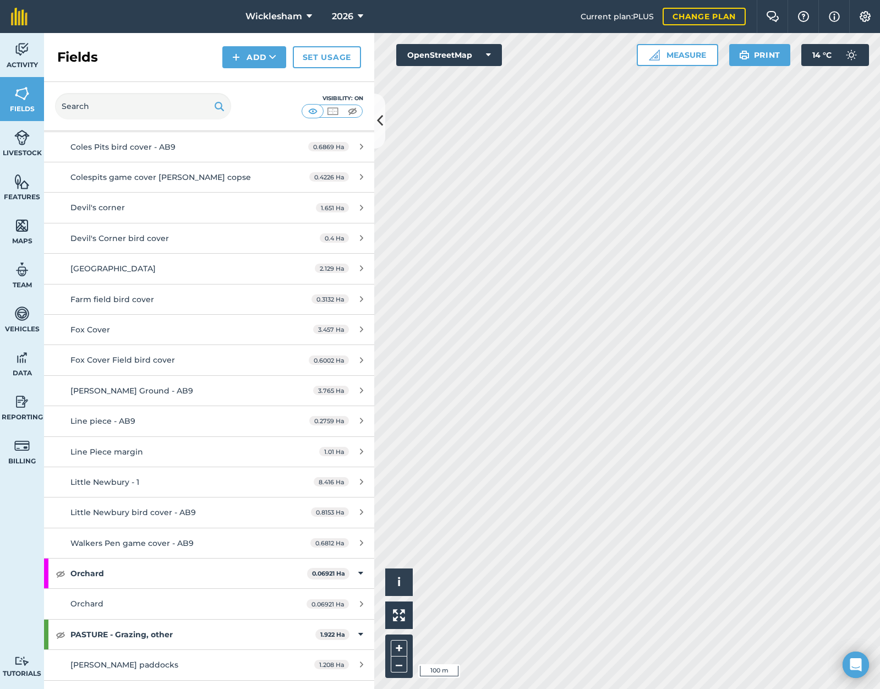
scroll to position [715, 0]
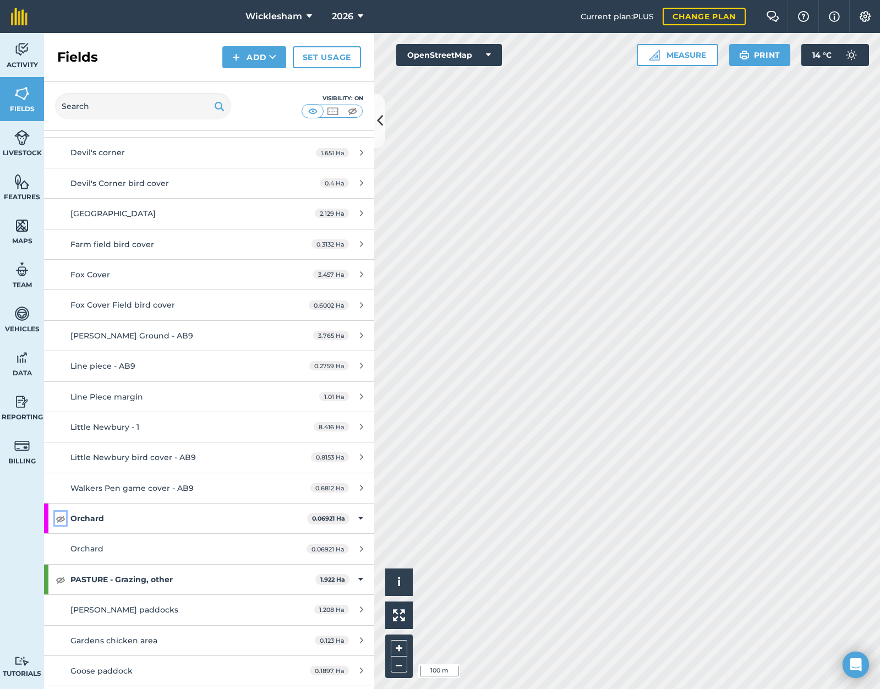
click at [56, 522] on img at bounding box center [61, 518] width 10 height 13
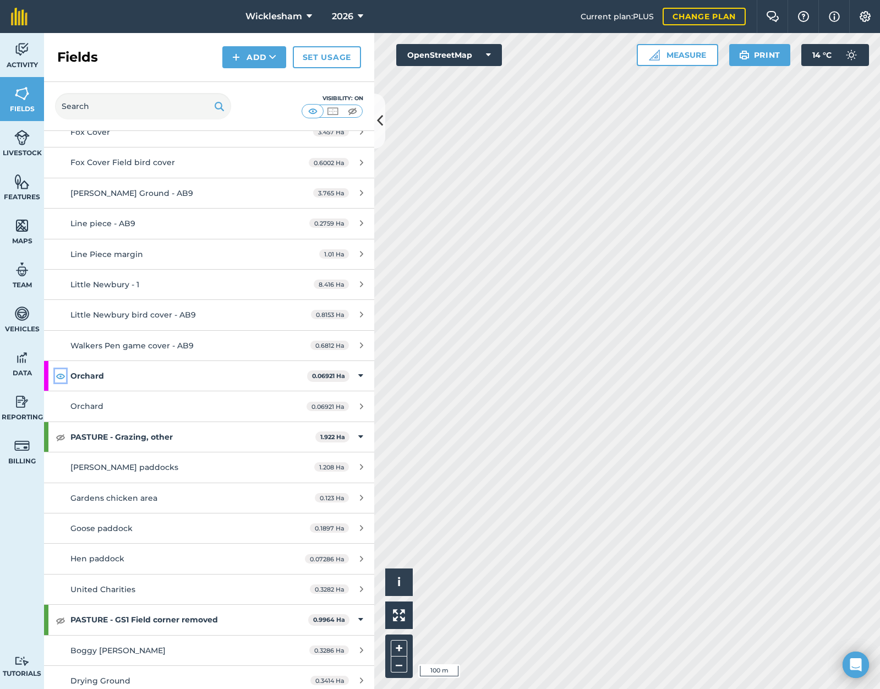
scroll to position [880, 0]
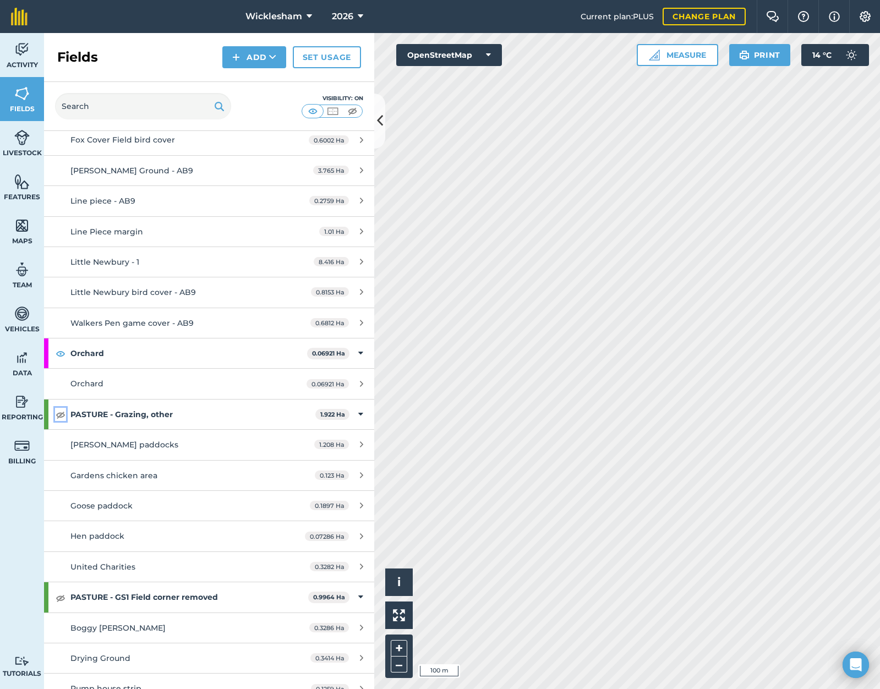
click at [63, 416] on img at bounding box center [61, 414] width 10 height 13
click at [61, 599] on img at bounding box center [61, 597] width 10 height 13
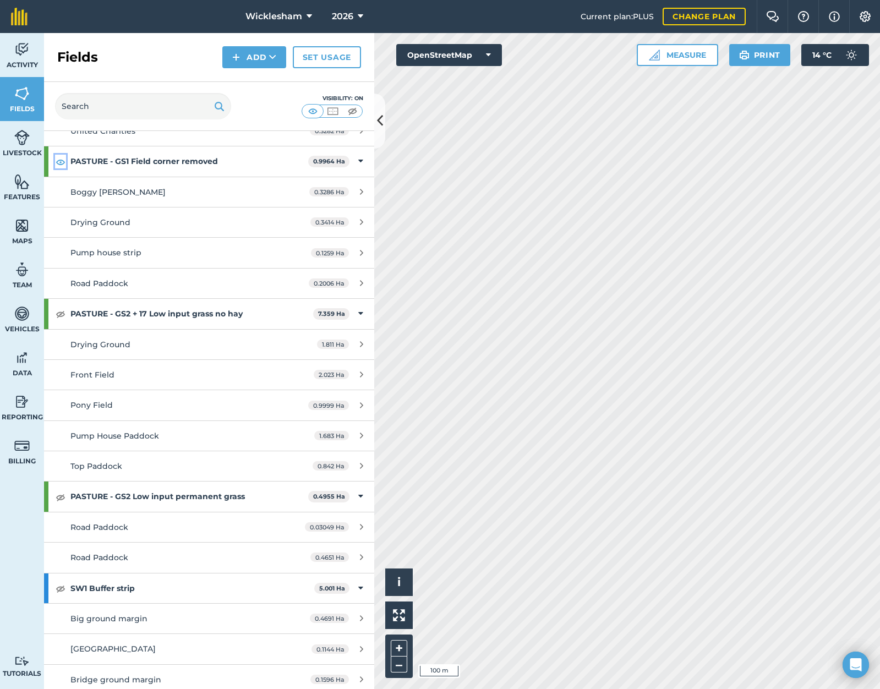
scroll to position [1320, 0]
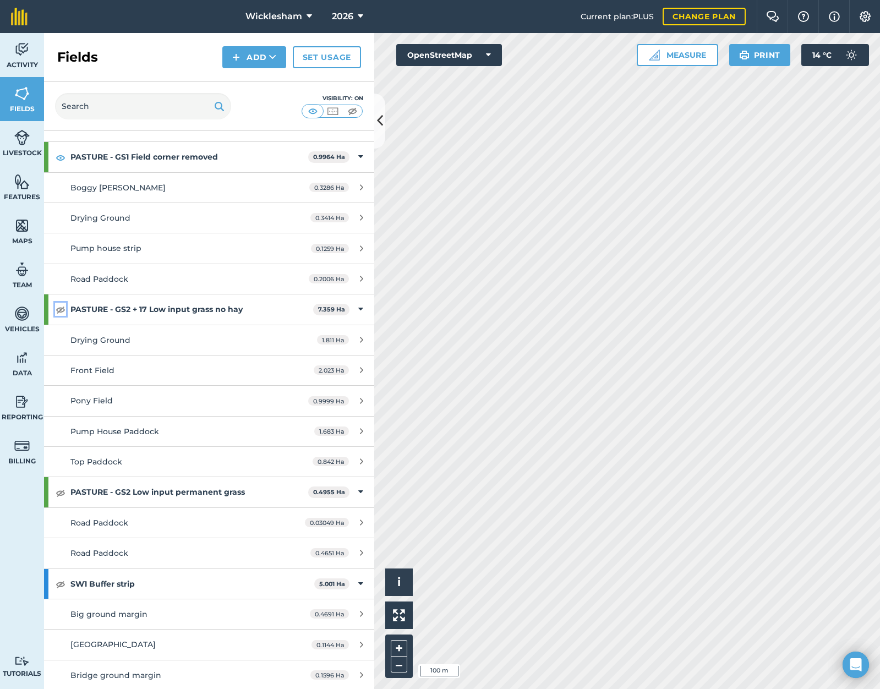
click at [63, 308] on img at bounding box center [61, 309] width 10 height 13
click at [58, 495] on img at bounding box center [61, 492] width 10 height 13
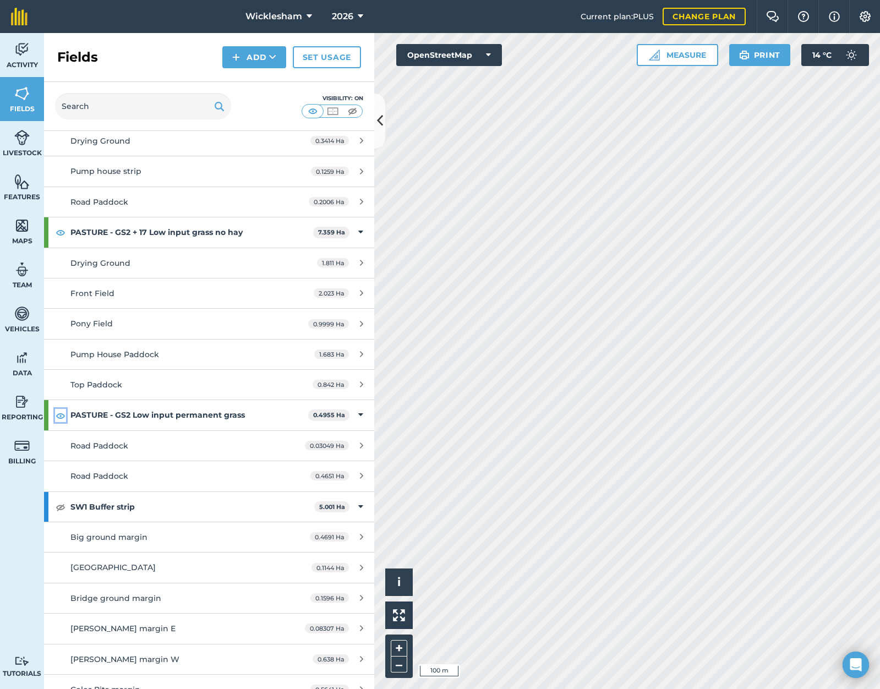
scroll to position [1540, 0]
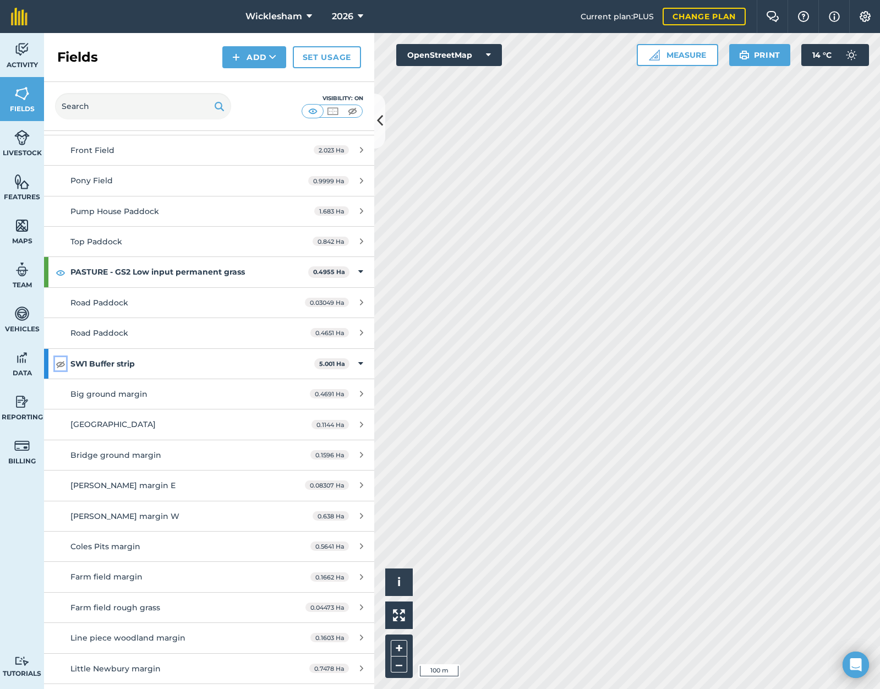
click at [61, 364] on img at bounding box center [61, 363] width 10 height 13
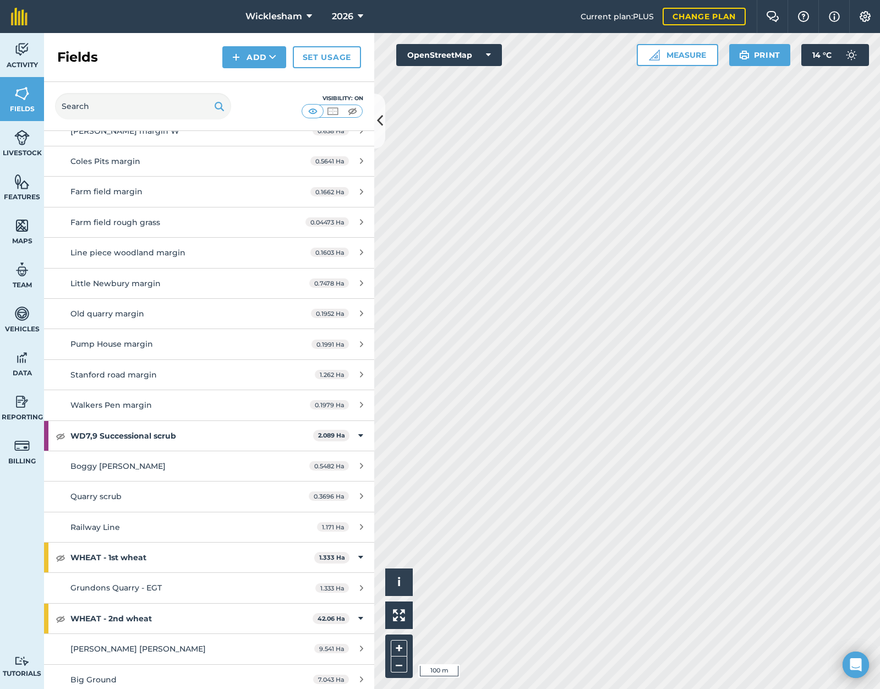
scroll to position [1981, 0]
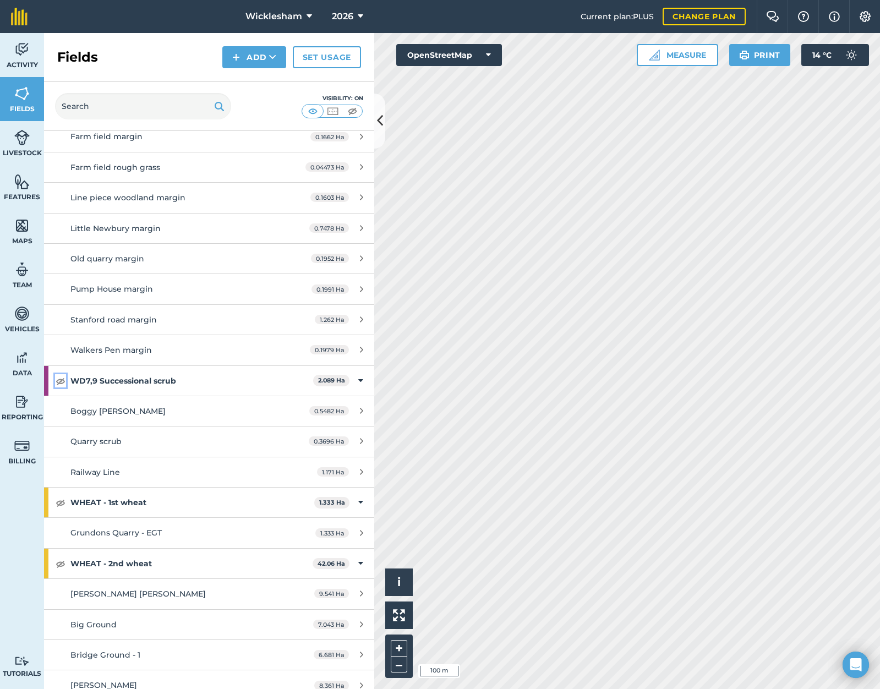
click at [61, 382] on img at bounding box center [61, 380] width 10 height 13
click at [58, 501] on img at bounding box center [61, 502] width 10 height 13
click at [59, 561] on img at bounding box center [61, 563] width 10 height 13
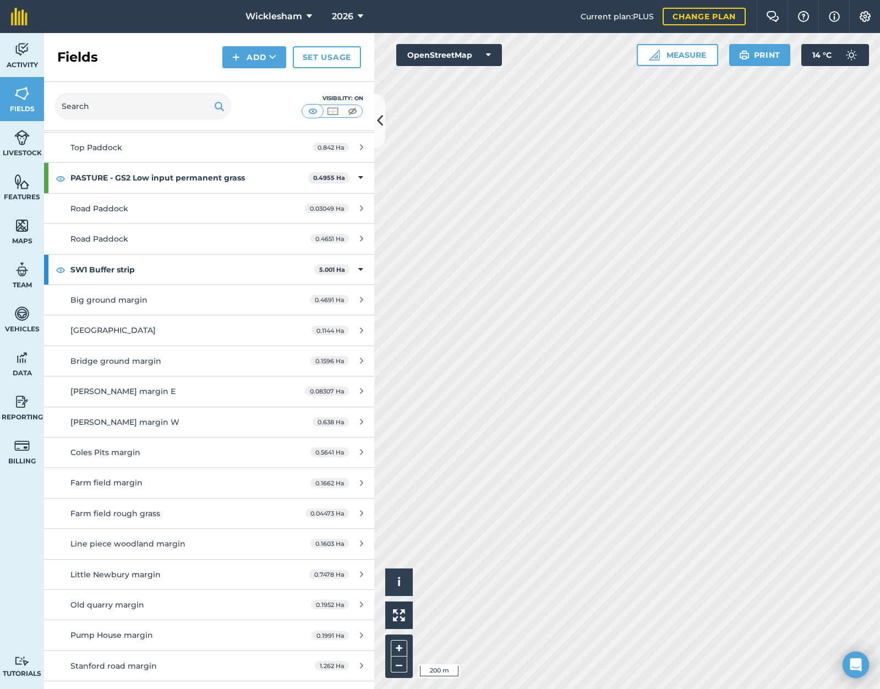
scroll to position [1472, 0]
